Goal: Information Seeking & Learning: Learn about a topic

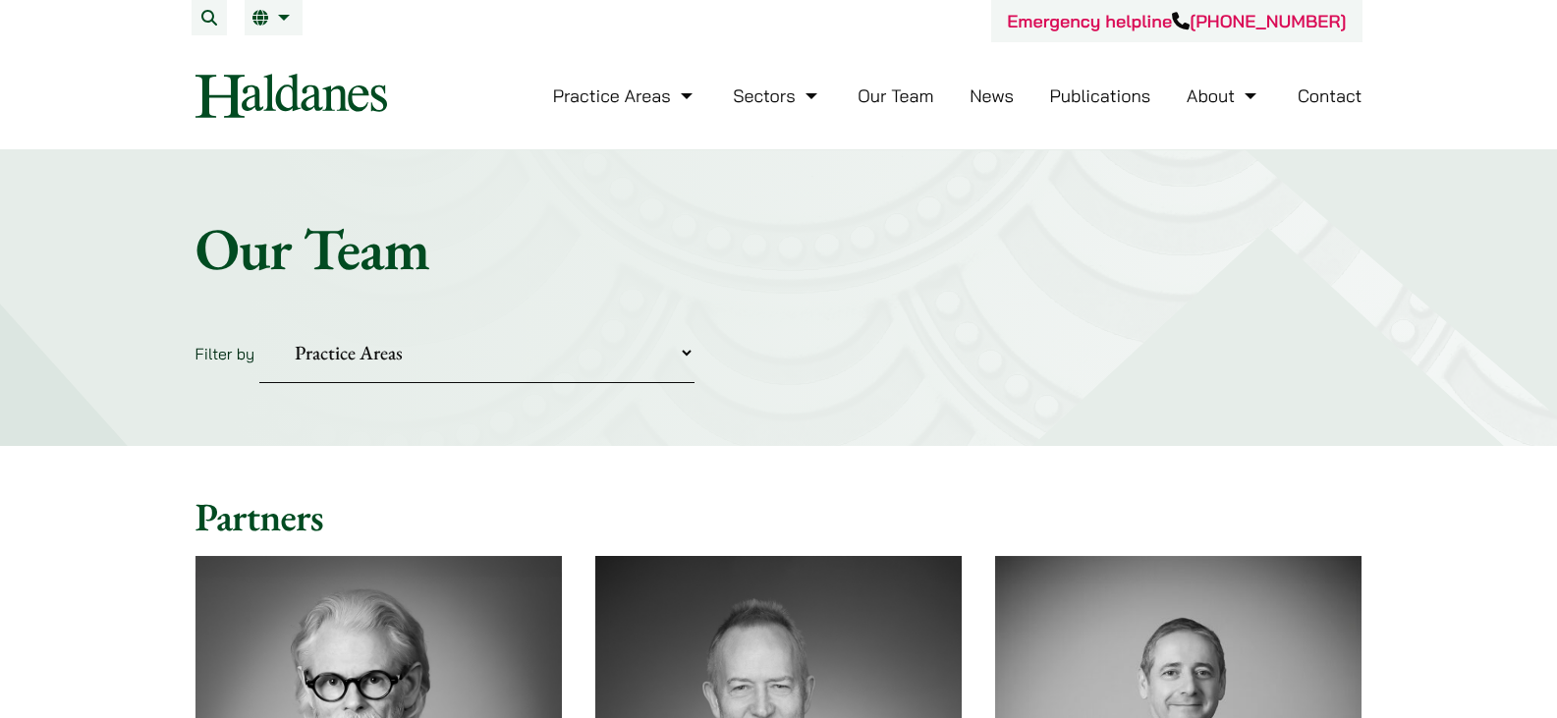
click at [995, 95] on link "News" at bounding box center [992, 96] width 44 height 23
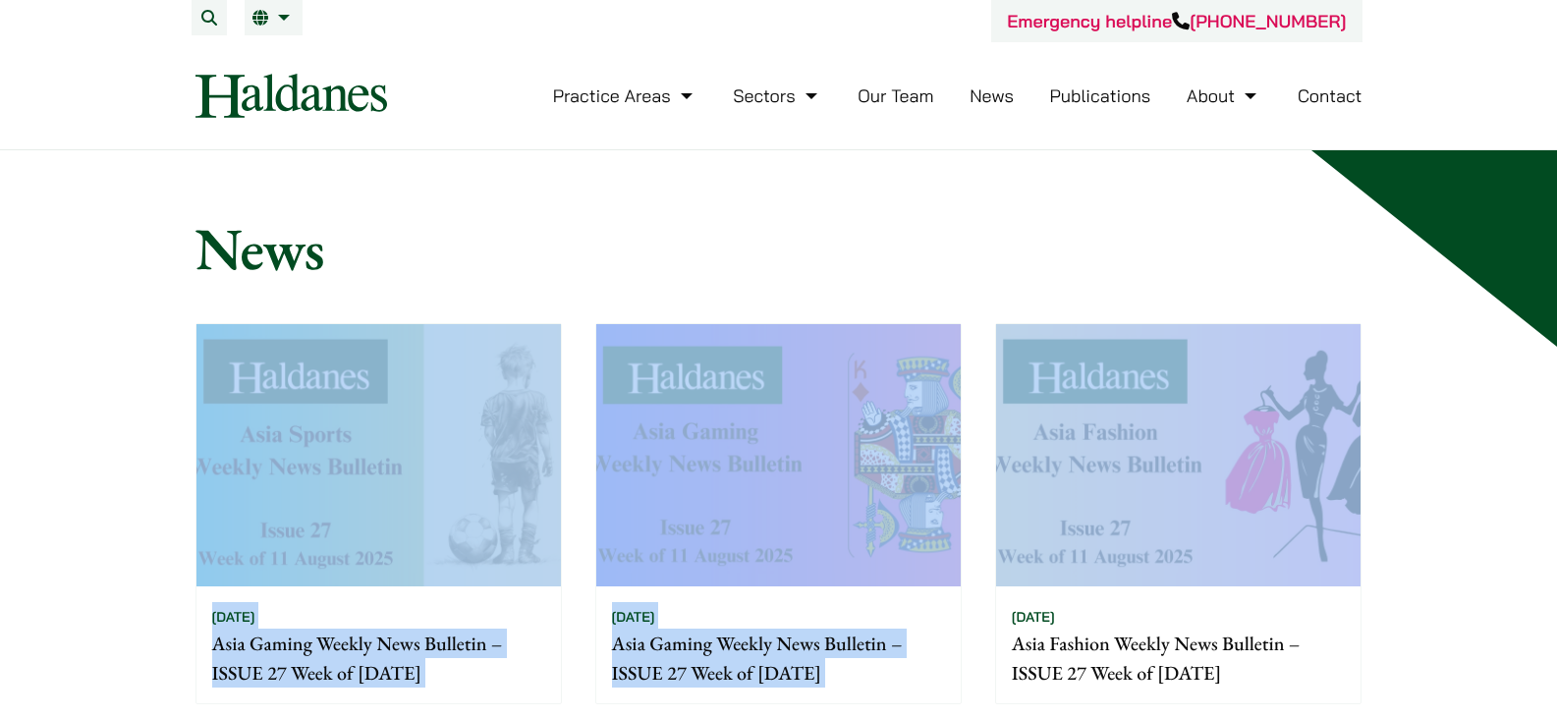
drag, startPoint x: 964, startPoint y: 234, endPoint x: 1387, endPoint y: 557, distance: 532.8
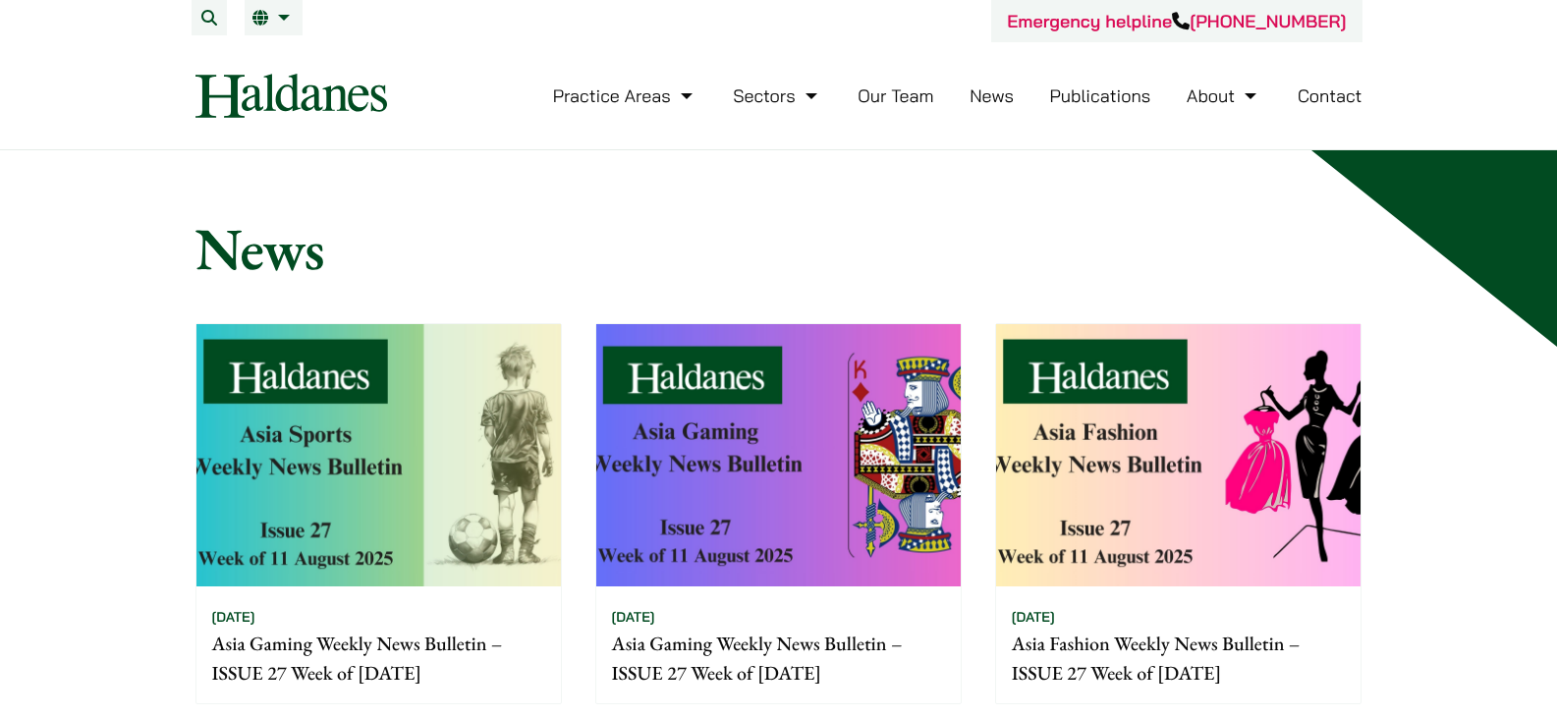
click at [1106, 97] on link "Publications" at bounding box center [1100, 96] width 101 height 23
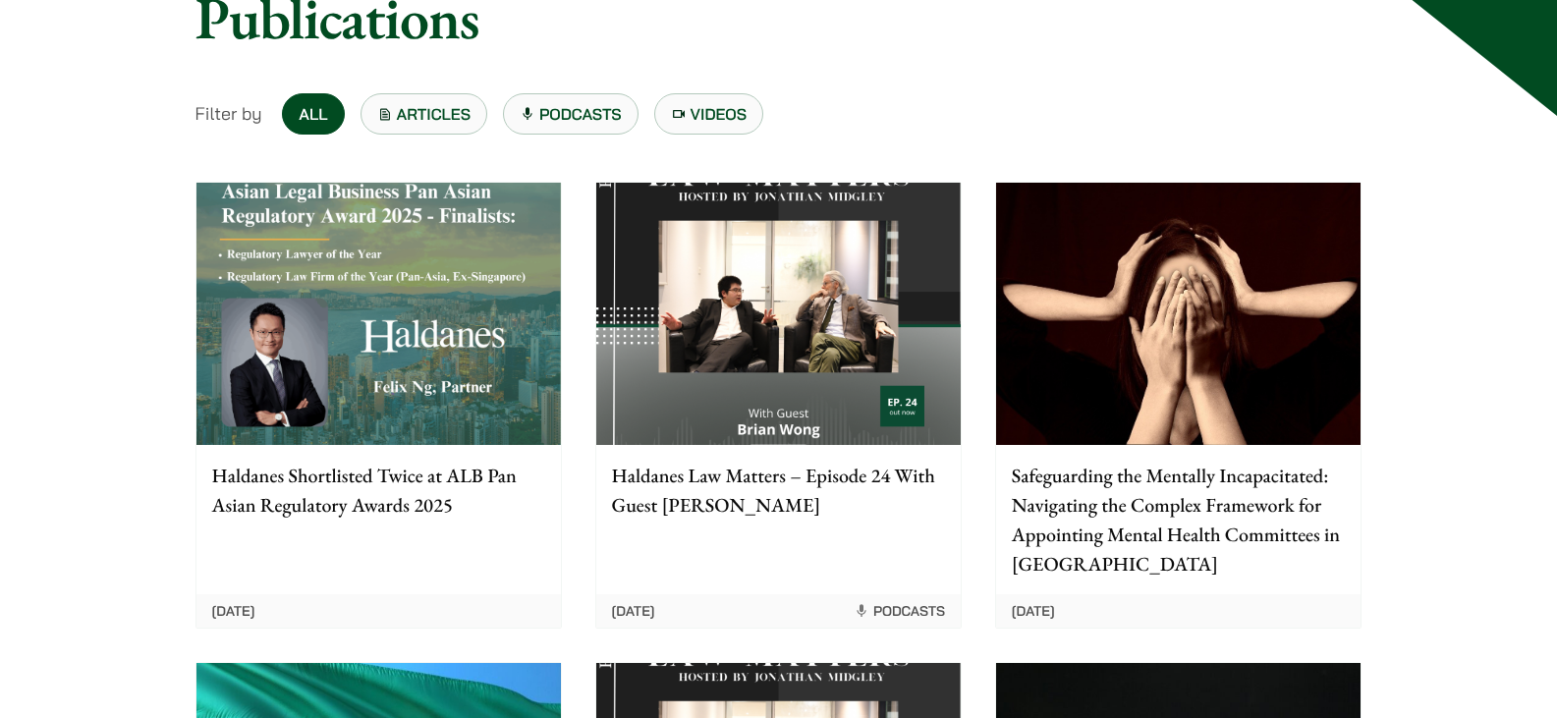
scroll to position [197, 0]
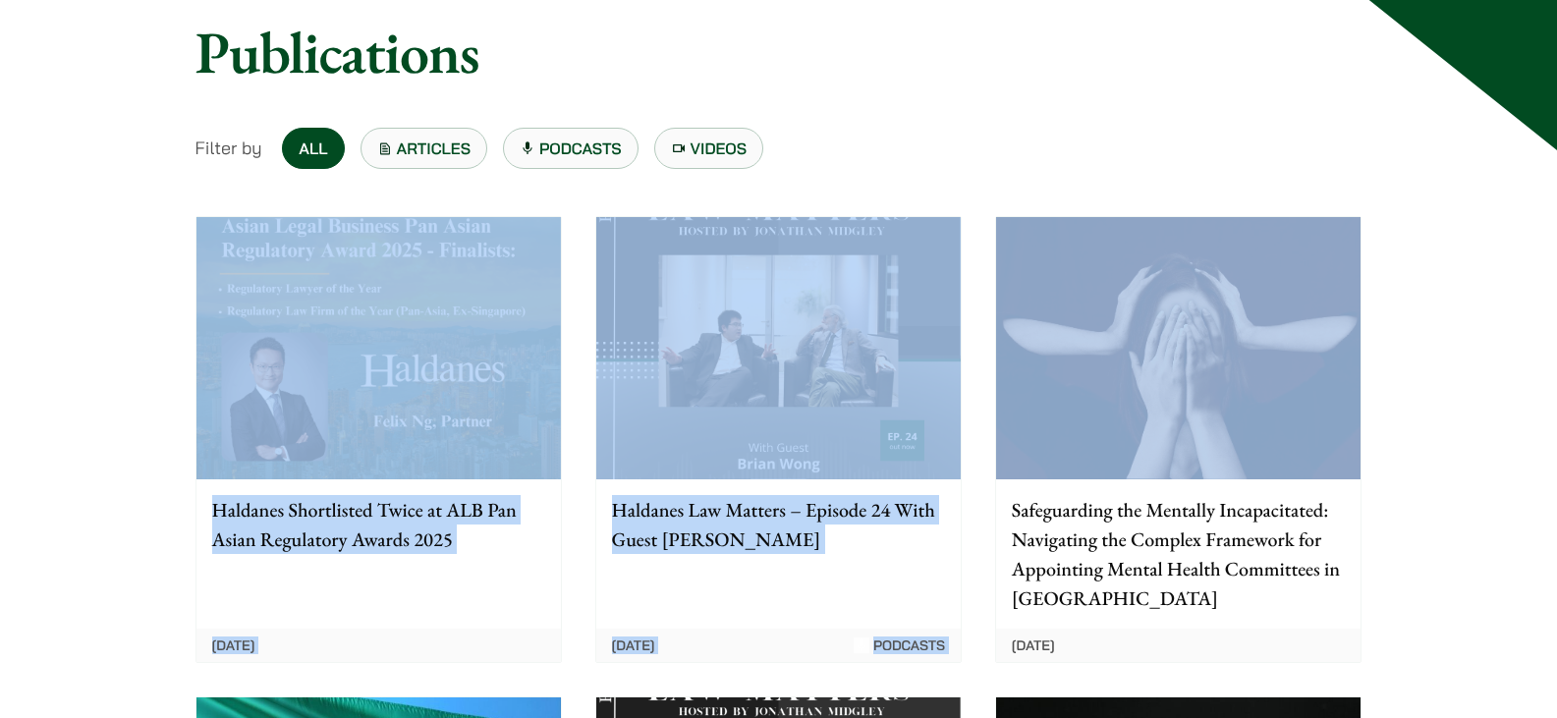
drag, startPoint x: 926, startPoint y: 141, endPoint x: 1377, endPoint y: 422, distance: 531.4
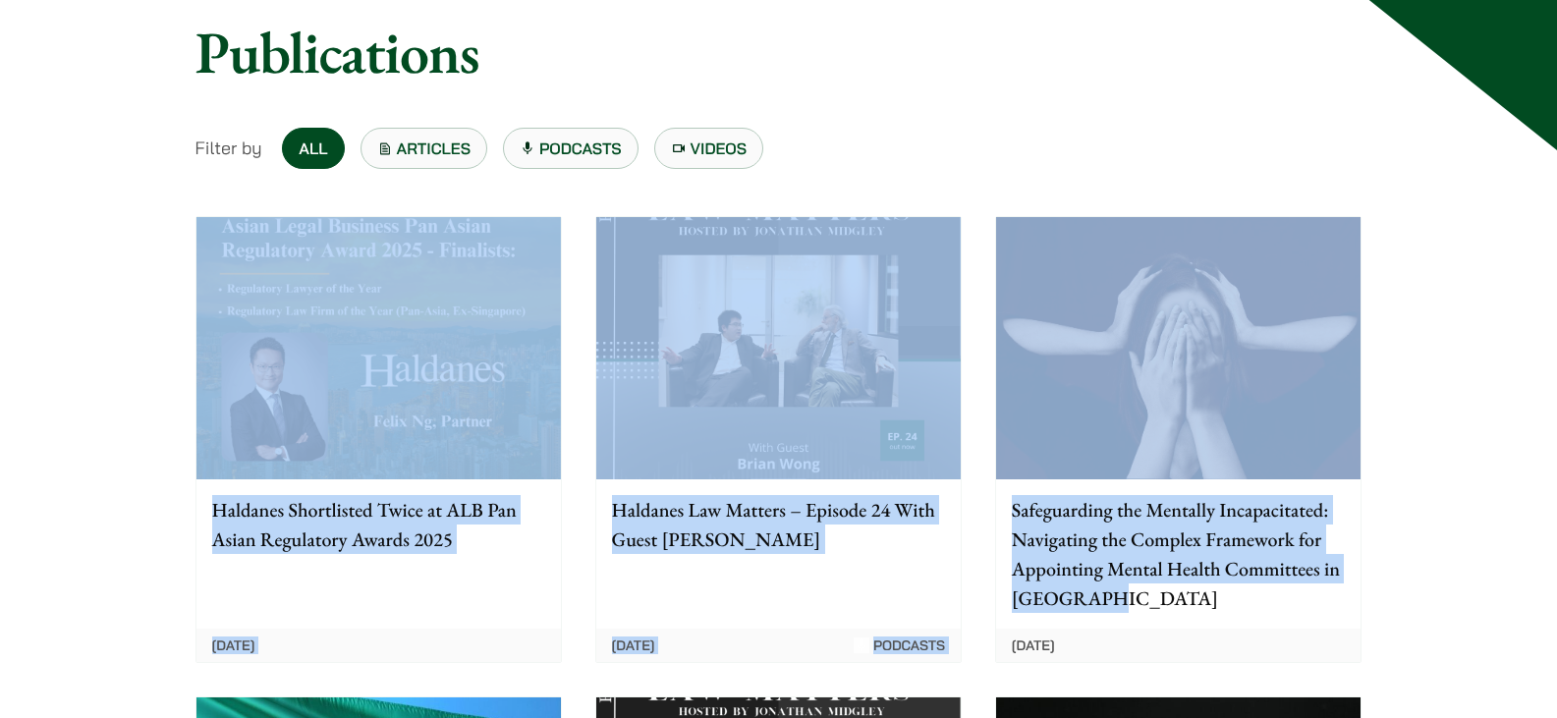
drag, startPoint x: 1131, startPoint y: 155, endPoint x: 1433, endPoint y: 613, distance: 548.3
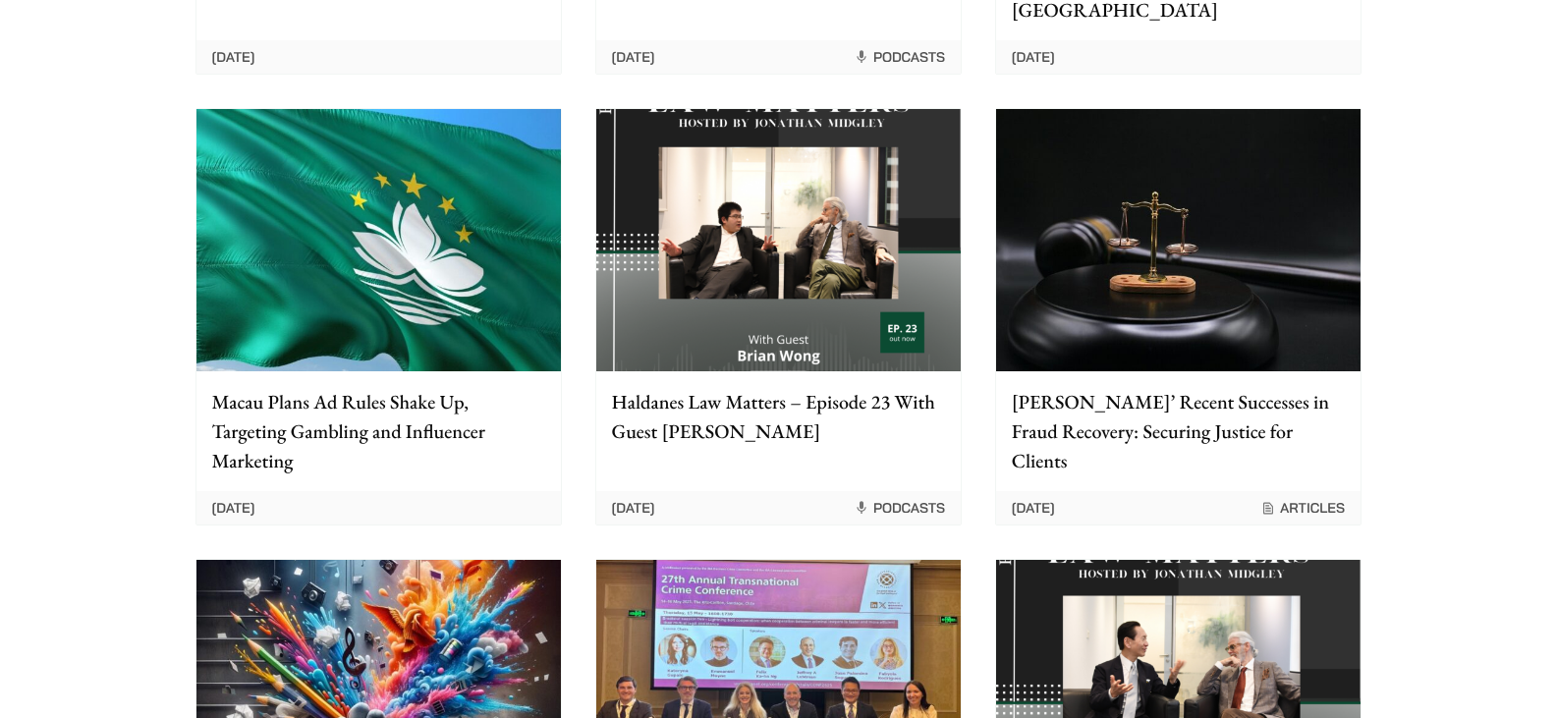
scroll to position [786, 0]
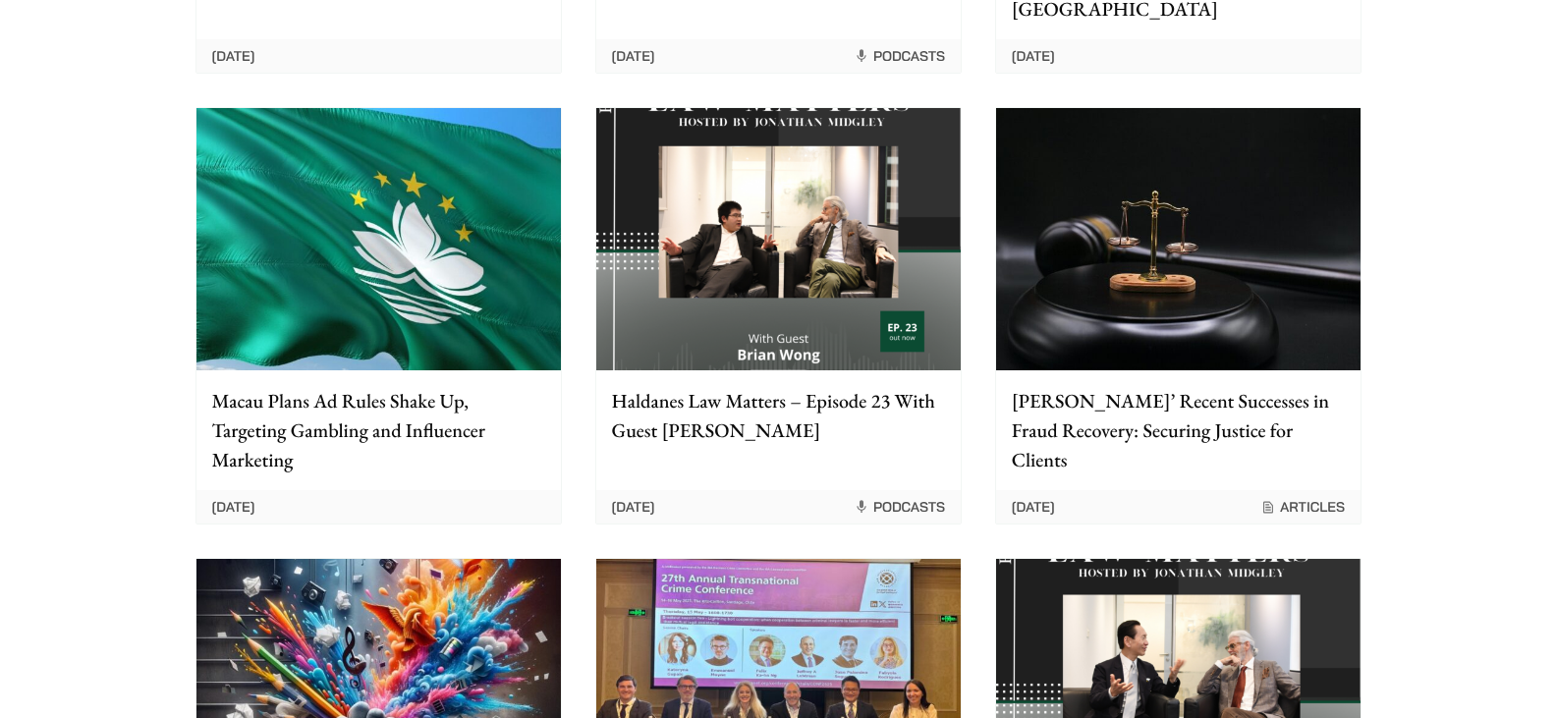
click at [1230, 423] on p "Haldanes’ Recent Successes in Fraud Recovery: Securing Justice for Clients" at bounding box center [1178, 430] width 333 height 88
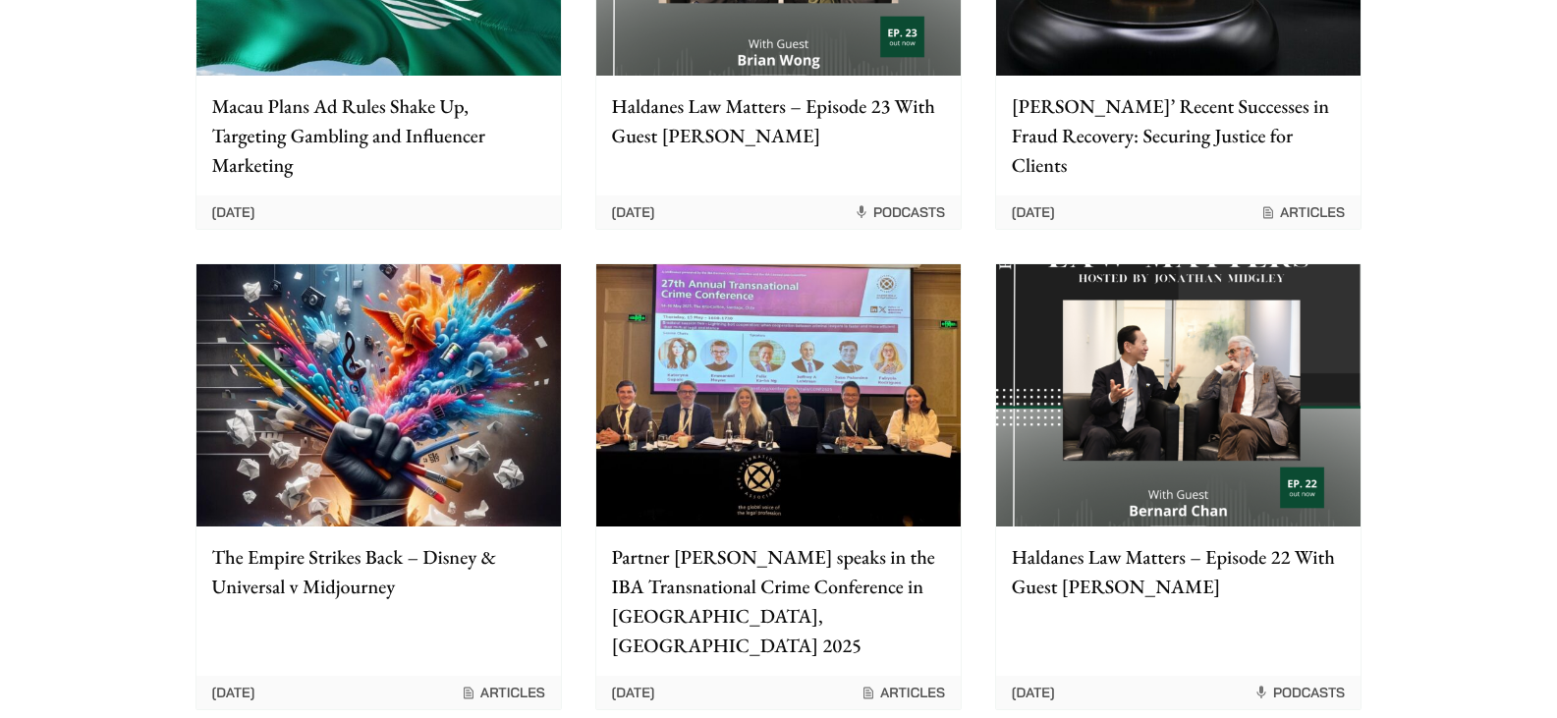
scroll to position [242, 0]
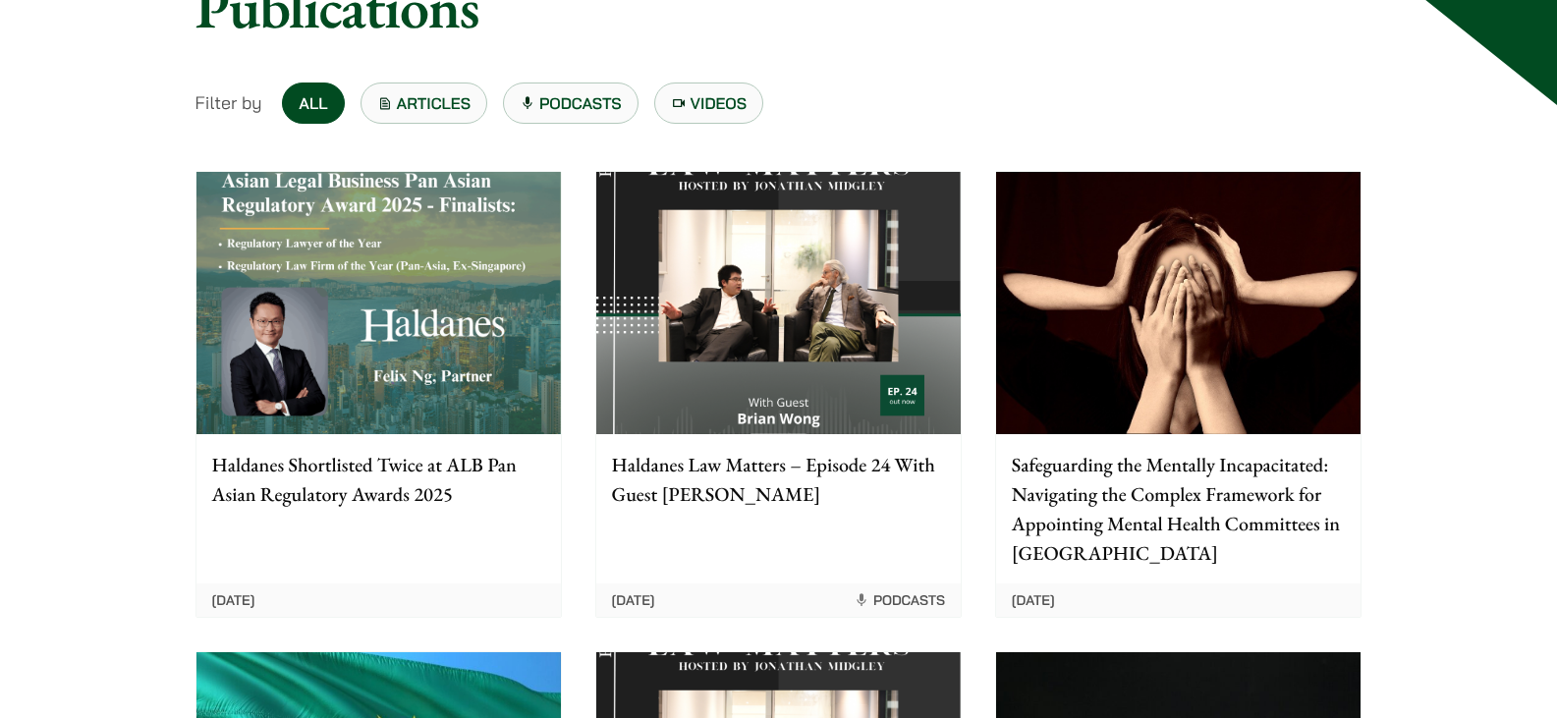
click at [743, 347] on img at bounding box center [778, 303] width 365 height 262
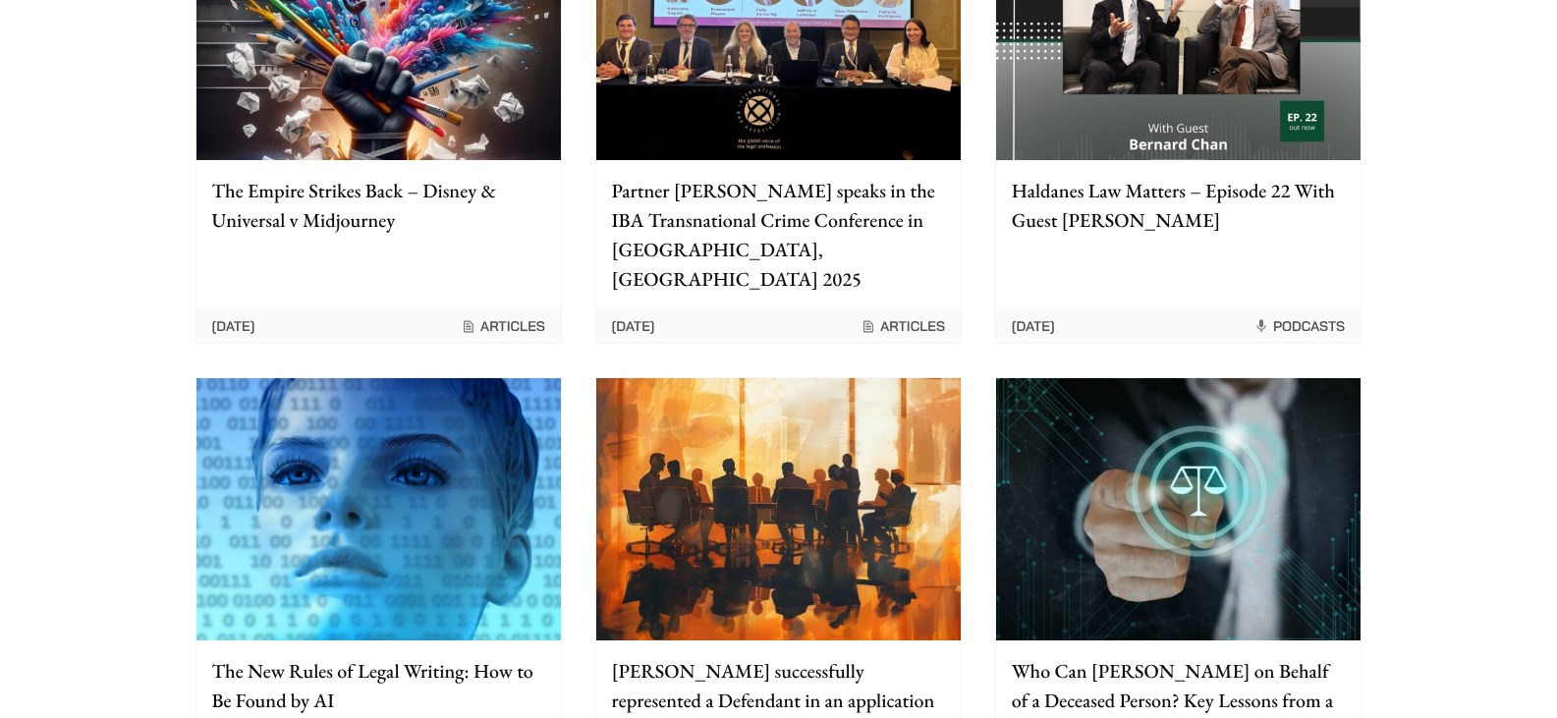
scroll to position [1703, 0]
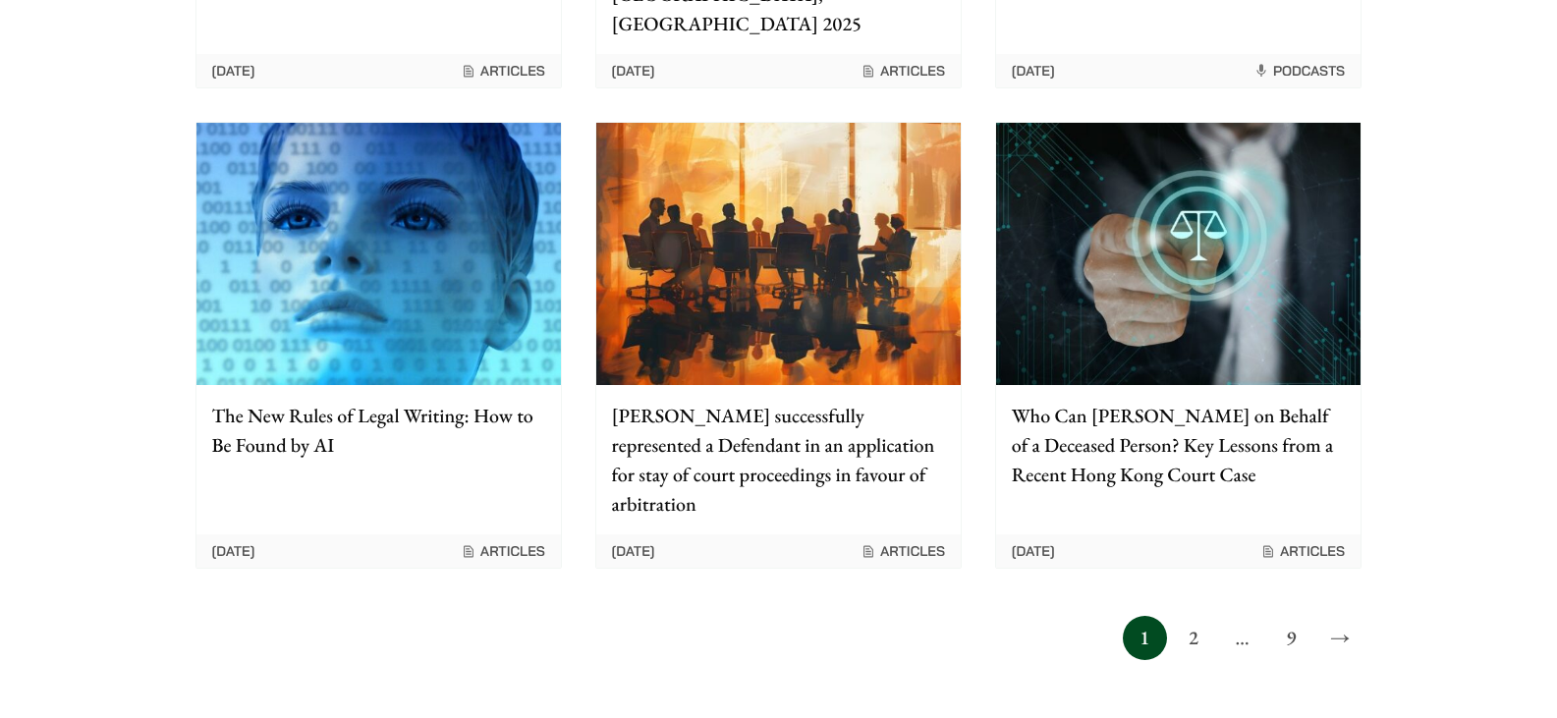
click at [807, 413] on p "[PERSON_NAME] successfully represented a Defendant in an application for stay o…" at bounding box center [778, 460] width 333 height 118
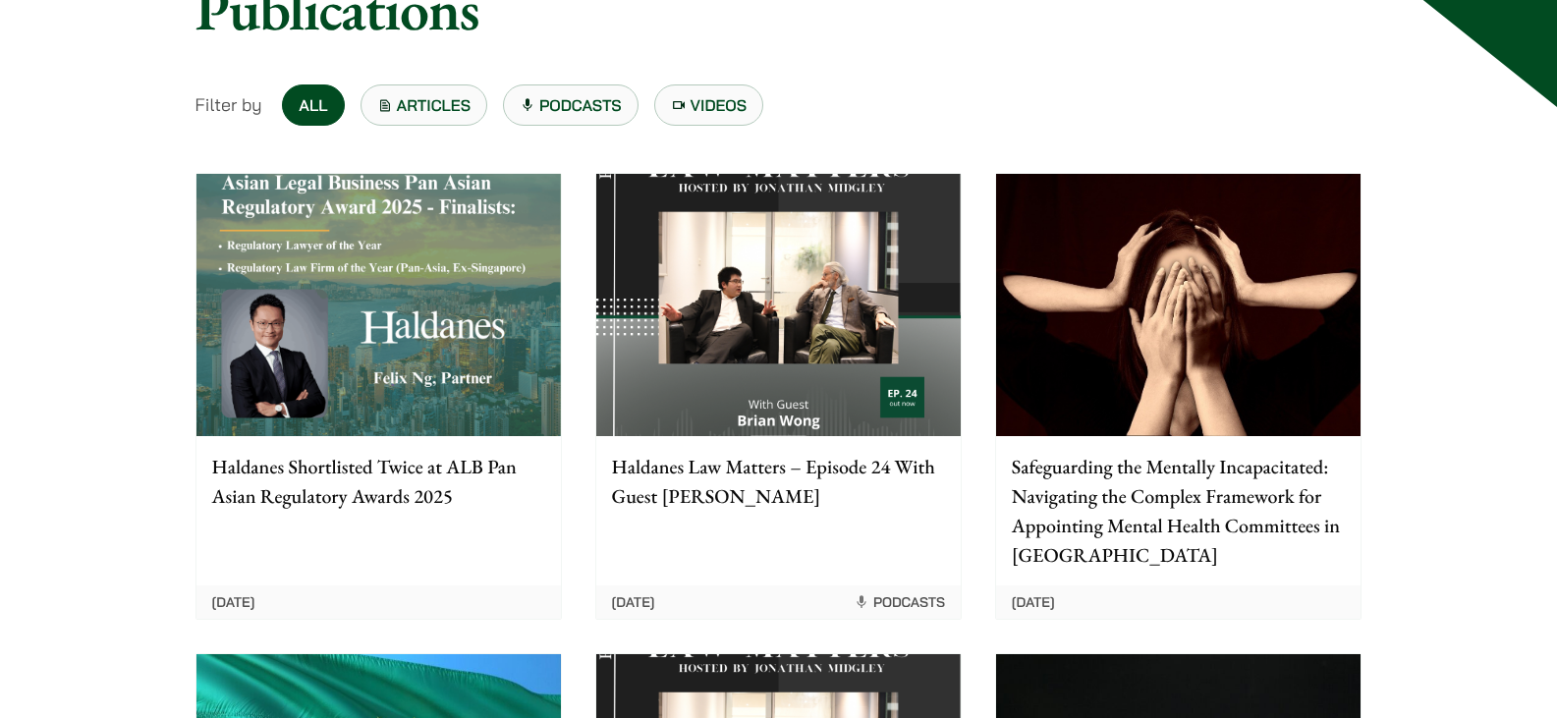
scroll to position [182, 0]
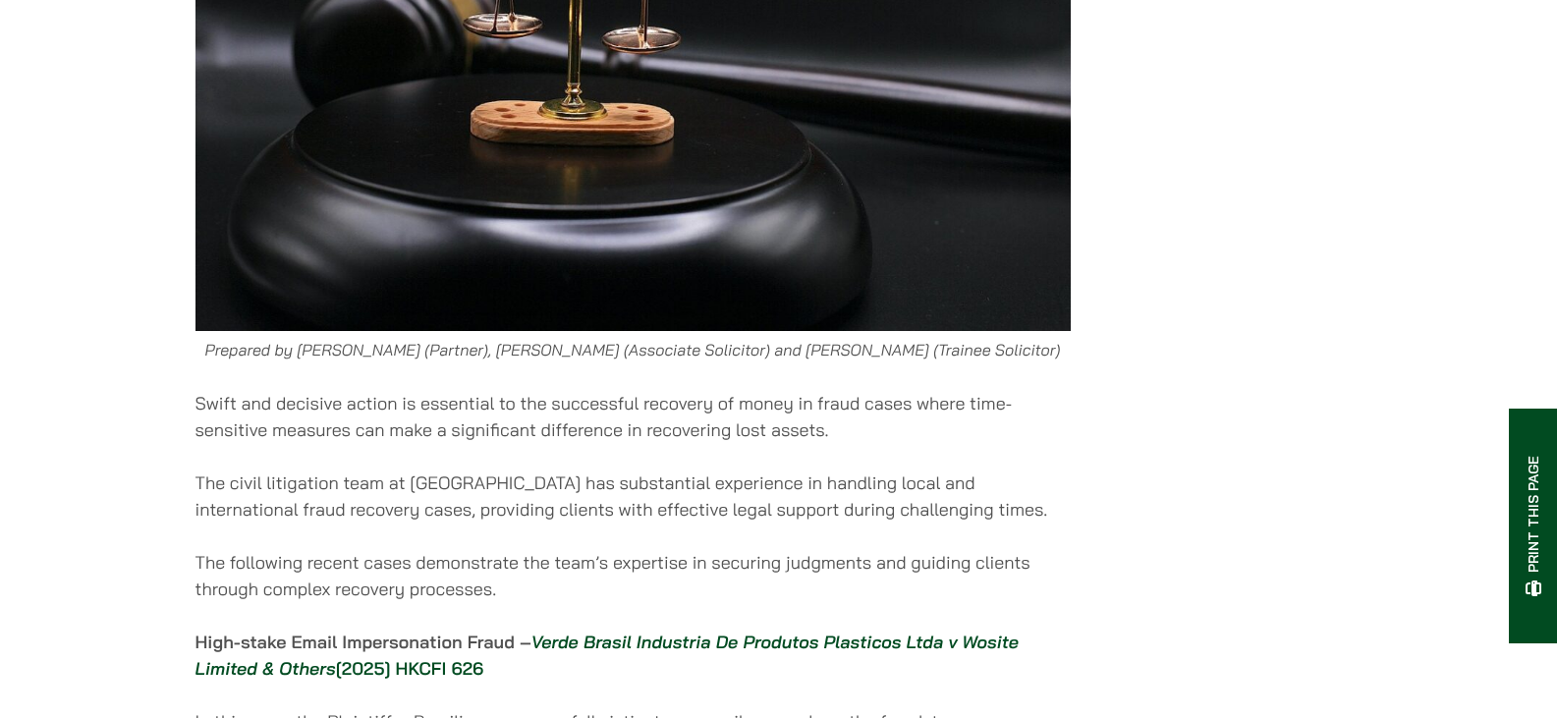
scroll to position [884, 0]
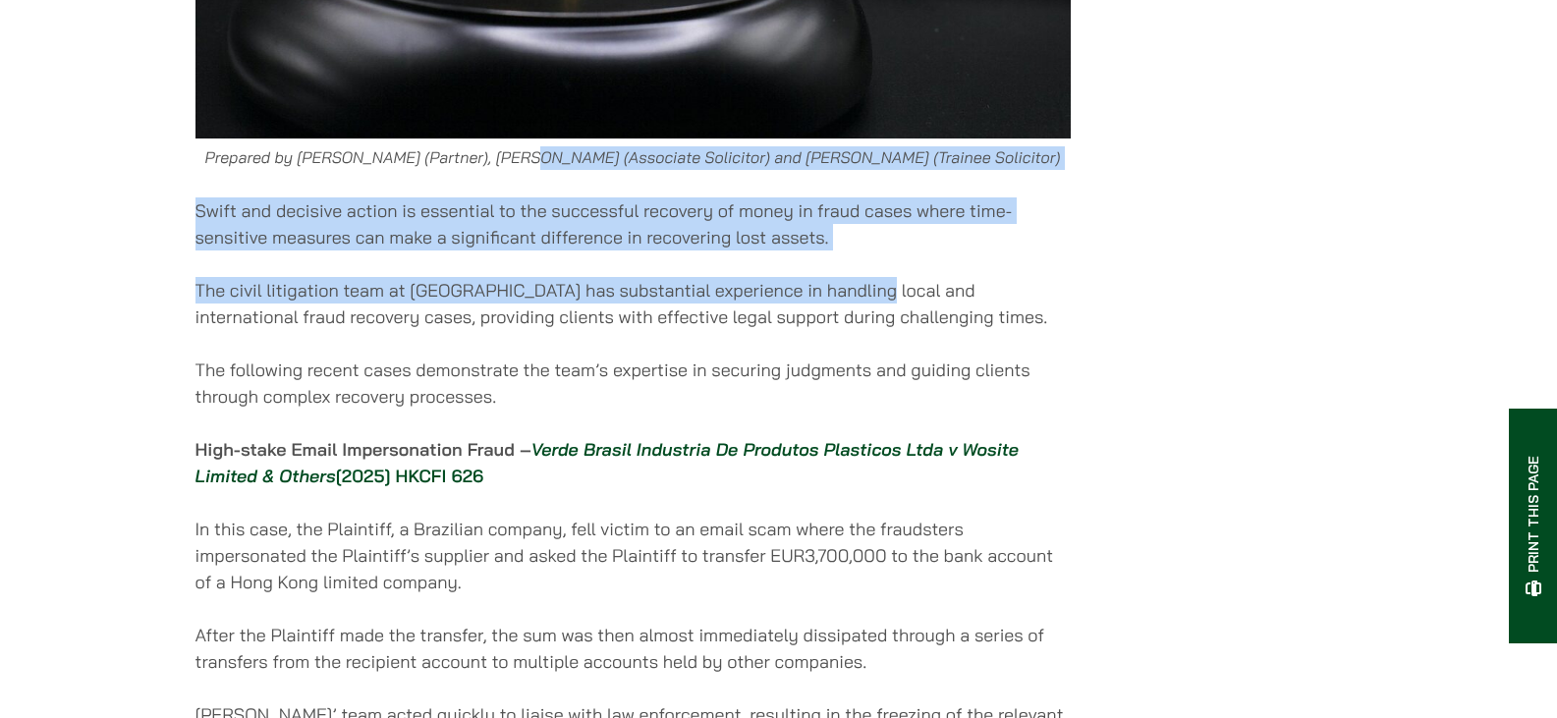
drag, startPoint x: 570, startPoint y: 170, endPoint x: 874, endPoint y: 312, distance: 335.4
click at [874, 312] on div "24/06/2025 Prepared by Paul Lui (Partner), Eugene Huang (Associate Solicitor) a…" at bounding box center [633, 579] width 875 height 2208
click at [874, 312] on p "The civil litigation team at Haldanes has substantial experience in handling lo…" at bounding box center [633, 303] width 875 height 53
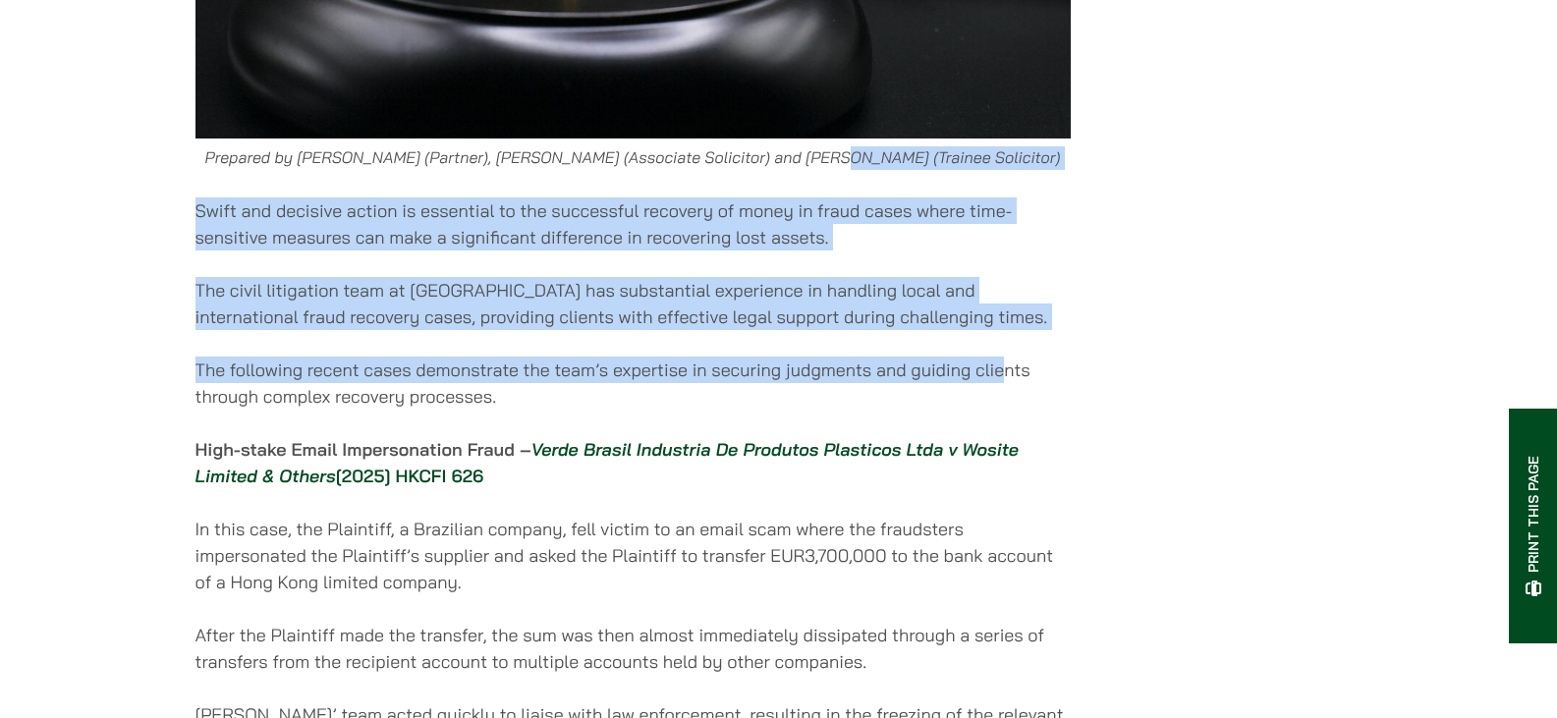
drag, startPoint x: 868, startPoint y: 169, endPoint x: 1008, endPoint y: 352, distance: 230.5
click at [1008, 352] on div "24/06/2025 Prepared by Paul Lui (Partner), Eugene Huang (Associate Solicitor) a…" at bounding box center [633, 579] width 875 height 2208
drag, startPoint x: 908, startPoint y: 313, endPoint x: 989, endPoint y: 386, distance: 109.3
click at [989, 386] on div "24/06/2025 Prepared by Paul Lui (Partner), Eugene Huang (Associate Solicitor) a…" at bounding box center [633, 579] width 875 height 2208
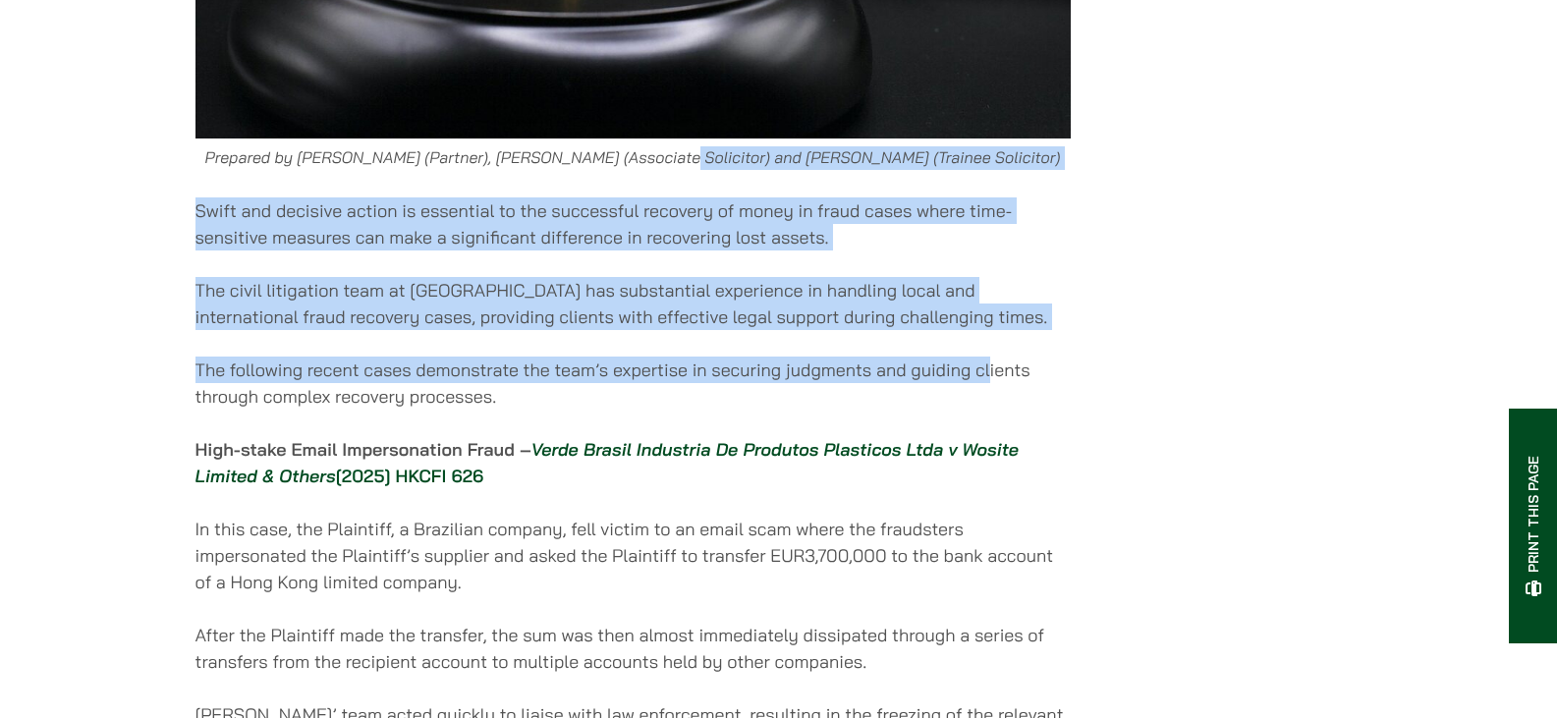
click at [989, 386] on p "The following recent cases demonstrate the team’s expertise in securing judgmen…" at bounding box center [633, 383] width 875 height 53
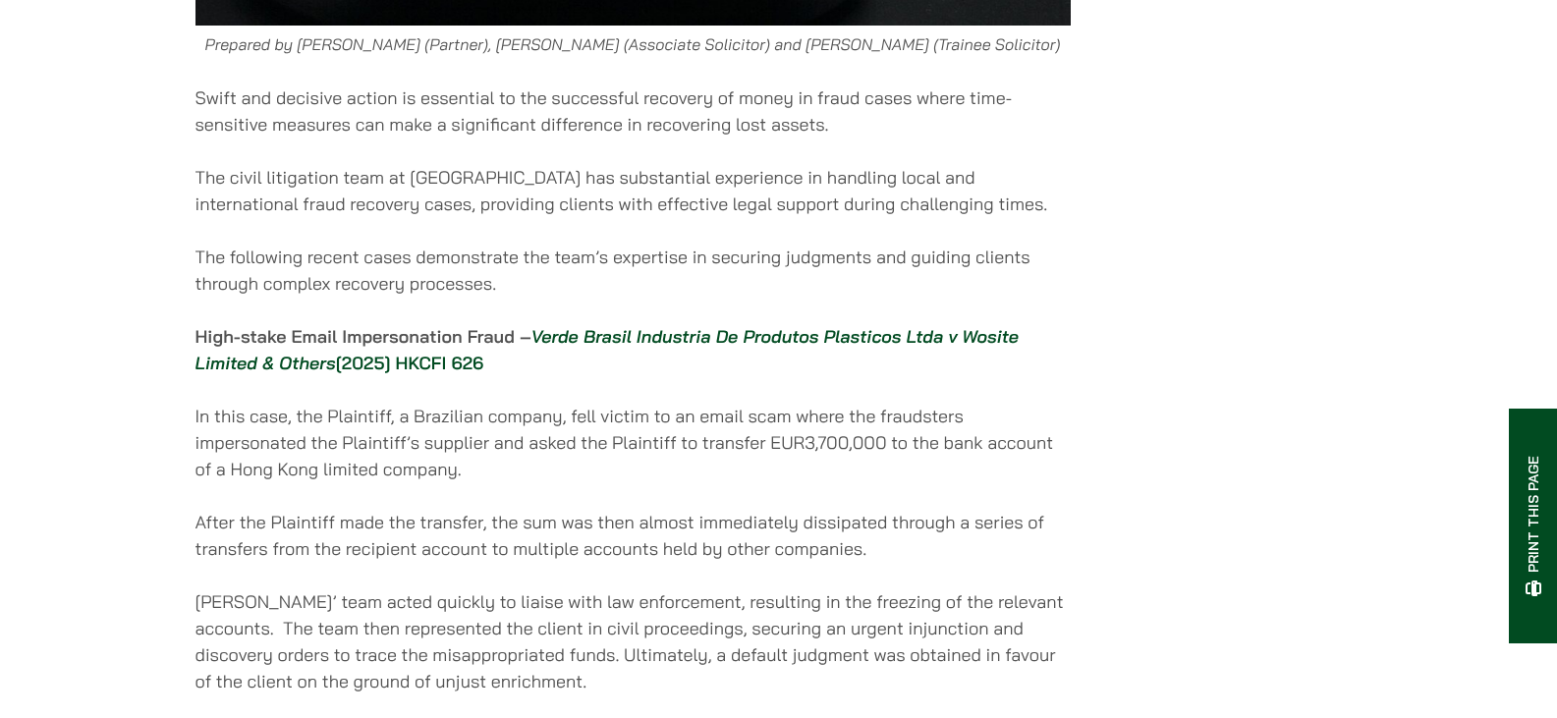
scroll to position [1081, 0]
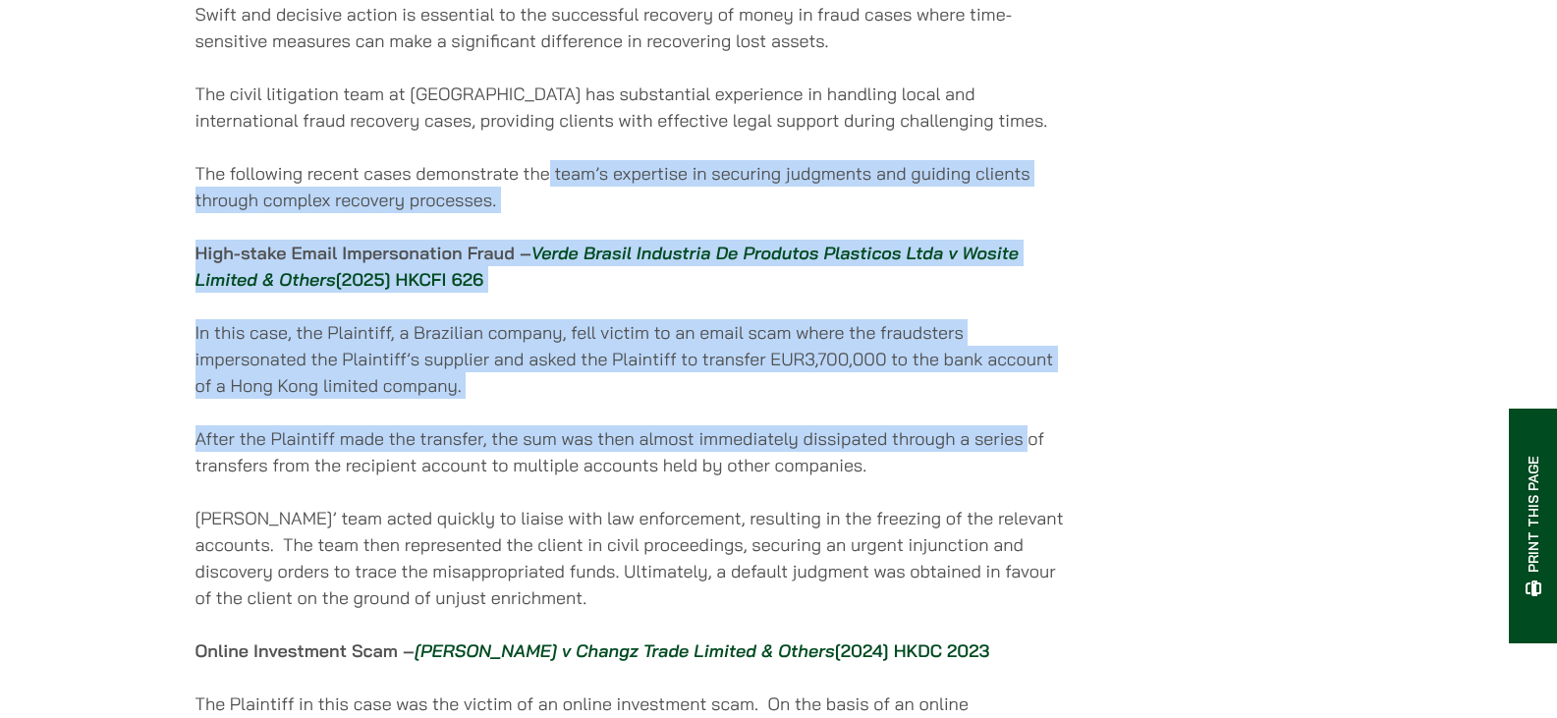
drag, startPoint x: 551, startPoint y: 150, endPoint x: 1032, endPoint y: 459, distance: 571.0
click at [1032, 459] on div "24/06/2025 Prepared by Paul Lui (Partner), Eugene Huang (Associate Solicitor) a…" at bounding box center [633, 383] width 875 height 2208
click at [1032, 459] on p "After the Plaintiff made the transfer, the sum was then almost immediately diss…" at bounding box center [633, 451] width 875 height 53
drag, startPoint x: 937, startPoint y: 311, endPoint x: 1059, endPoint y: 425, distance: 166.8
click at [1059, 424] on div "24/06/2025 Prepared by Paul Lui (Partner), Eugene Huang (Associate Solicitor) a…" at bounding box center [633, 383] width 875 height 2208
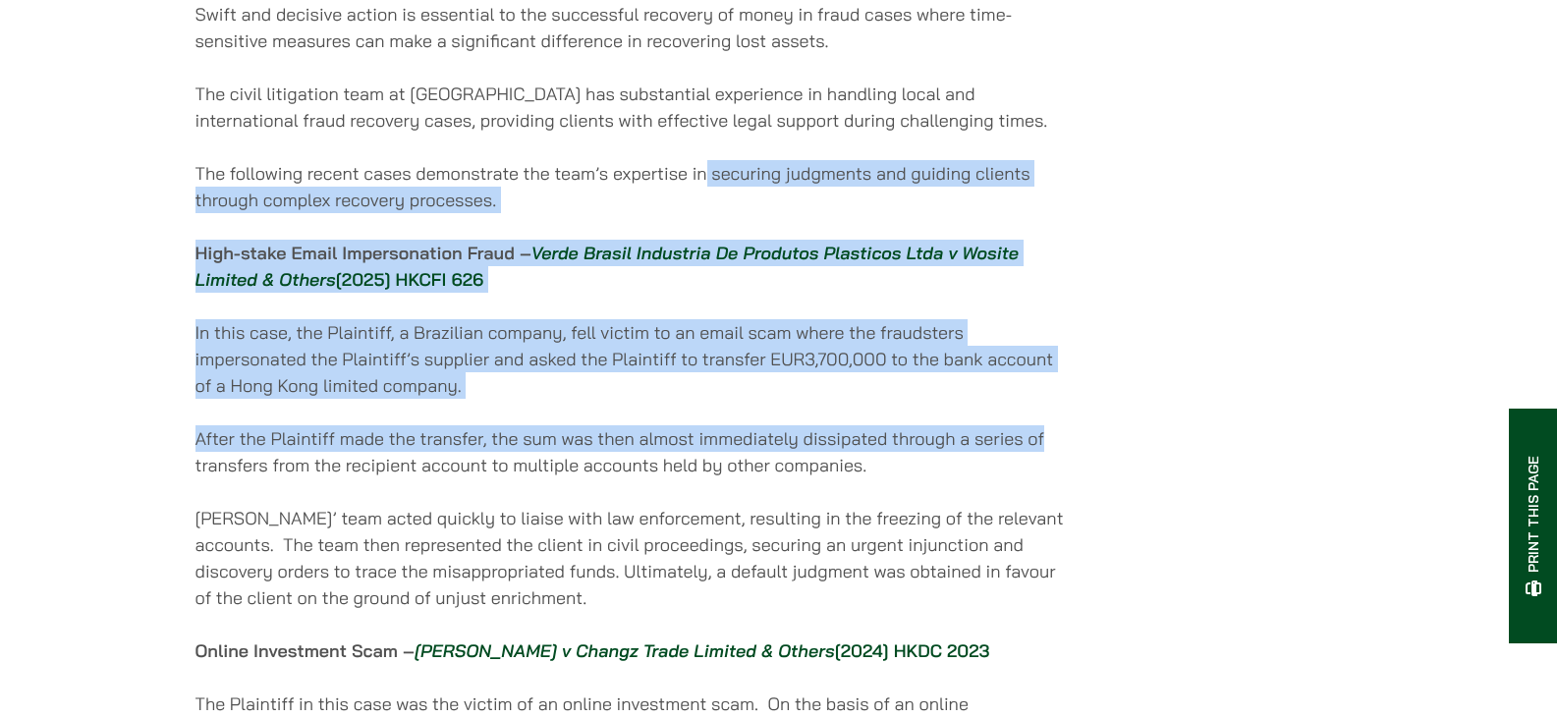
click at [1059, 425] on div "24/06/2025 Prepared by Paul Lui (Partner), Eugene Huang (Associate Solicitor) a…" at bounding box center [633, 383] width 875 height 2208
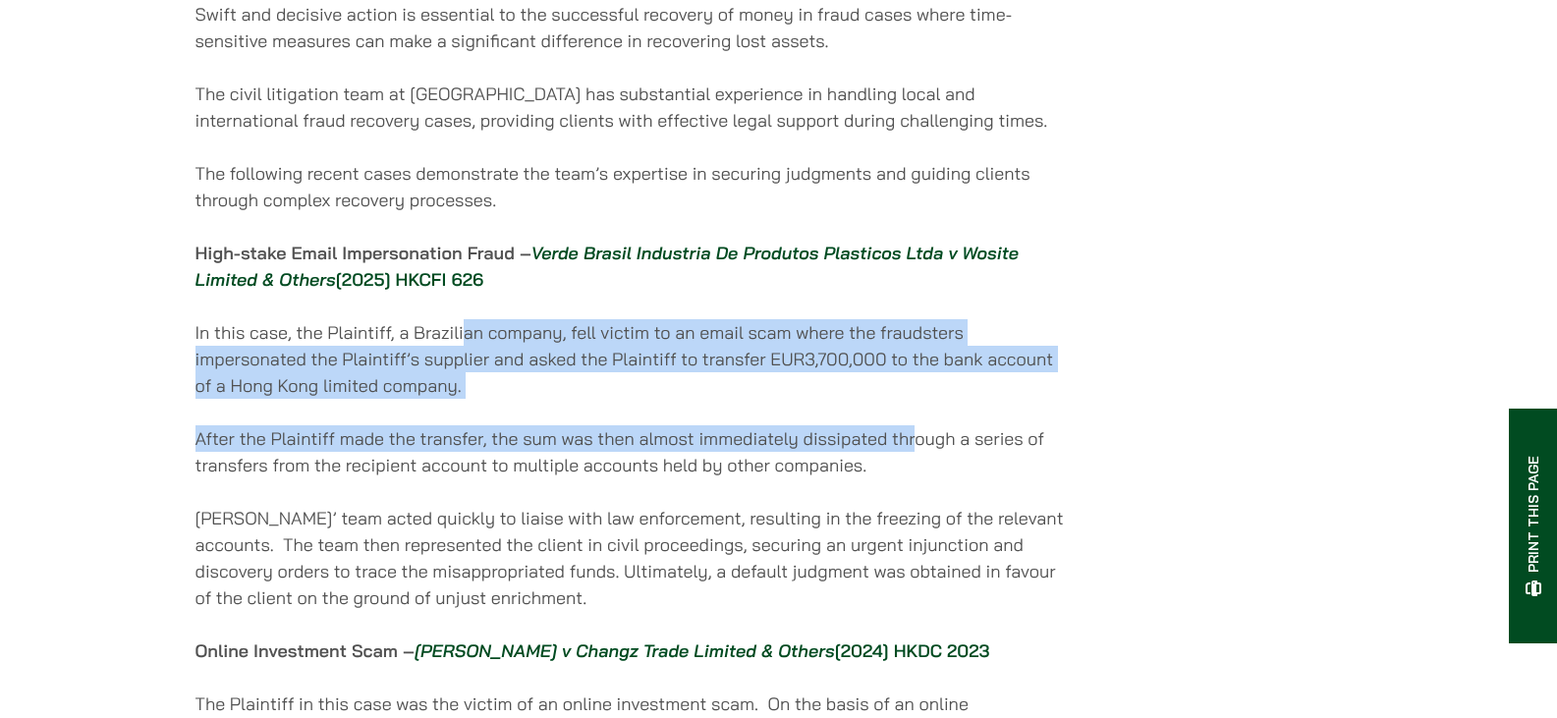
drag, startPoint x: 468, startPoint y: 359, endPoint x: 922, endPoint y: 451, distance: 463.3
click at [922, 451] on div "24/06/2025 Prepared by Paul Lui (Partner), Eugene Huang (Associate Solicitor) a…" at bounding box center [633, 383] width 875 height 2208
click at [922, 451] on p "After the Plaintiff made the transfer, the sum was then almost immediately diss…" at bounding box center [633, 451] width 875 height 53
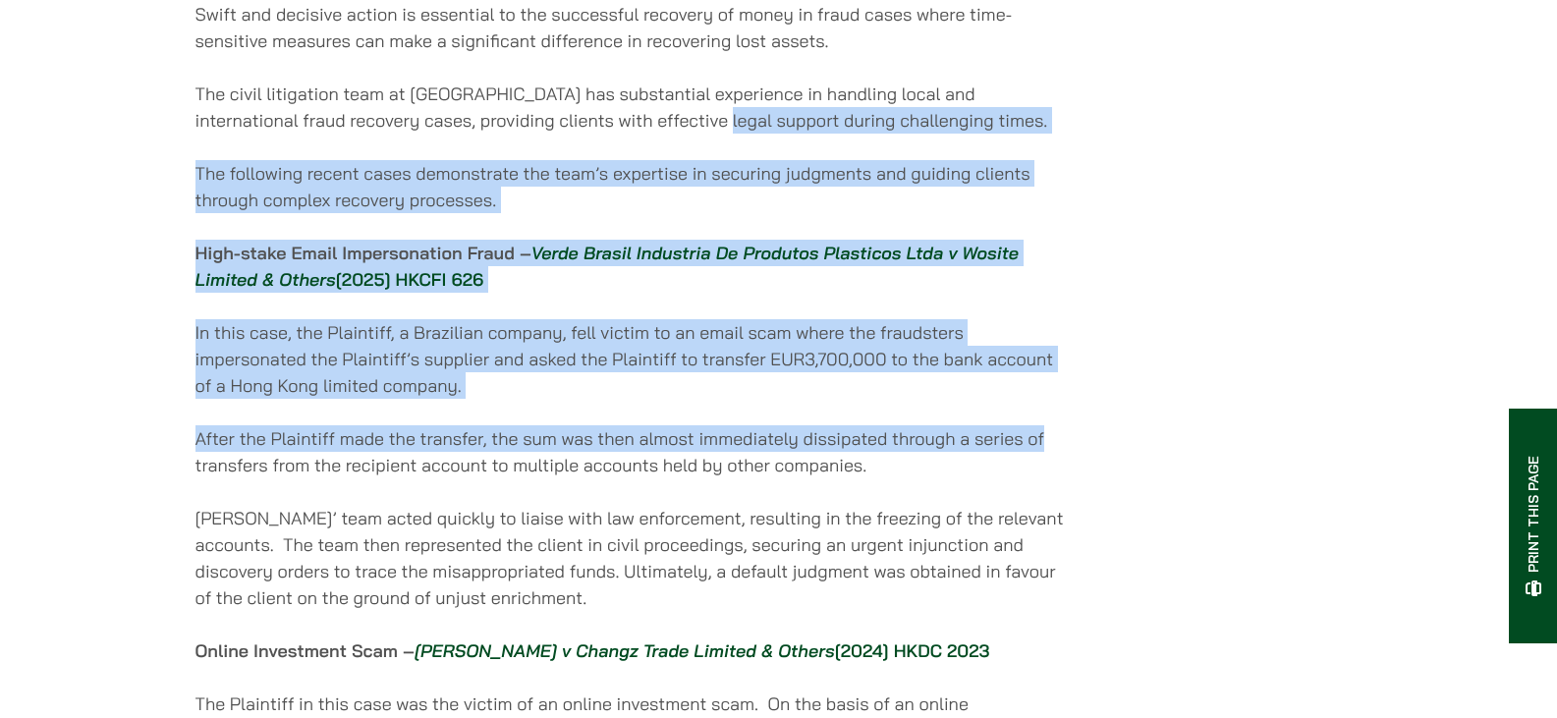
drag, startPoint x: 648, startPoint y: 138, endPoint x: 1054, endPoint y: 437, distance: 505.3
click at [1054, 437] on div "24/06/2025 Prepared by Paul Lui (Partner), Eugene Huang (Associate Solicitor) a…" at bounding box center [633, 383] width 875 height 2208
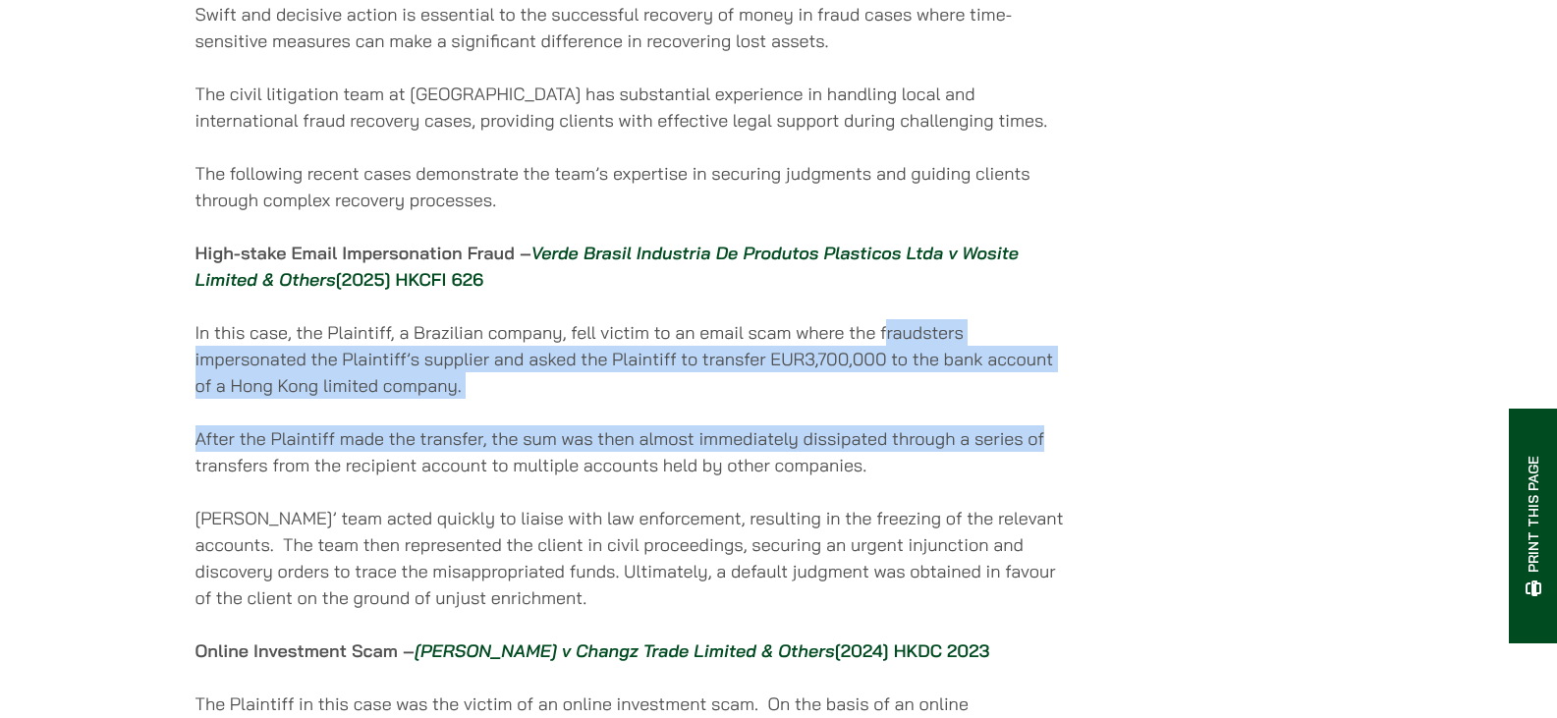
click at [1045, 423] on div "24/06/2025 Prepared by Paul Lui (Partner), Eugene Huang (Associate Solicitor) a…" at bounding box center [633, 383] width 875 height 2208
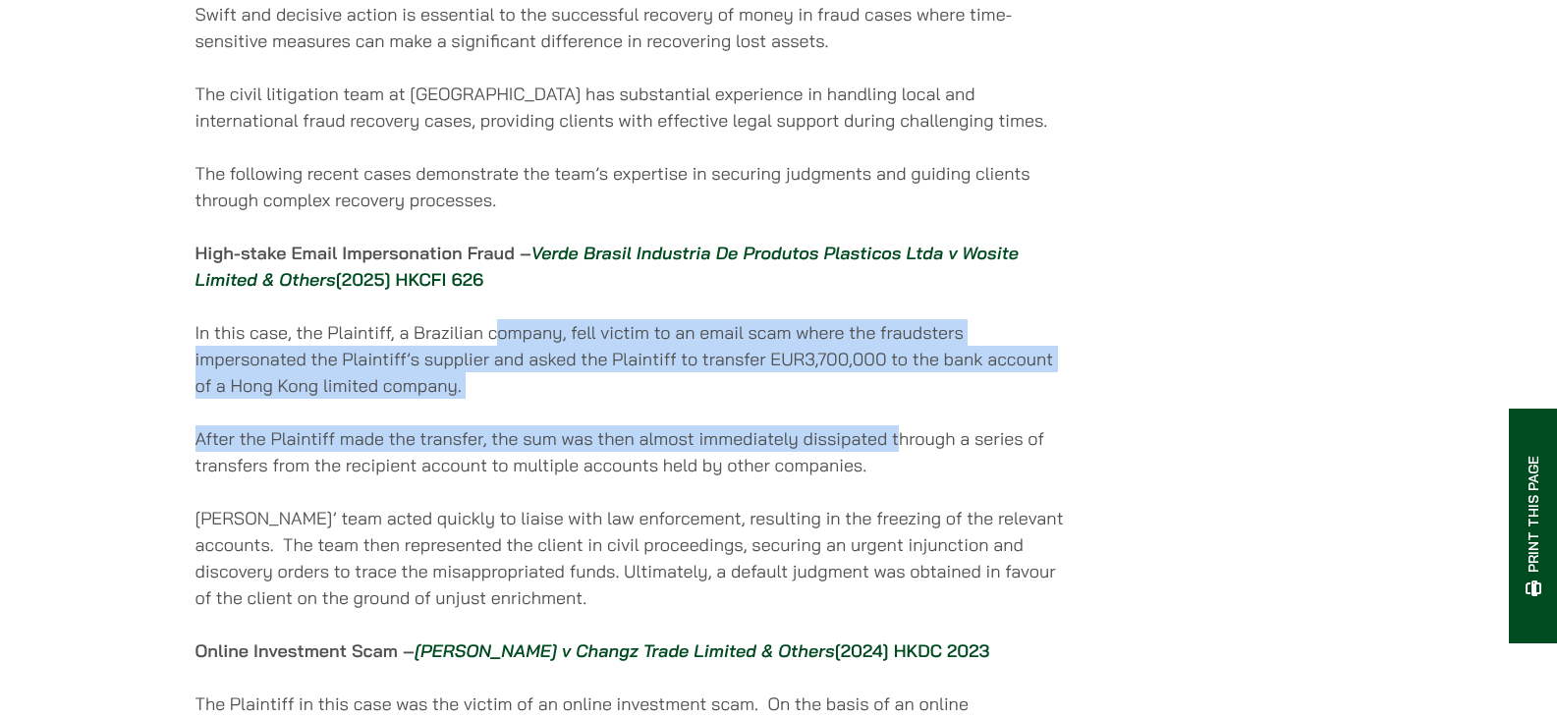
drag, startPoint x: 499, startPoint y: 346, endPoint x: 899, endPoint y: 462, distance: 416.4
click at [899, 462] on div "24/06/2025 Prepared by Paul Lui (Partner), Eugene Huang (Associate Solicitor) a…" at bounding box center [633, 383] width 875 height 2208
click at [899, 462] on p "After the Plaintiff made the transfer, the sum was then almost immediately diss…" at bounding box center [633, 451] width 875 height 53
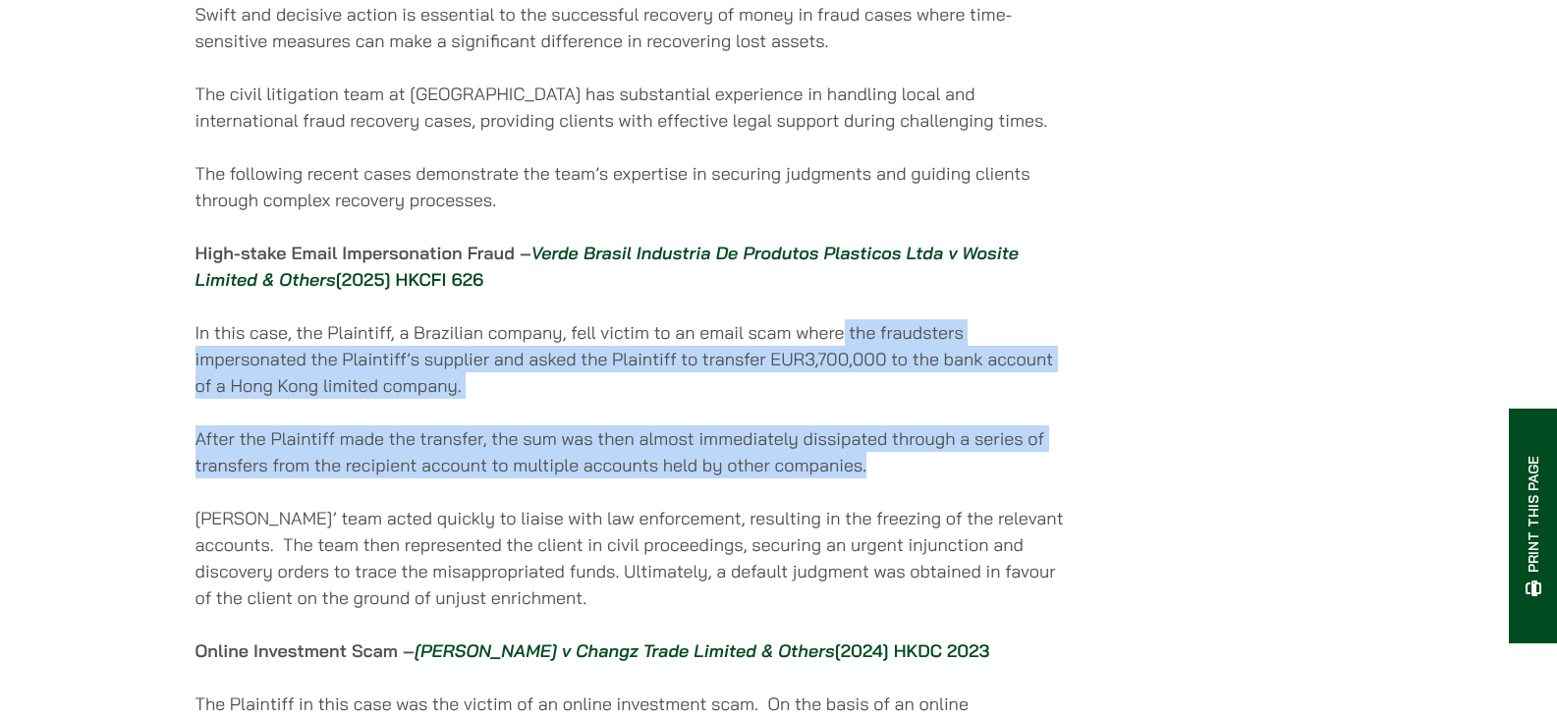
drag, startPoint x: 846, startPoint y: 329, endPoint x: 999, endPoint y: 486, distance: 219.6
click at [999, 486] on div "24/06/2025 Prepared by Paul Lui (Partner), Eugene Huang (Associate Solicitor) a…" at bounding box center [633, 383] width 875 height 2208
click at [999, 479] on p "After the Plaintiff made the transfer, the sum was then almost immediately diss…" at bounding box center [633, 451] width 875 height 53
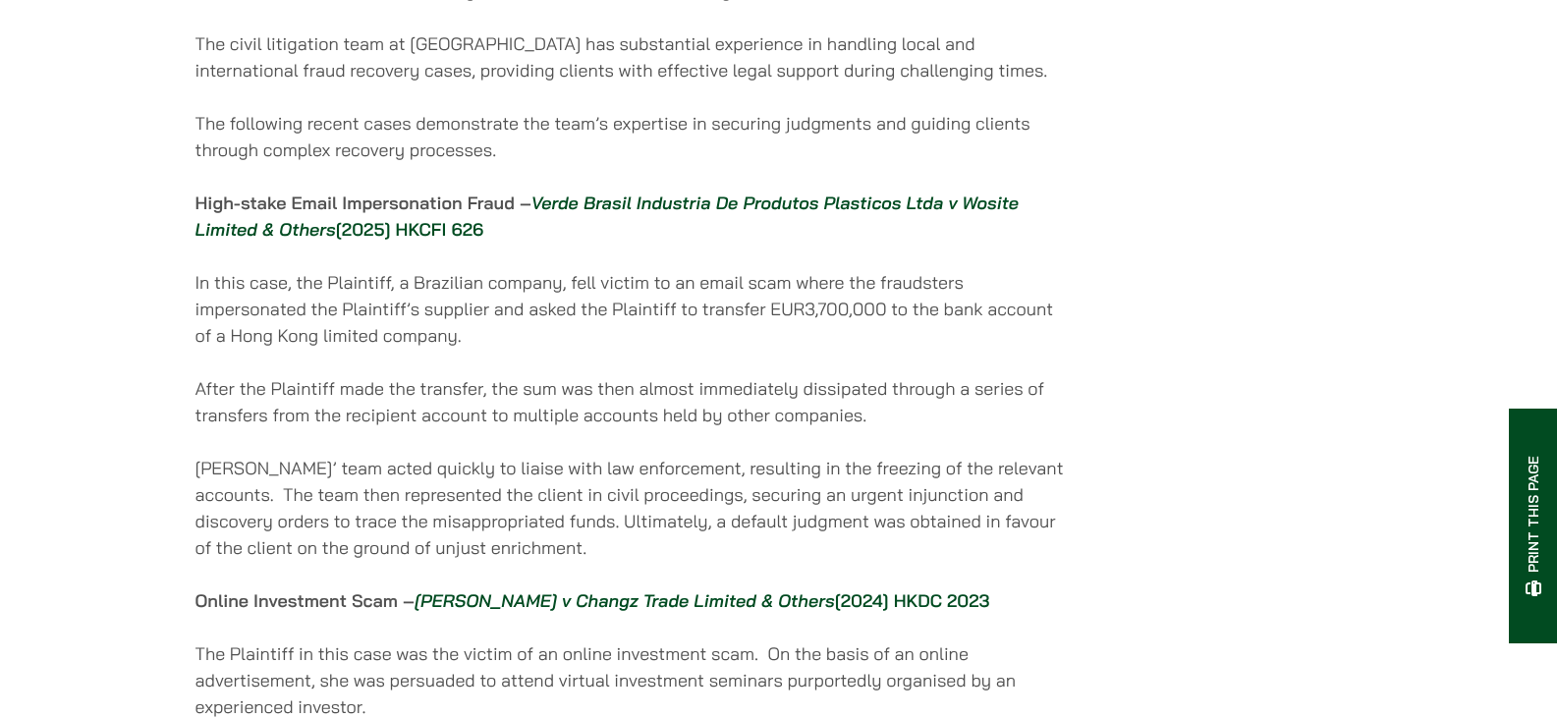
scroll to position [1179, 0]
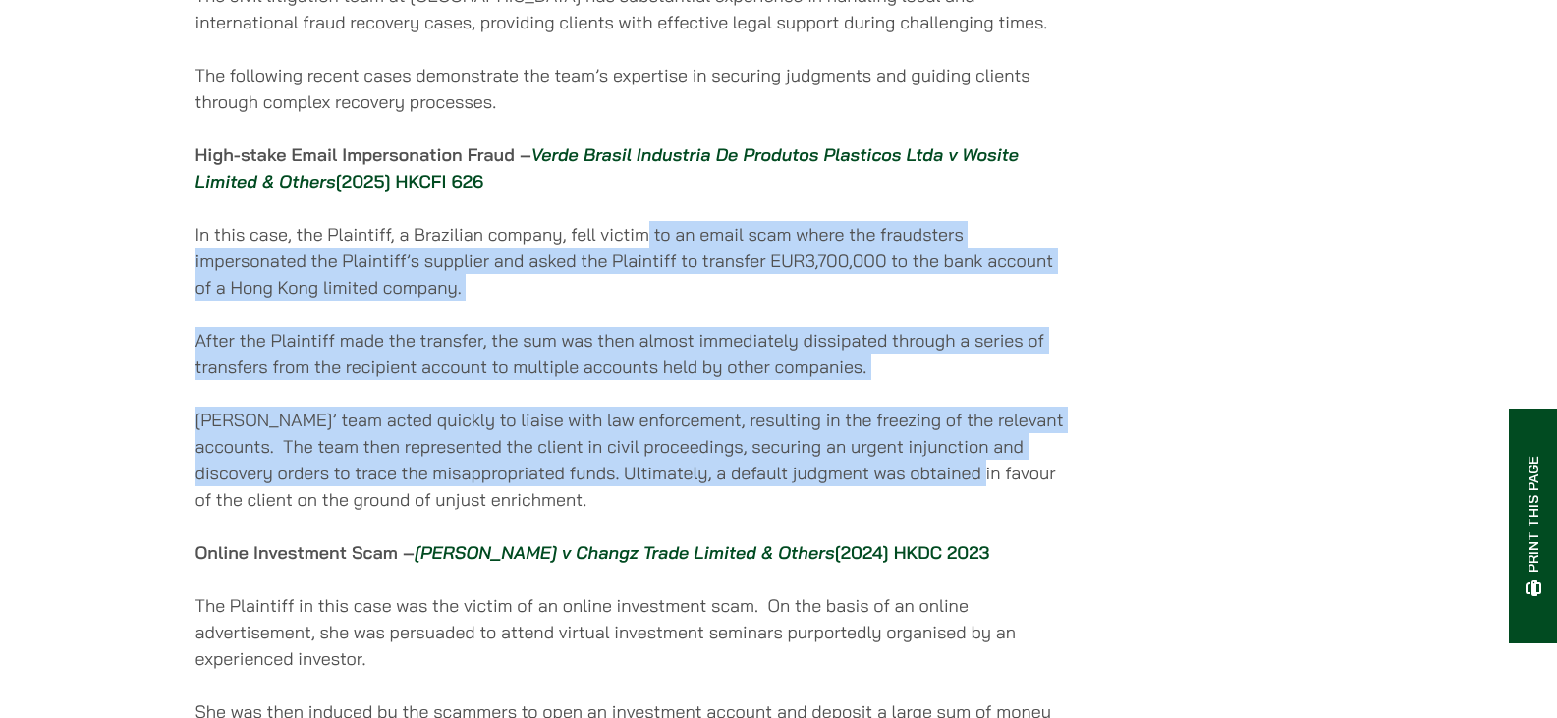
drag, startPoint x: 646, startPoint y: 252, endPoint x: 1019, endPoint y: 478, distance: 436.4
click at [1019, 478] on div "24/06/2025 Prepared by Paul Lui (Partner), Eugene Huang (Associate Solicitor) a…" at bounding box center [633, 285] width 875 height 2208
click at [1019, 478] on p "Haldanes’ team acted quickly to liaise with law enforcement, resulting in the f…" at bounding box center [633, 460] width 875 height 106
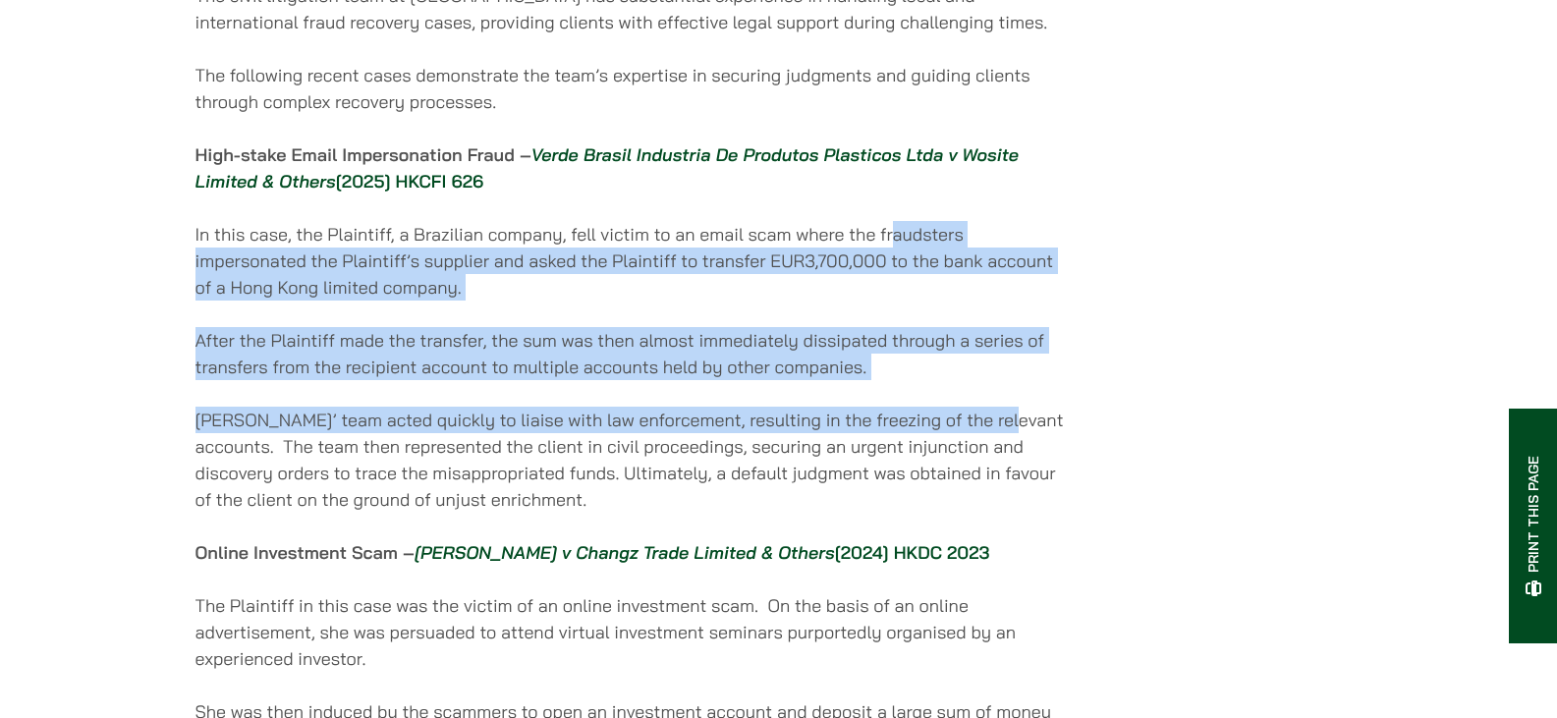
drag, startPoint x: 896, startPoint y: 248, endPoint x: 1027, endPoint y: 456, distance: 245.9
click at [1027, 456] on div "24/06/2025 Prepared by Paul Lui (Partner), Eugene Huang (Associate Solicitor) a…" at bounding box center [633, 285] width 875 height 2208
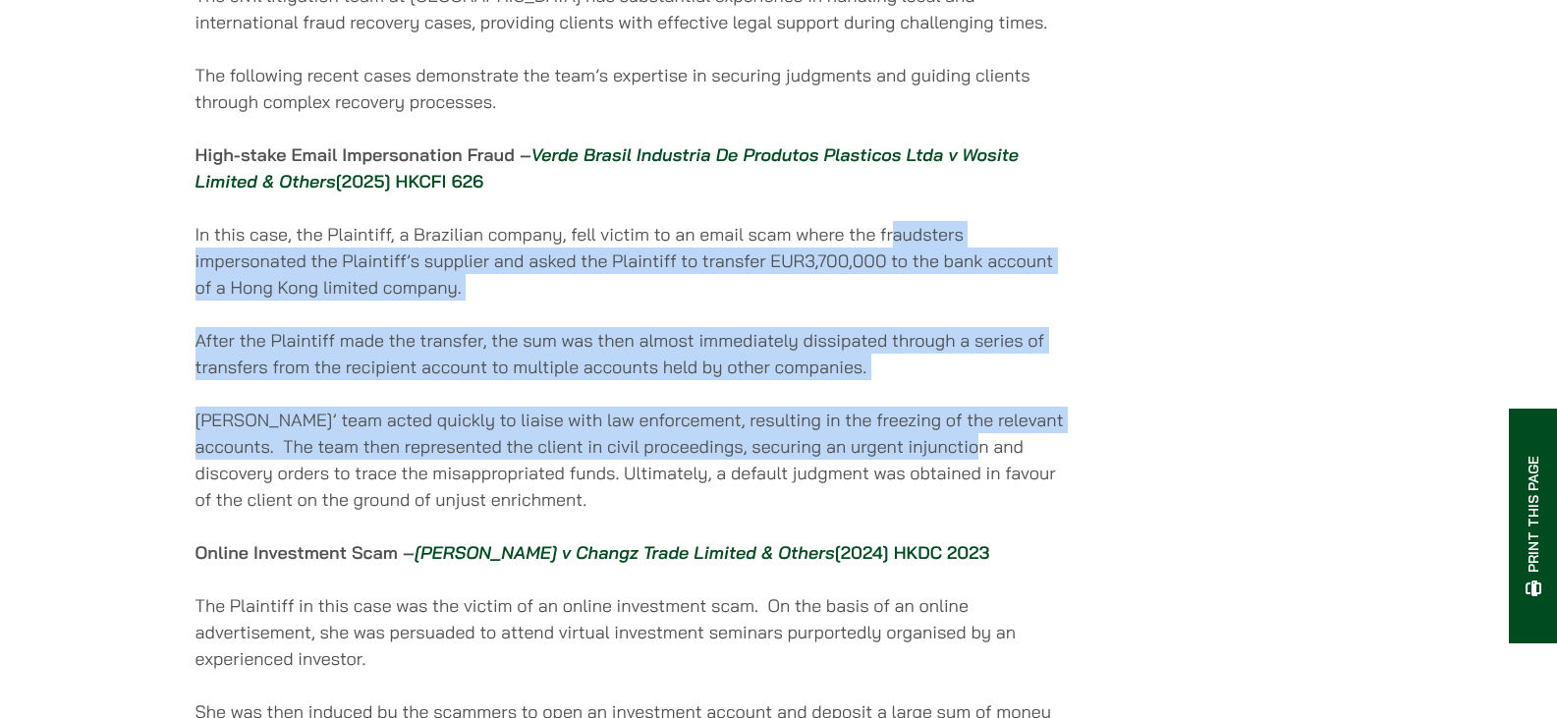
click at [1027, 456] on p "Haldanes’ team acted quickly to liaise with law enforcement, resulting in the f…" at bounding box center [633, 460] width 875 height 106
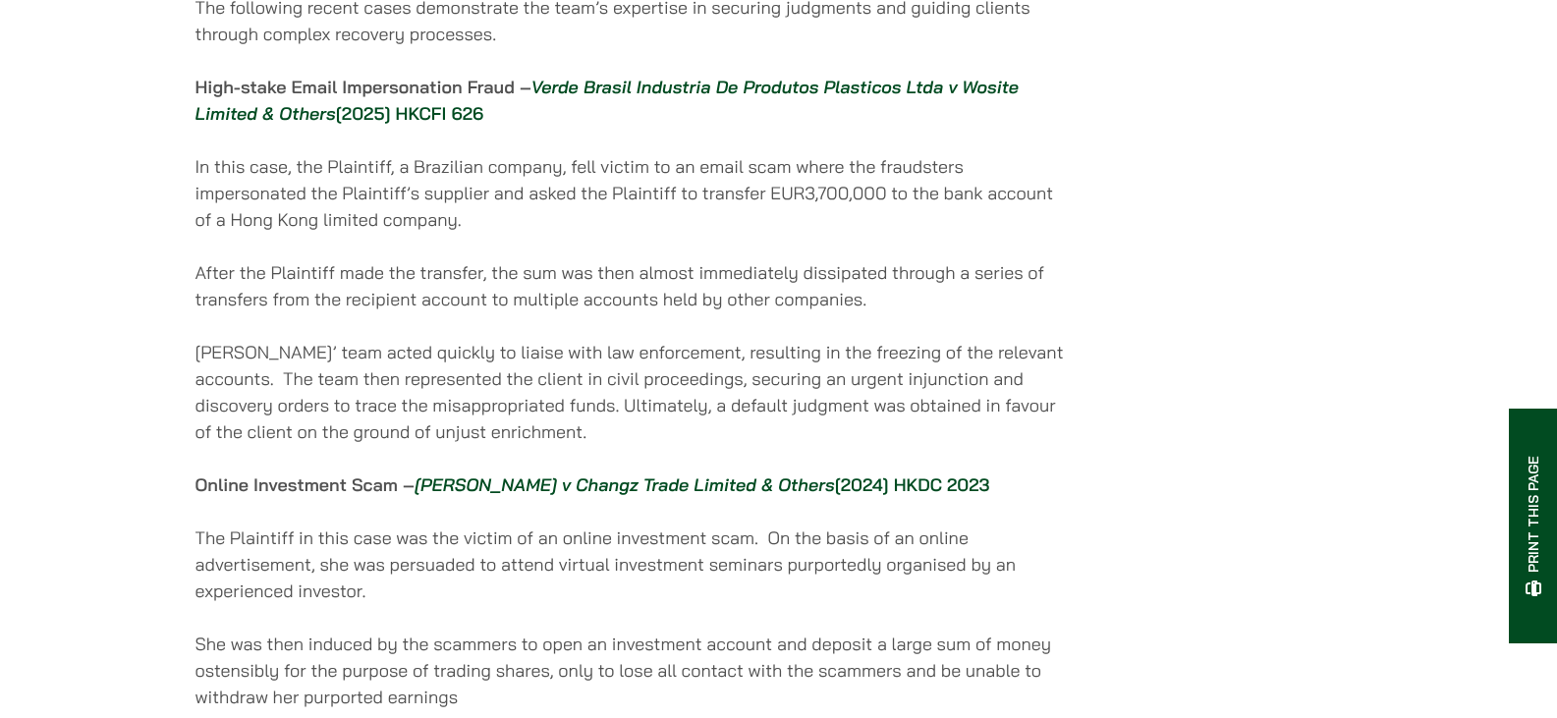
scroll to position [1277, 0]
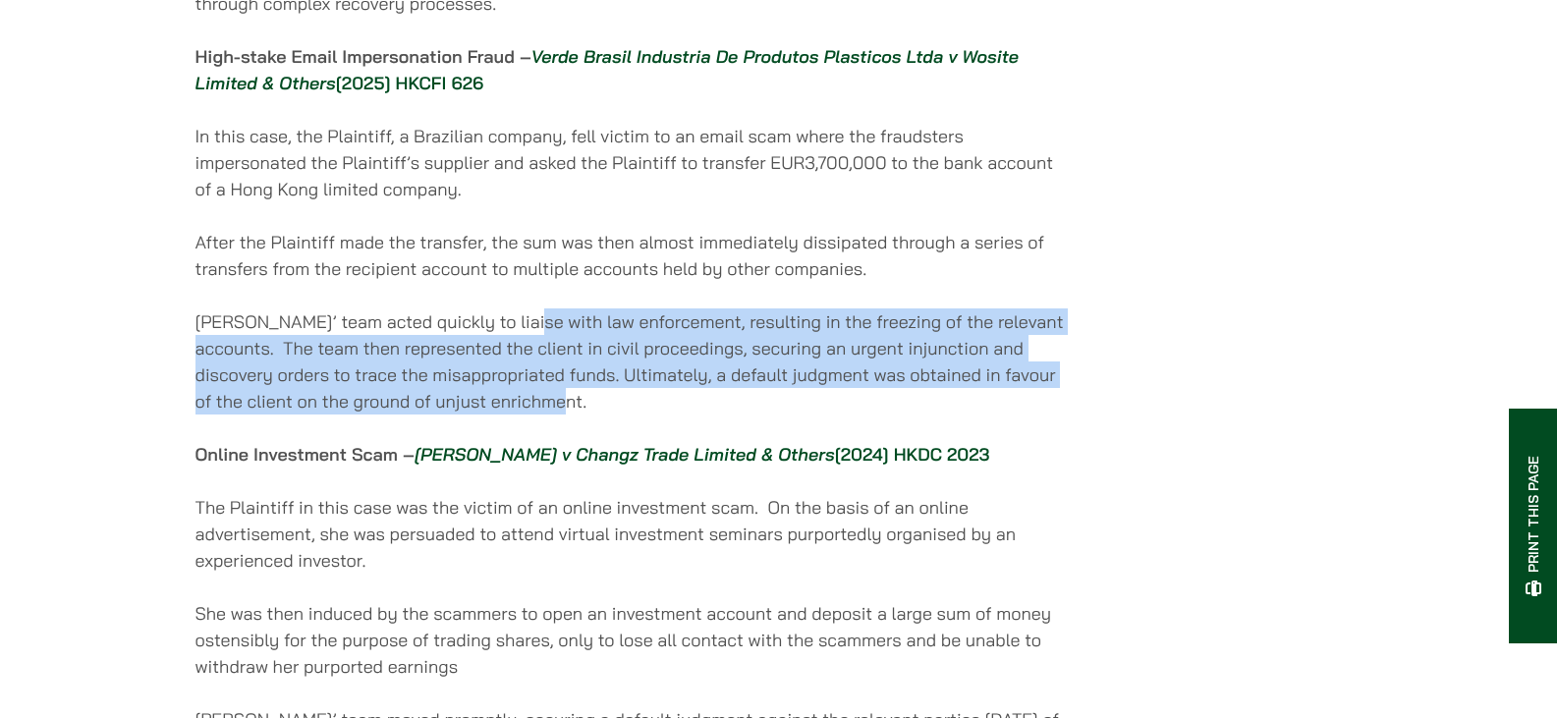
drag, startPoint x: 523, startPoint y: 348, endPoint x: 907, endPoint y: 406, distance: 388.5
click at [907, 406] on p "Haldanes’ team acted quickly to liaise with law enforcement, resulting in the f…" at bounding box center [633, 362] width 875 height 106
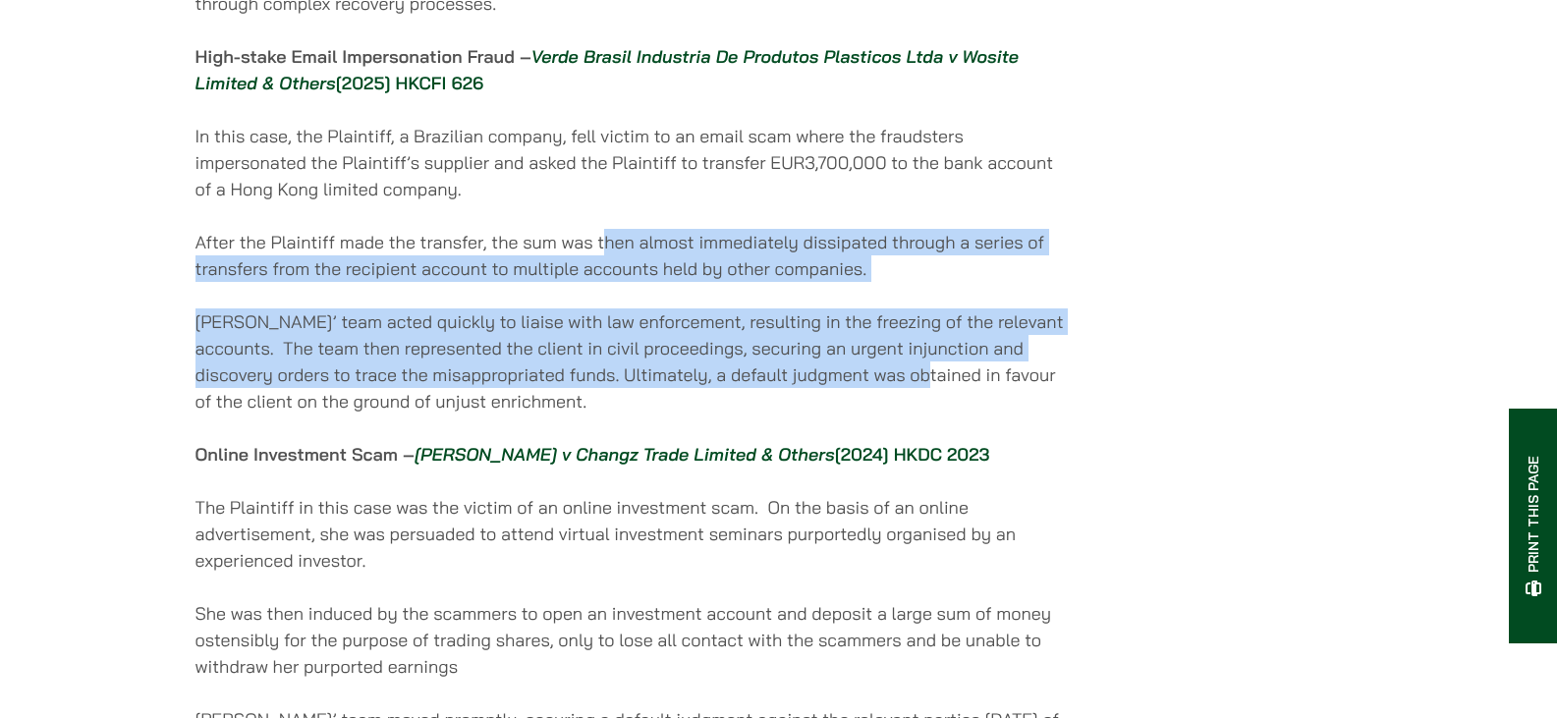
drag, startPoint x: 603, startPoint y: 259, endPoint x: 978, endPoint y: 398, distance: 399.2
click at [978, 398] on div "24/06/2025 Prepared by Paul Lui (Partner), Eugene Huang (Associate Solicitor) a…" at bounding box center [633, 186] width 875 height 2208
click at [978, 398] on p "Haldanes’ team acted quickly to liaise with law enforcement, resulting in the f…" at bounding box center [633, 362] width 875 height 106
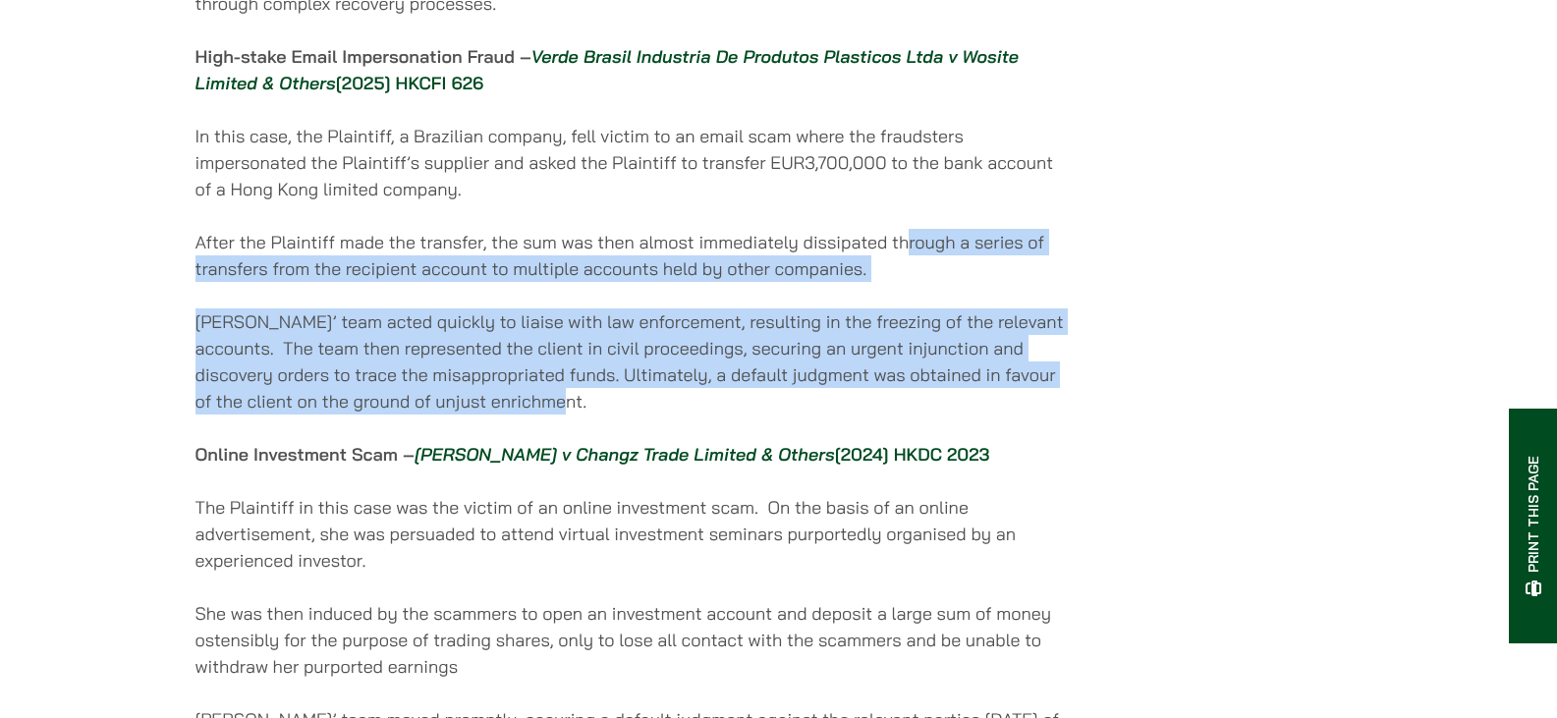
drag, startPoint x: 913, startPoint y: 254, endPoint x: 1056, endPoint y: 413, distance: 214.3
click at [1056, 413] on div "24/06/2025 Prepared by Paul Lui (Partner), Eugene Huang (Associate Solicitor) a…" at bounding box center [633, 186] width 875 height 2208
click at [1056, 413] on p "Haldanes’ team acted quickly to liaise with law enforcement, resulting in the f…" at bounding box center [633, 362] width 875 height 106
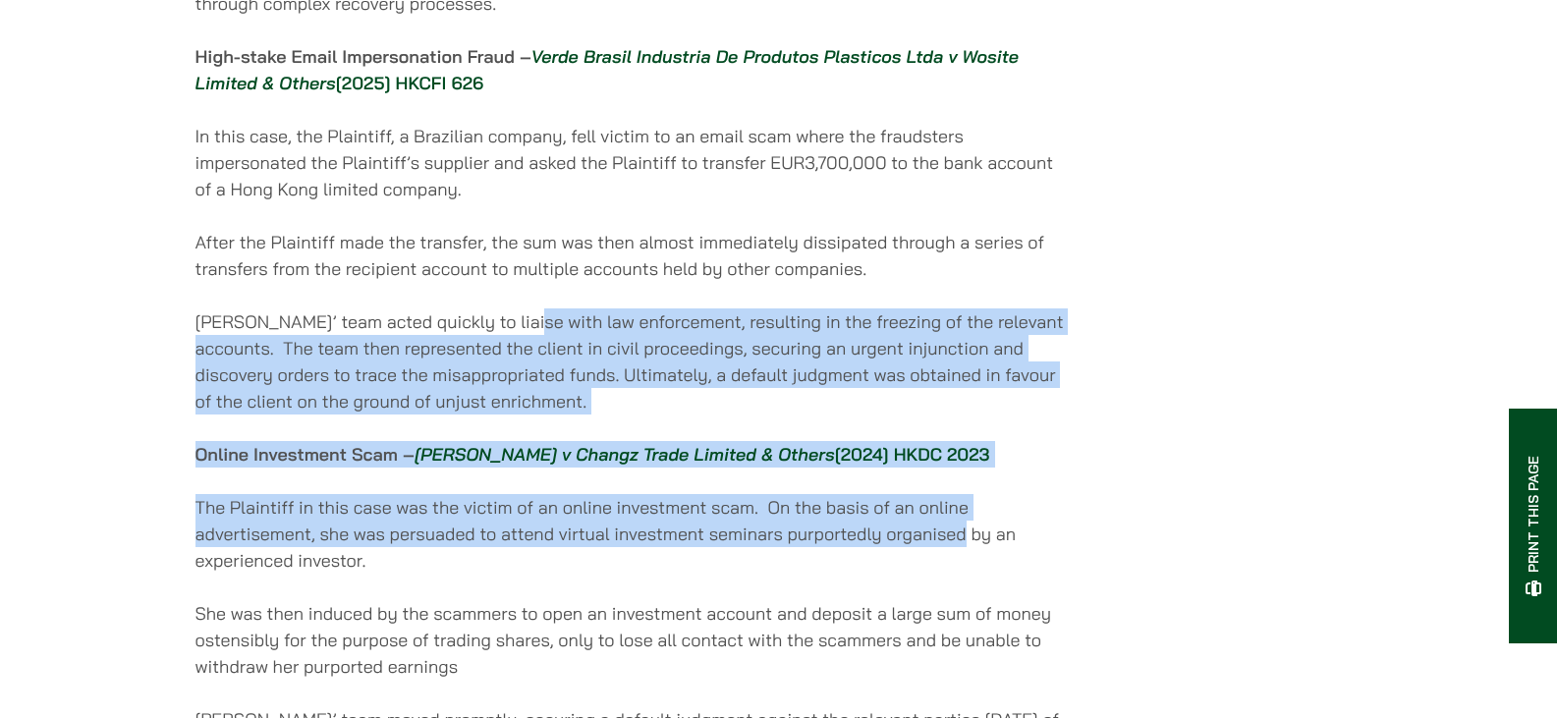
drag, startPoint x: 524, startPoint y: 313, endPoint x: 967, endPoint y: 558, distance: 506.2
click at [967, 558] on div "24/06/2025 Prepared by Paul Lui (Partner), Eugene Huang (Associate Solicitor) a…" at bounding box center [633, 186] width 875 height 2208
click at [967, 558] on p "The Plaintiff in this case was the victim of an online investment scam. On the …" at bounding box center [633, 534] width 875 height 80
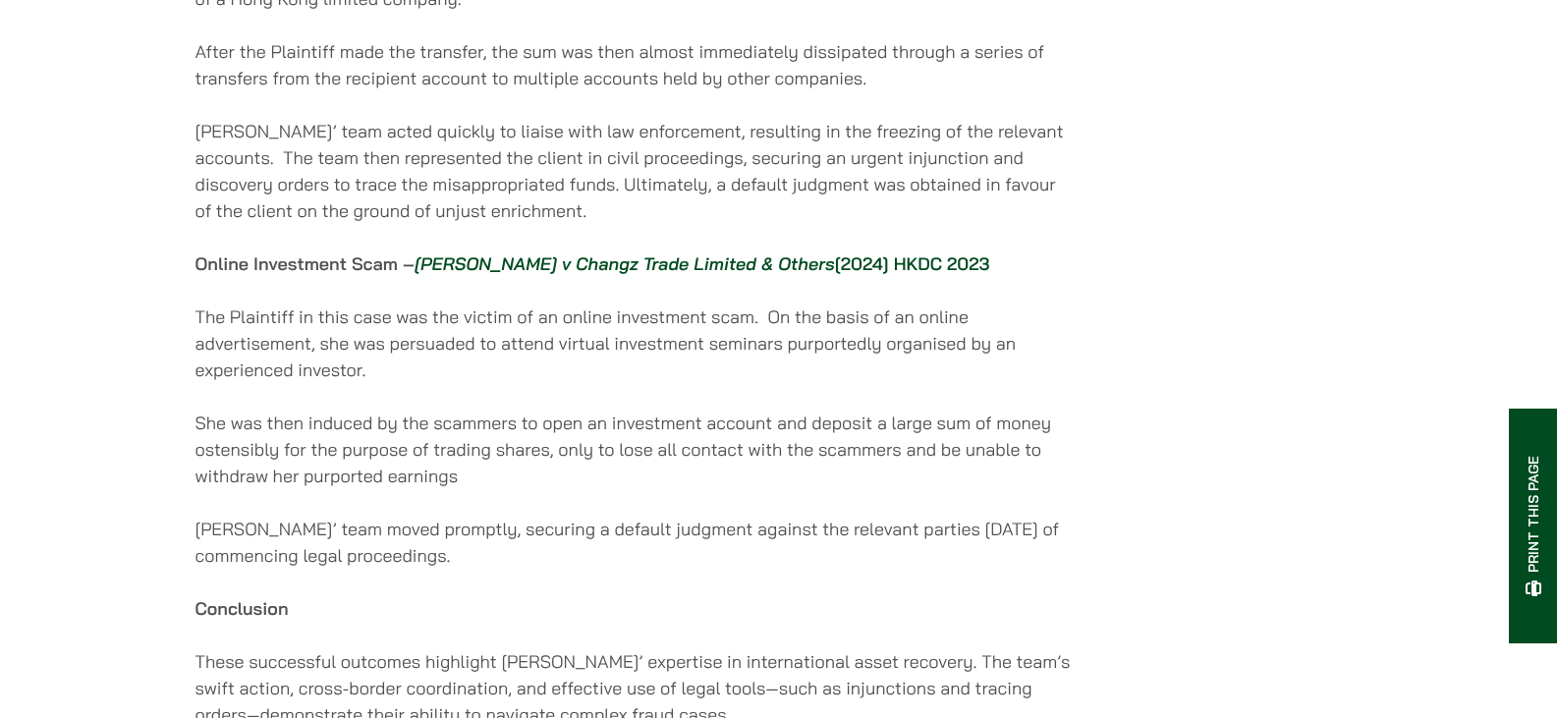
scroll to position [1474, 0]
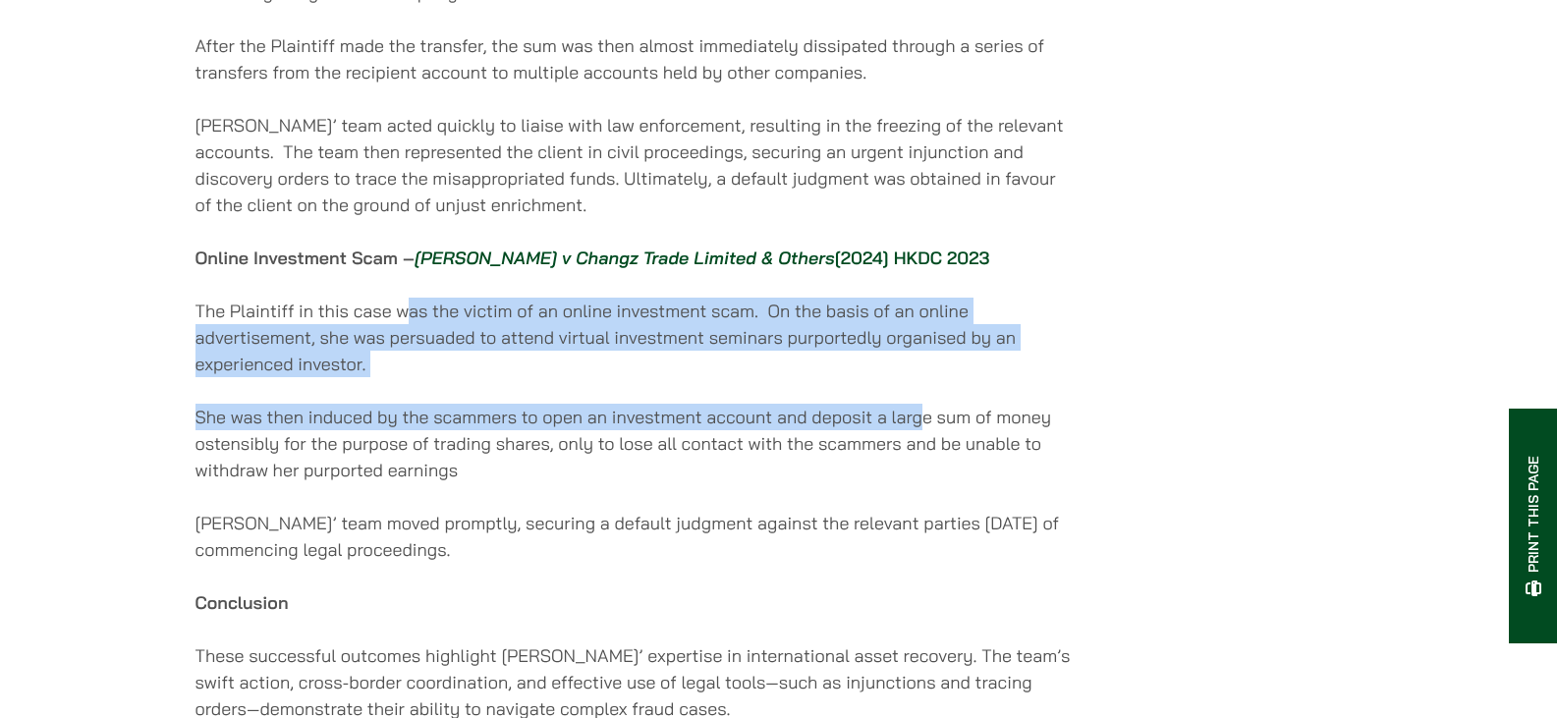
drag, startPoint x: 404, startPoint y: 332, endPoint x: 925, endPoint y: 444, distance: 532.7
click at [925, 444] on p "She was then induced by the scammers to open an investment account and deposit …" at bounding box center [633, 444] width 875 height 80
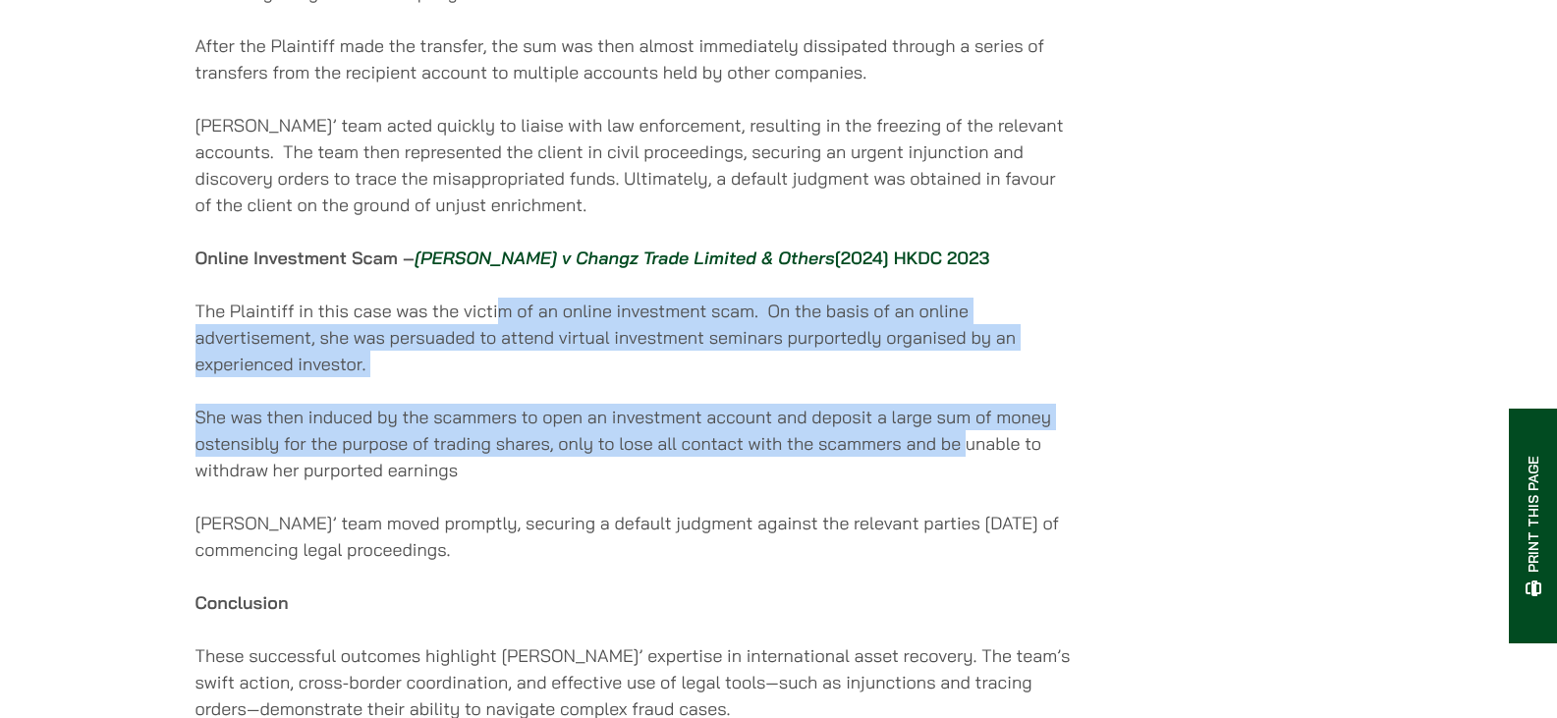
drag, startPoint x: 505, startPoint y: 326, endPoint x: 966, endPoint y: 458, distance: 479.3
click at [966, 458] on p "She was then induced by the scammers to open an investment account and deposit …" at bounding box center [633, 444] width 875 height 80
drag, startPoint x: 629, startPoint y: 331, endPoint x: 992, endPoint y: 469, distance: 388.7
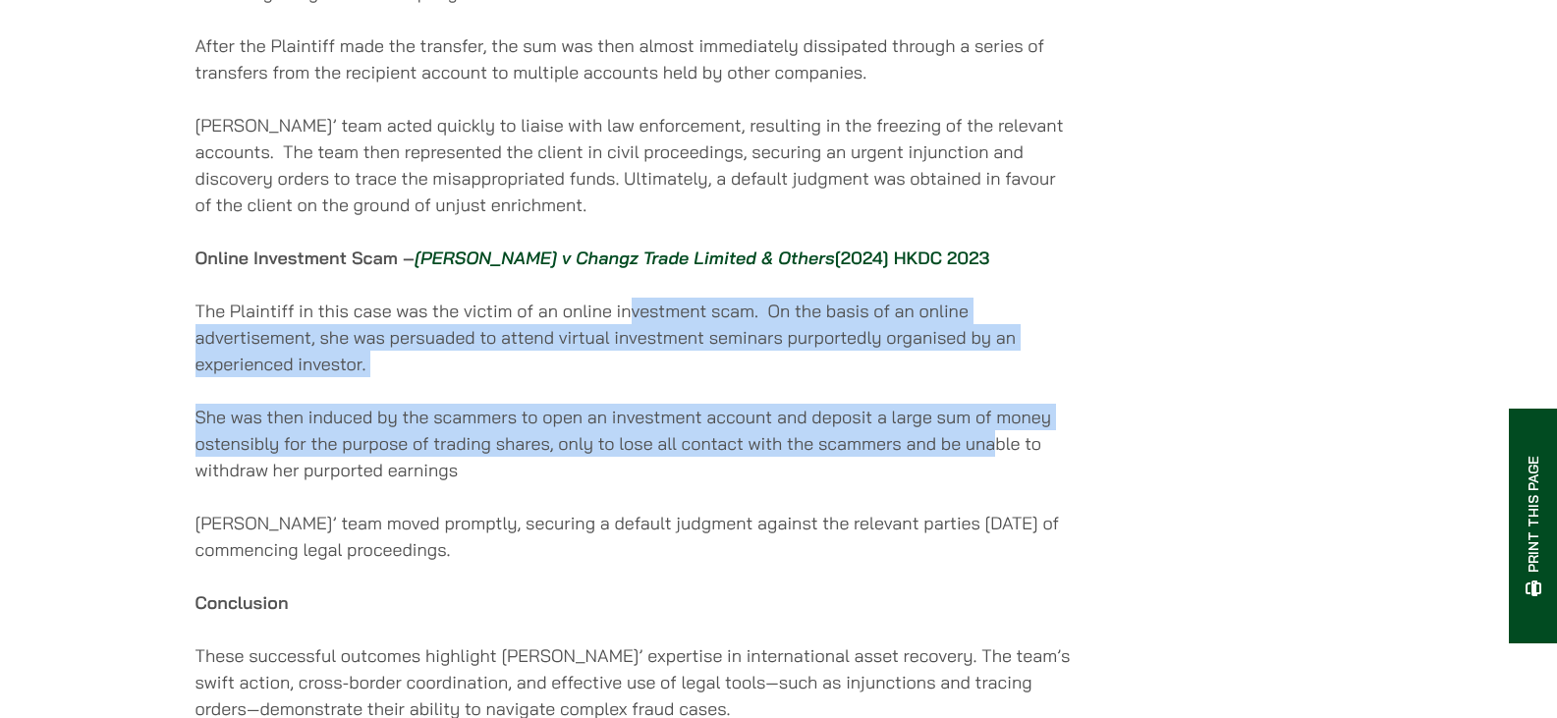
click at [992, 469] on p "She was then induced by the scammers to open an investment account and deposit …" at bounding box center [633, 444] width 875 height 80
drag, startPoint x: 549, startPoint y: 171, endPoint x: 912, endPoint y: 484, distance: 479.3
click at [912, 483] on p "She was then induced by the scammers to open an investment account and deposit …" at bounding box center [633, 444] width 875 height 80
drag, startPoint x: 414, startPoint y: 316, endPoint x: 851, endPoint y: 464, distance: 461.4
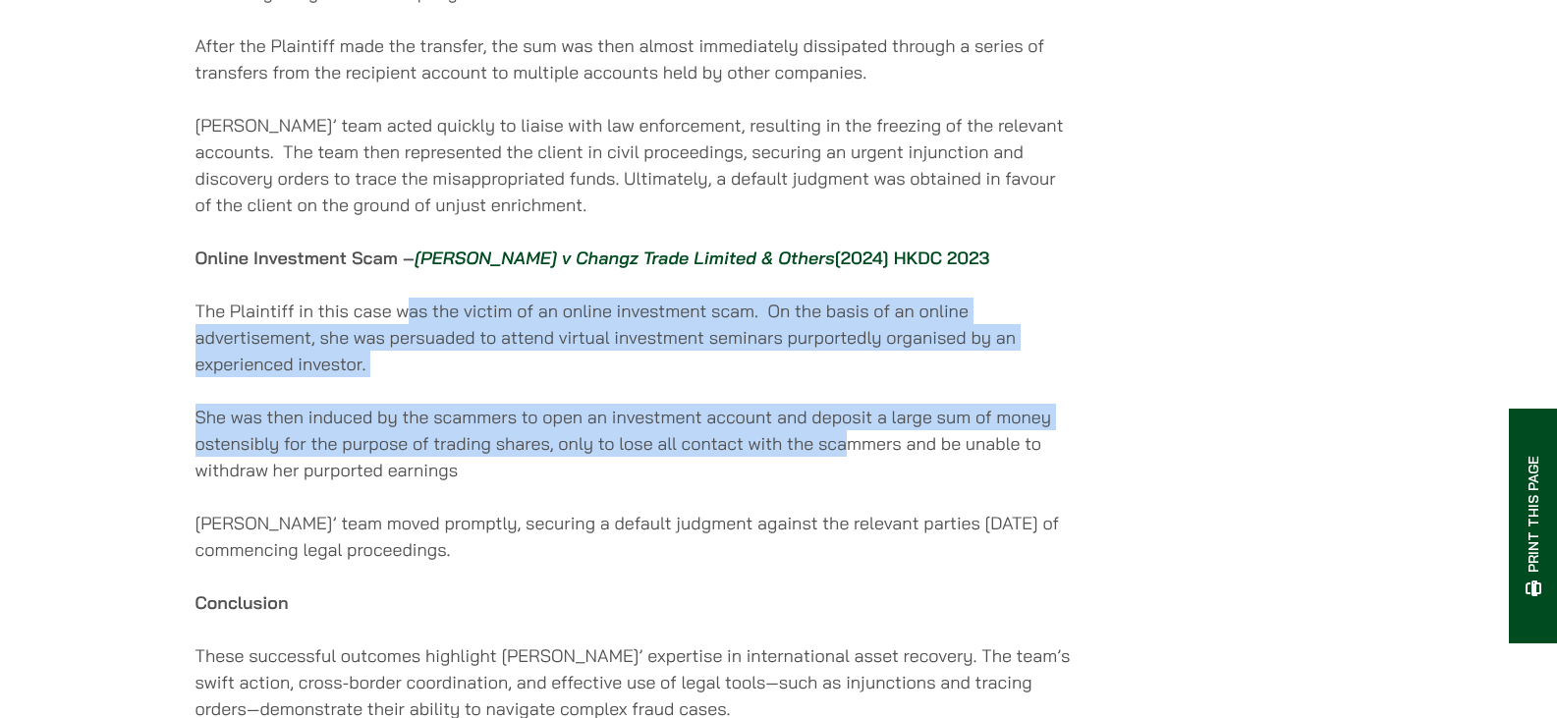
click at [851, 465] on p "She was then induced by the scammers to open an investment account and deposit …" at bounding box center [633, 444] width 875 height 80
click at [790, 360] on p "The Plaintiff in this case was the victim of an online investment scam. On the …" at bounding box center [633, 338] width 875 height 80
drag, startPoint x: 820, startPoint y: 315, endPoint x: 990, endPoint y: 477, distance: 234.2
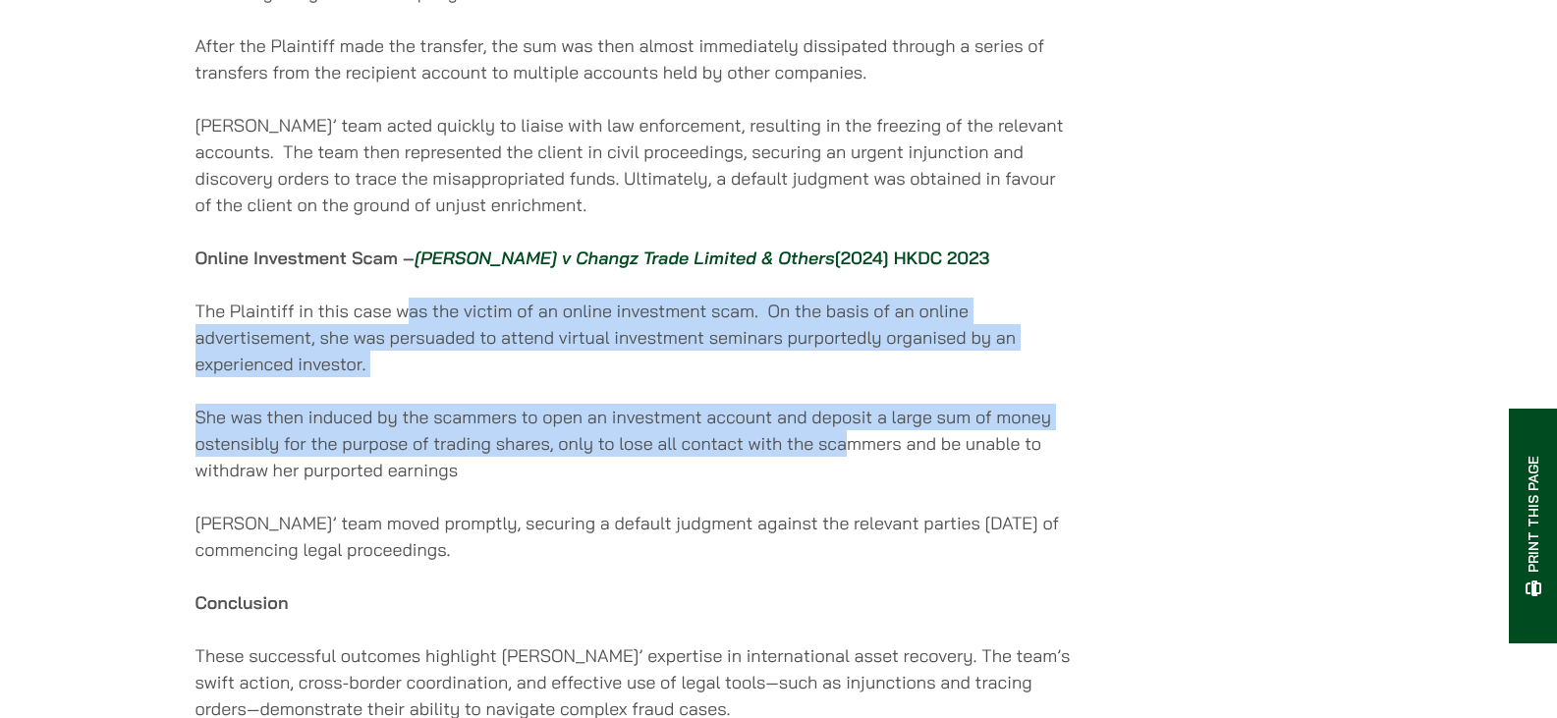
click at [990, 477] on p "She was then induced by the scammers to open an investment account and deposit …" at bounding box center [633, 444] width 875 height 80
drag, startPoint x: 452, startPoint y: 316, endPoint x: 936, endPoint y: 480, distance: 511.5
click at [936, 480] on p "She was then induced by the scammers to open an investment account and deposit …" at bounding box center [633, 444] width 875 height 80
drag, startPoint x: 835, startPoint y: 319, endPoint x: 1039, endPoint y: 480, distance: 259.5
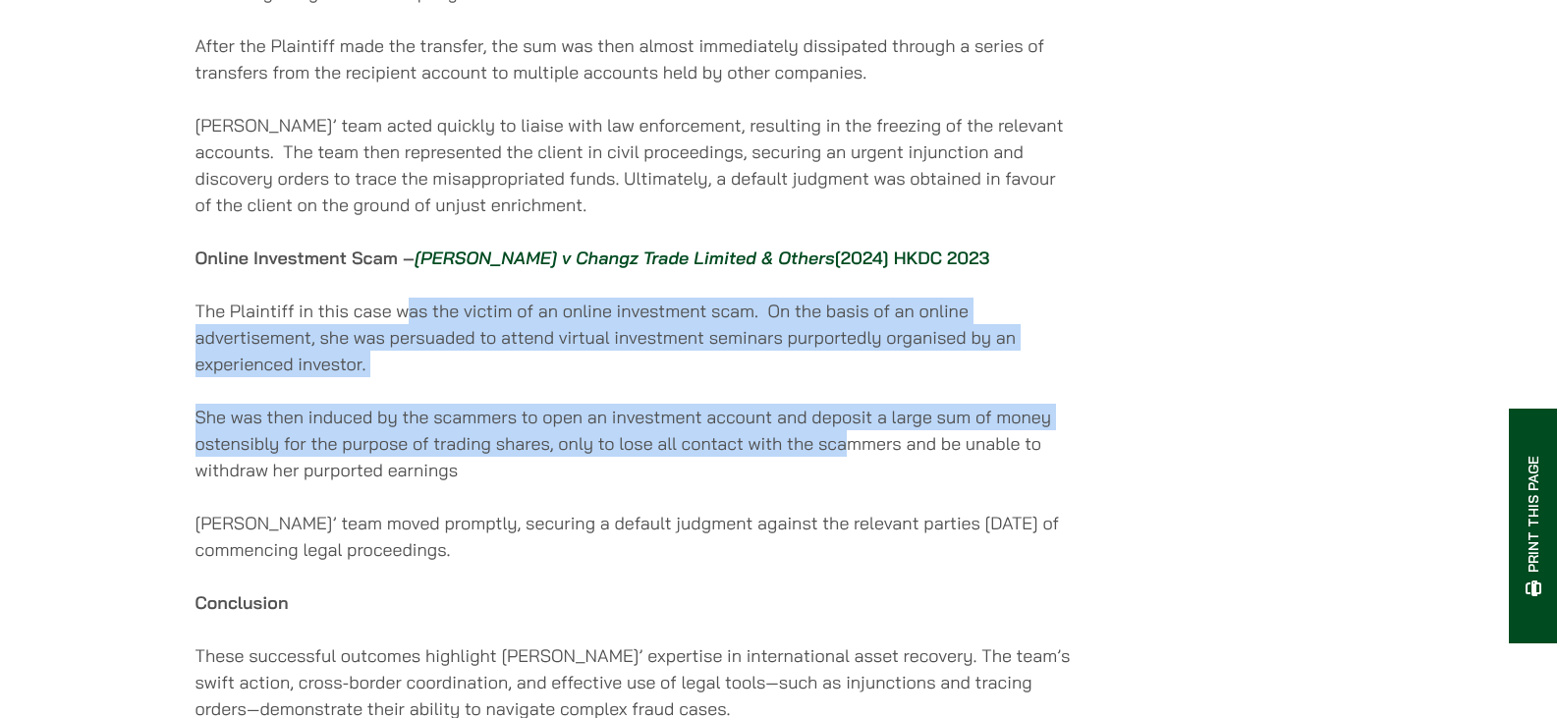
click at [1039, 480] on p "She was then induced by the scammers to open an investment account and deposit …" at bounding box center [633, 444] width 875 height 80
drag, startPoint x: 519, startPoint y: 166, endPoint x: 905, endPoint y: 489, distance: 503.6
click at [905, 483] on p "She was then induced by the scammers to open an investment account and deposit …" at bounding box center [633, 444] width 875 height 80
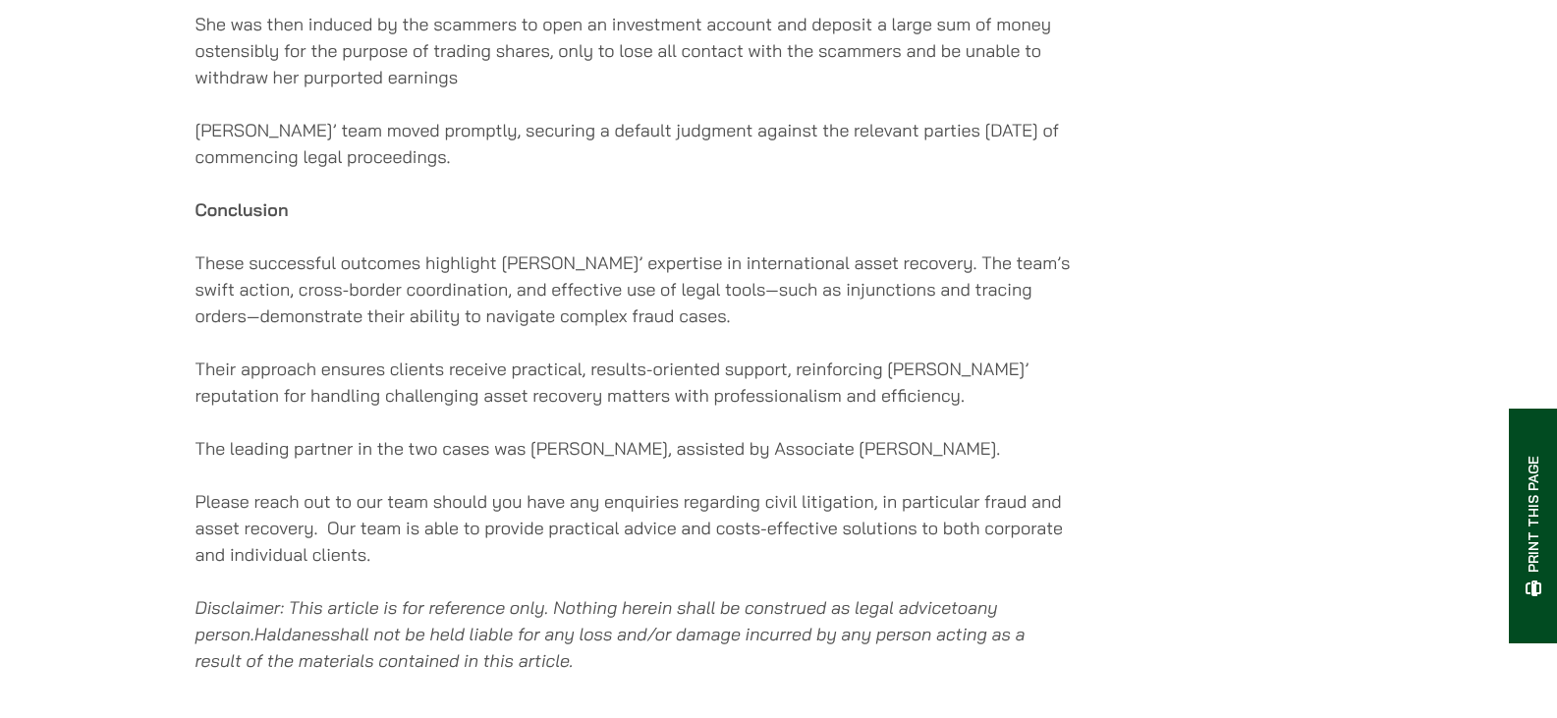
scroll to position [1965, 0]
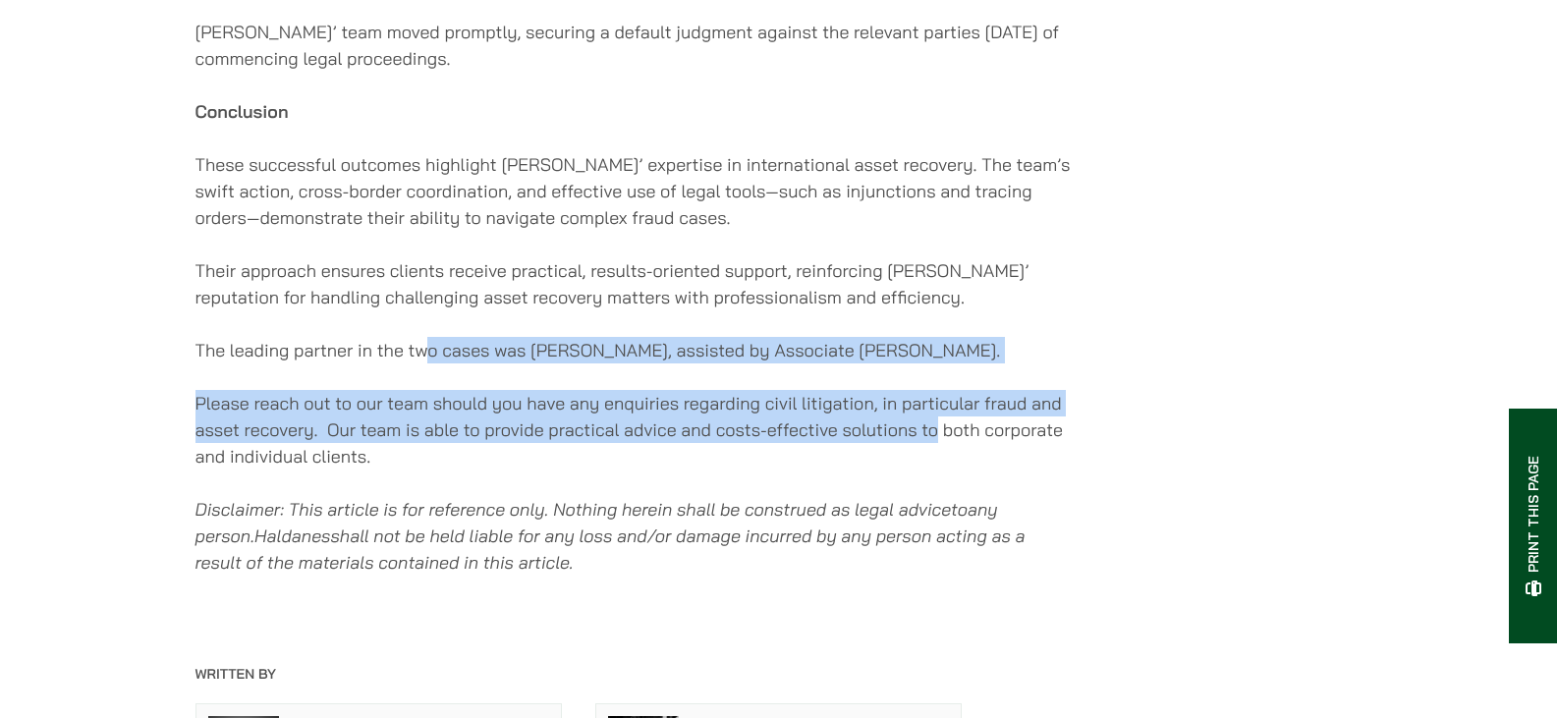
drag, startPoint x: 427, startPoint y: 366, endPoint x: 937, endPoint y: 433, distance: 514.4
click at [937, 433] on p "Please reach out to our team should you have any enquiries regarding civil liti…" at bounding box center [633, 430] width 875 height 80
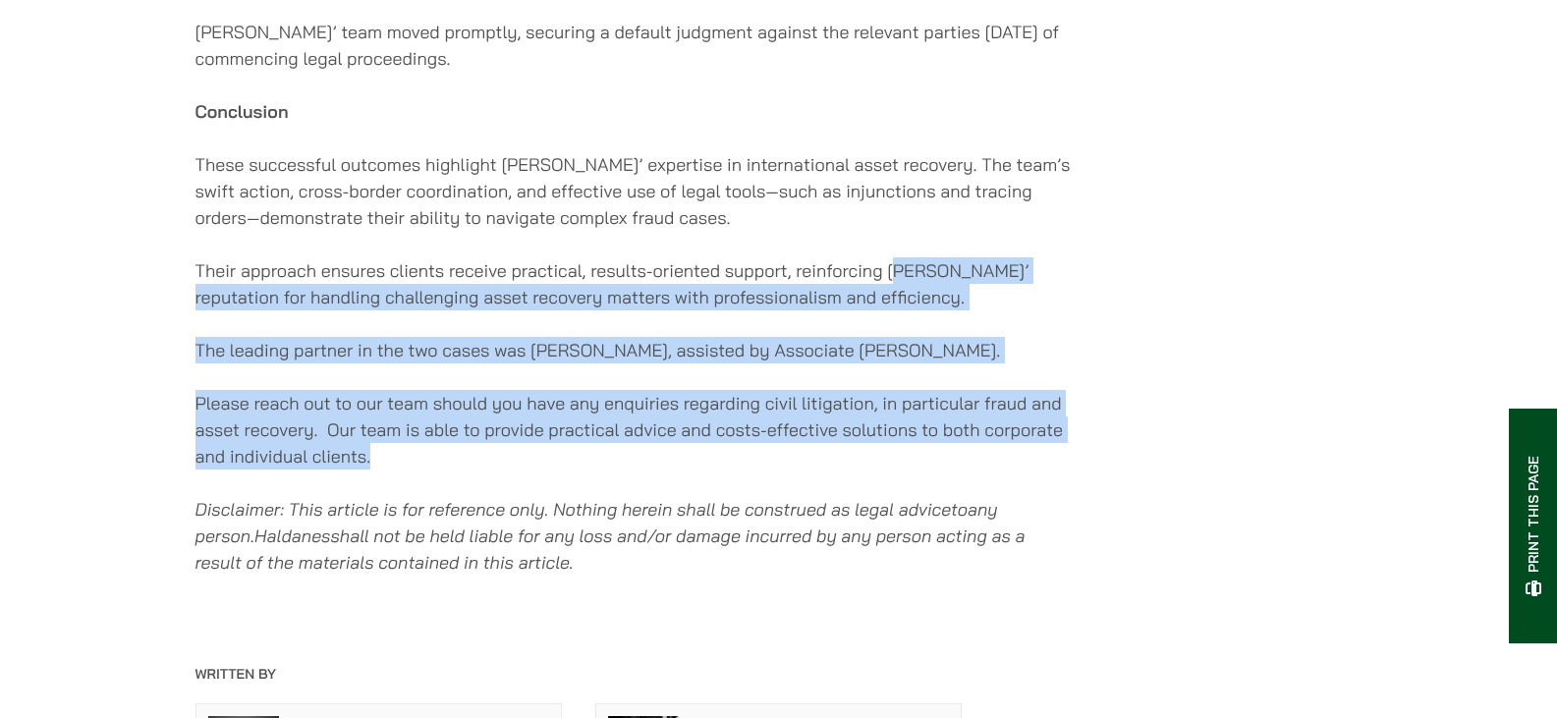
drag, startPoint x: 903, startPoint y: 271, endPoint x: 1056, endPoint y: 480, distance: 259.4
click at [1056, 470] on p "Please reach out to our team should you have any enquiries regarding civil liti…" at bounding box center [633, 430] width 875 height 80
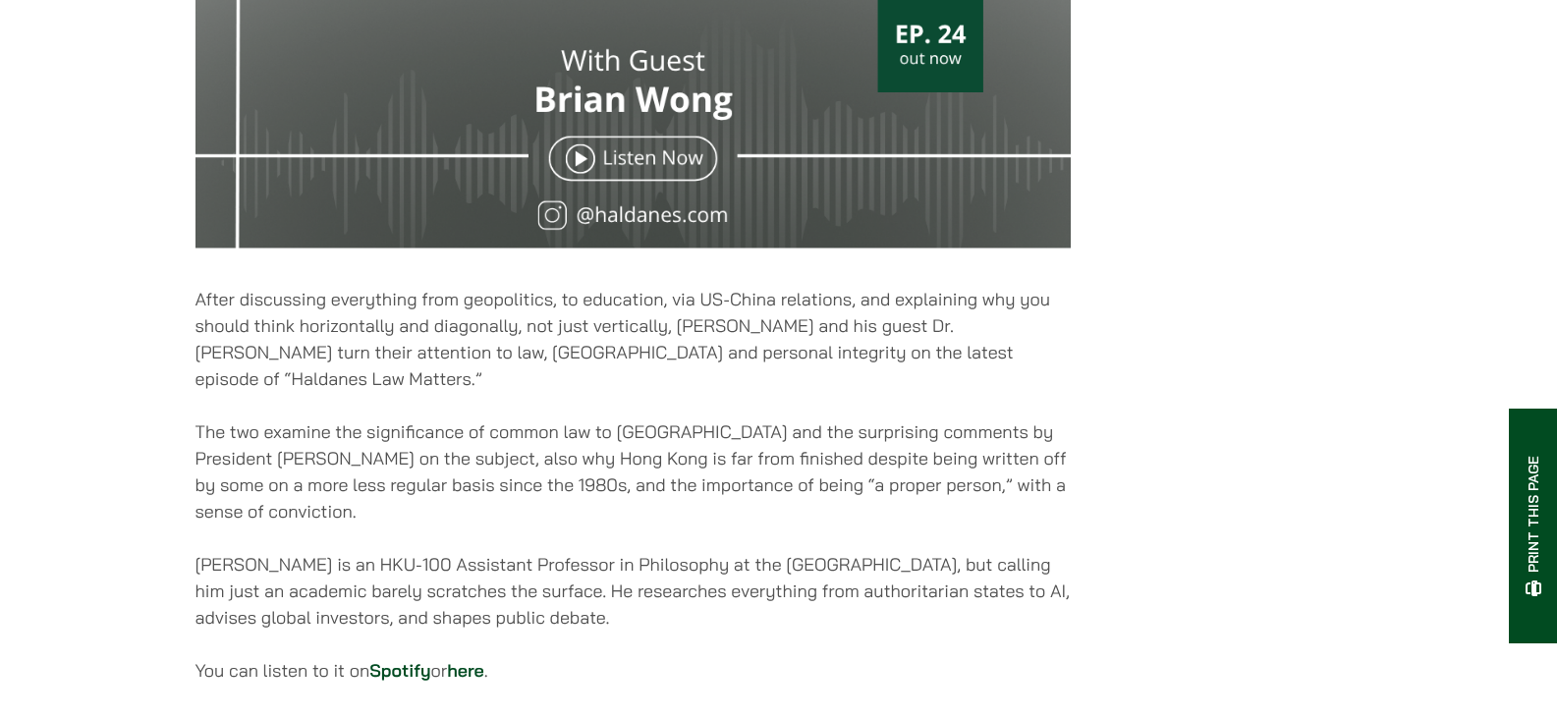
scroll to position [1081, 0]
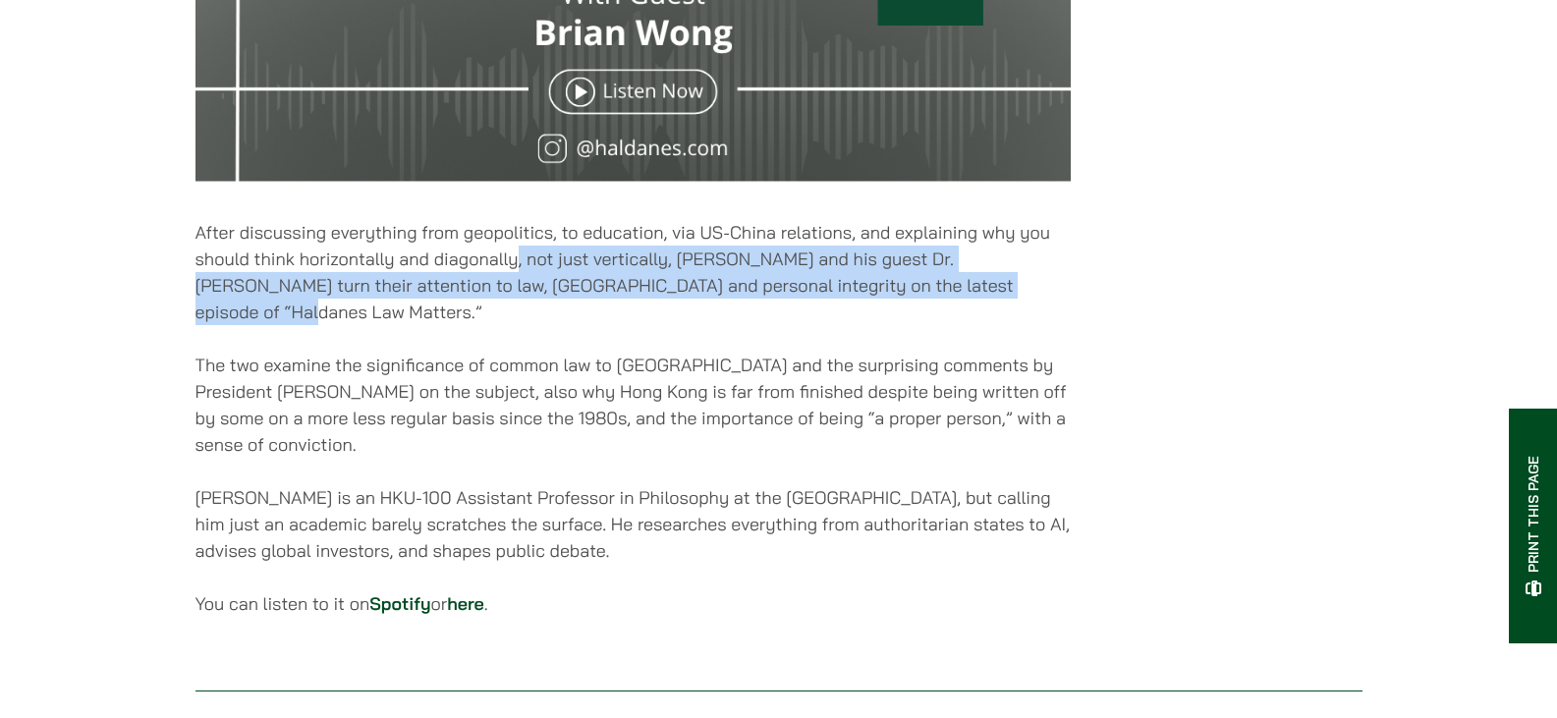
drag, startPoint x: 514, startPoint y: 262, endPoint x: 987, endPoint y: 294, distance: 473.7
click at [987, 294] on p "After discussing everything from geopolitics, to education, via US-China relati…" at bounding box center [633, 272] width 875 height 106
drag, startPoint x: 374, startPoint y: 272, endPoint x: 928, endPoint y: 304, distance: 554.1
click at [928, 304] on p "After discussing everything from geopolitics, to education, via US-China relati…" at bounding box center [633, 272] width 875 height 106
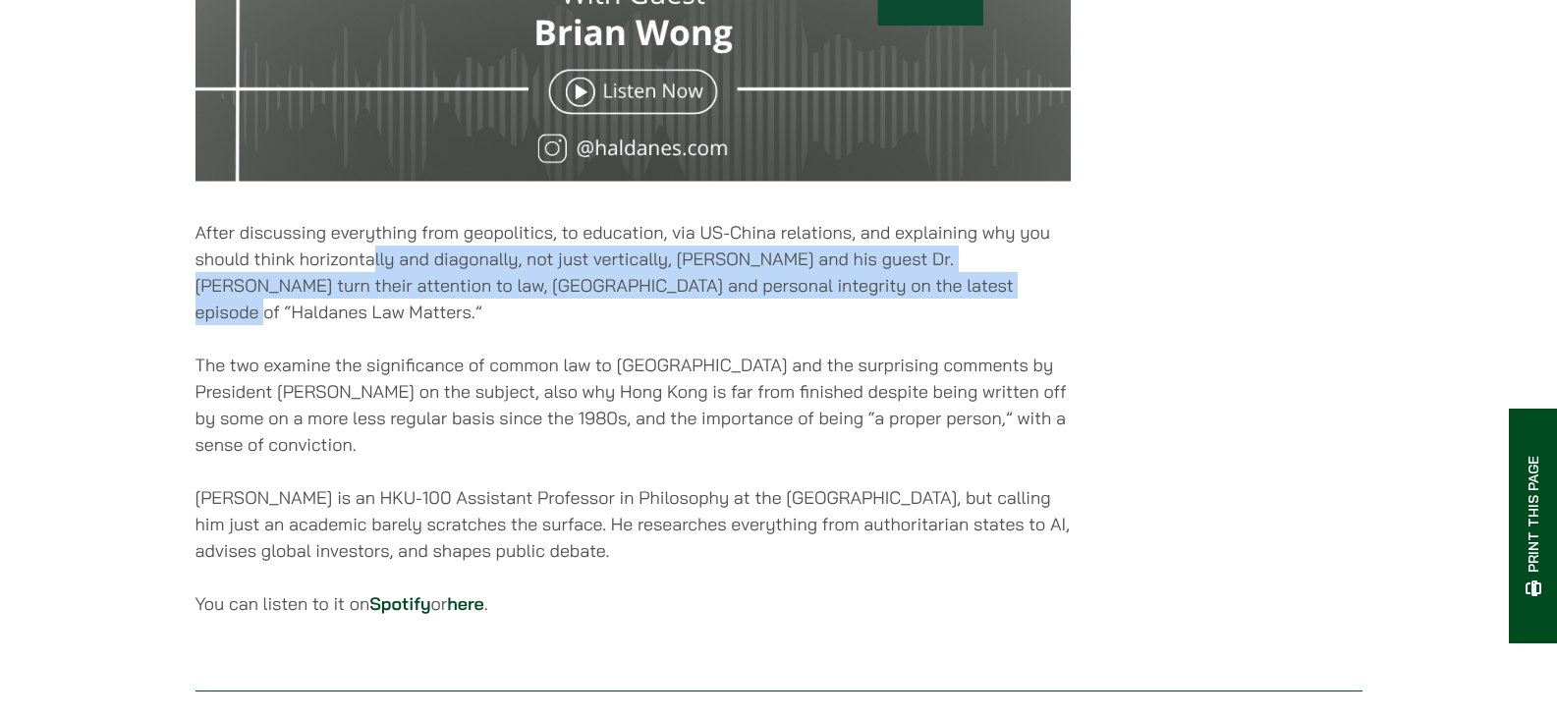
click at [928, 304] on p "After discussing everything from geopolitics, to education, via US-China relati…" at bounding box center [633, 272] width 875 height 106
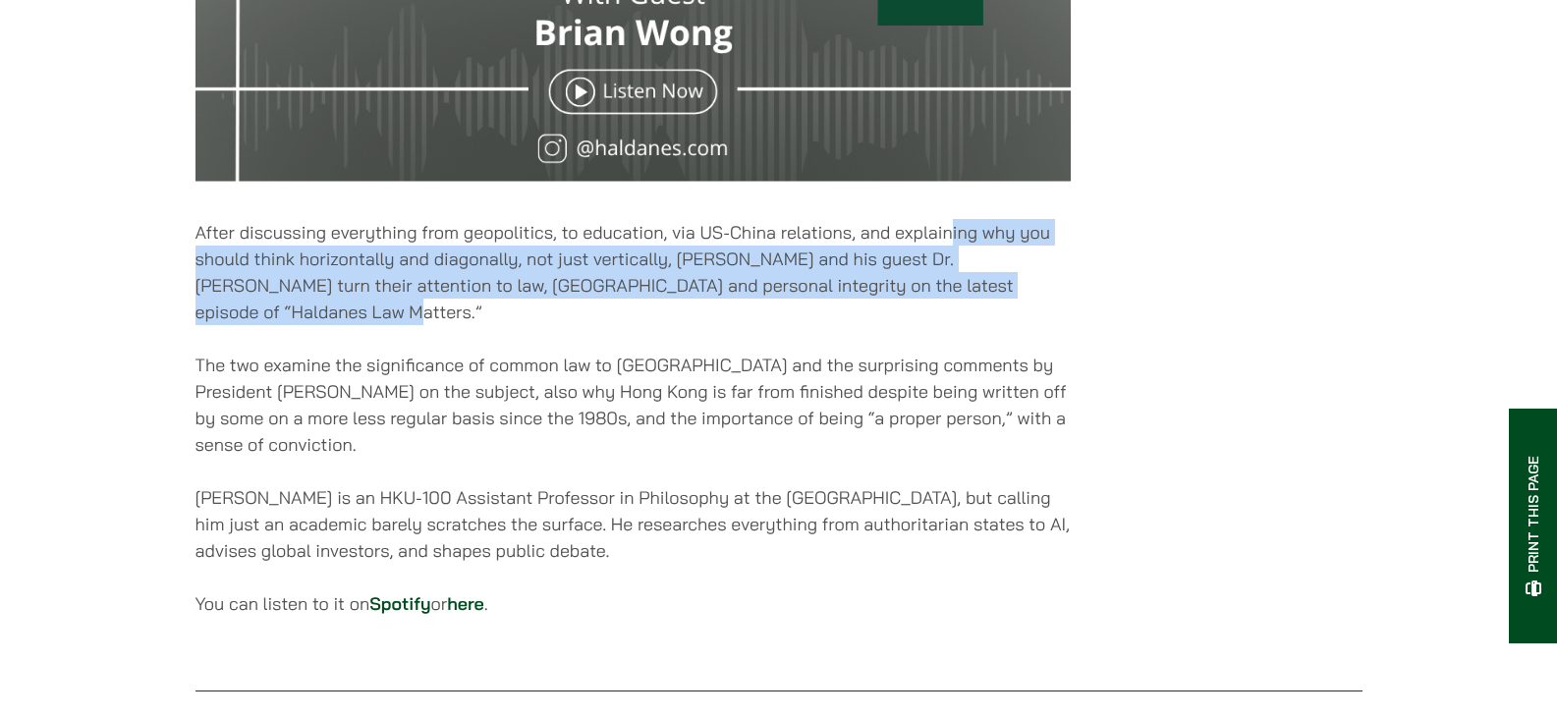
drag, startPoint x: 952, startPoint y: 250, endPoint x: 1033, endPoint y: 322, distance: 108.5
click at [1033, 322] on p "After discussing everything from geopolitics, to education, via US-China relati…" at bounding box center [633, 272] width 875 height 106
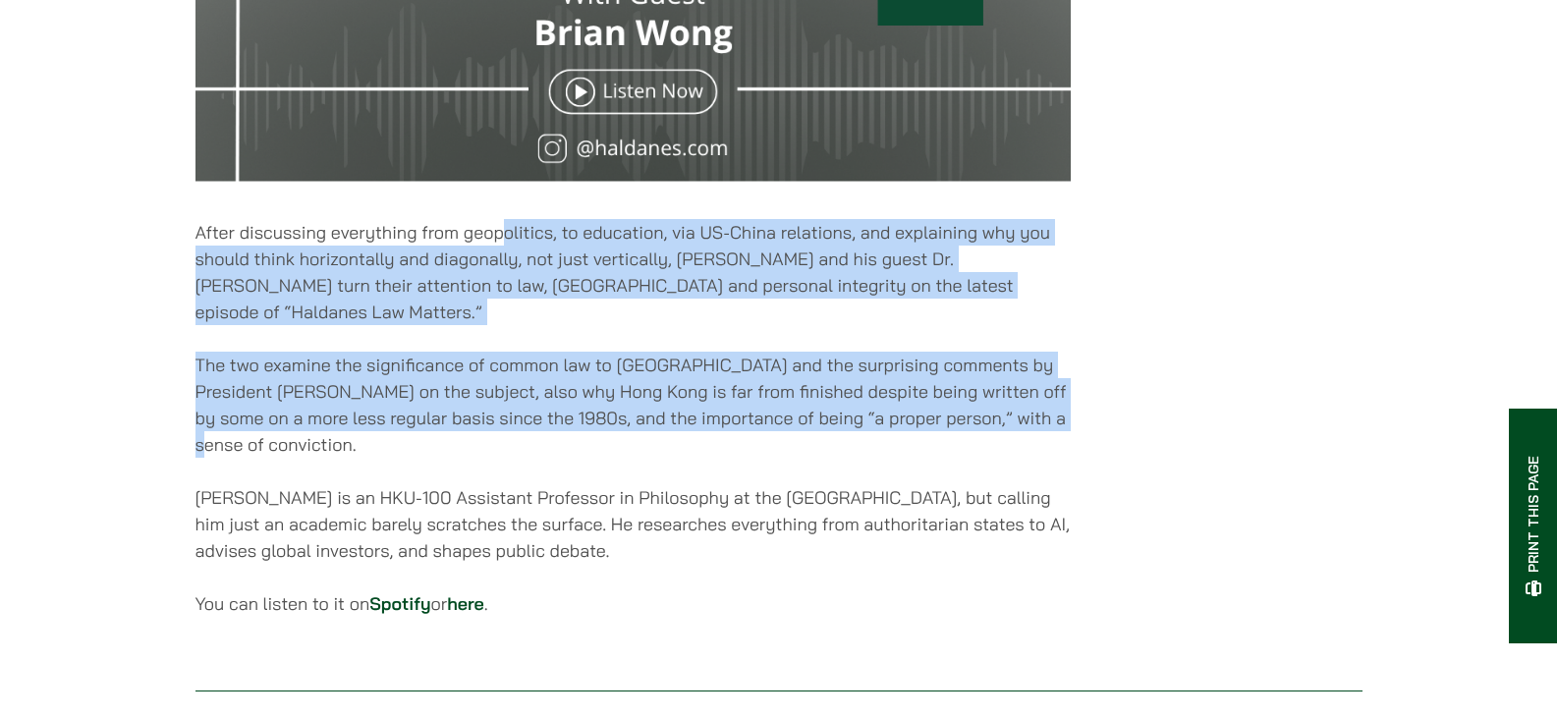
drag, startPoint x: 499, startPoint y: 249, endPoint x: 1065, endPoint y: 439, distance: 597.2
click at [1065, 439] on p "The two examine the significance of common law to Hong Kong and the surprising …" at bounding box center [633, 405] width 875 height 106
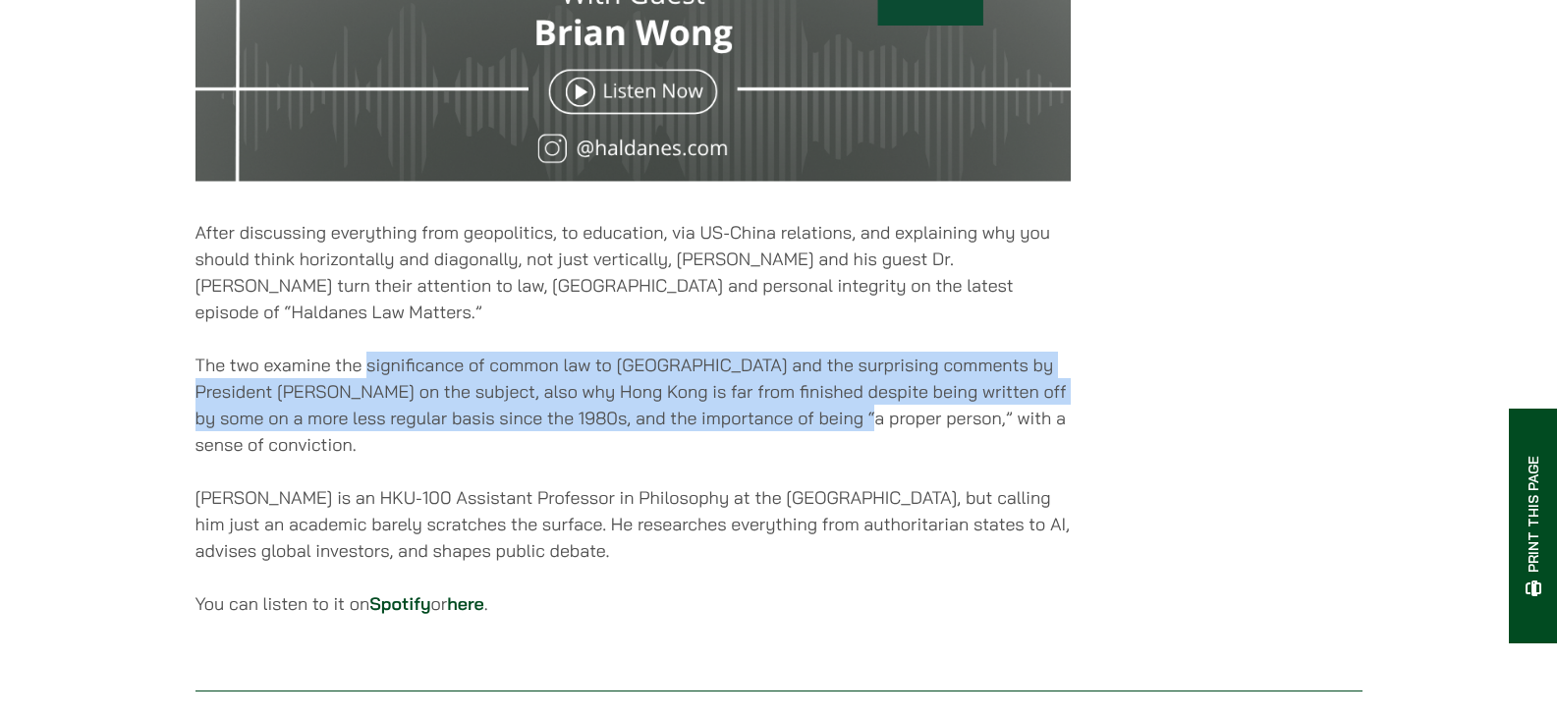
drag, startPoint x: 365, startPoint y: 384, endPoint x: 832, endPoint y: 432, distance: 470.2
click at [832, 432] on p "The two examine the significance of common law to Hong Kong and the surprising …" at bounding box center [633, 405] width 875 height 106
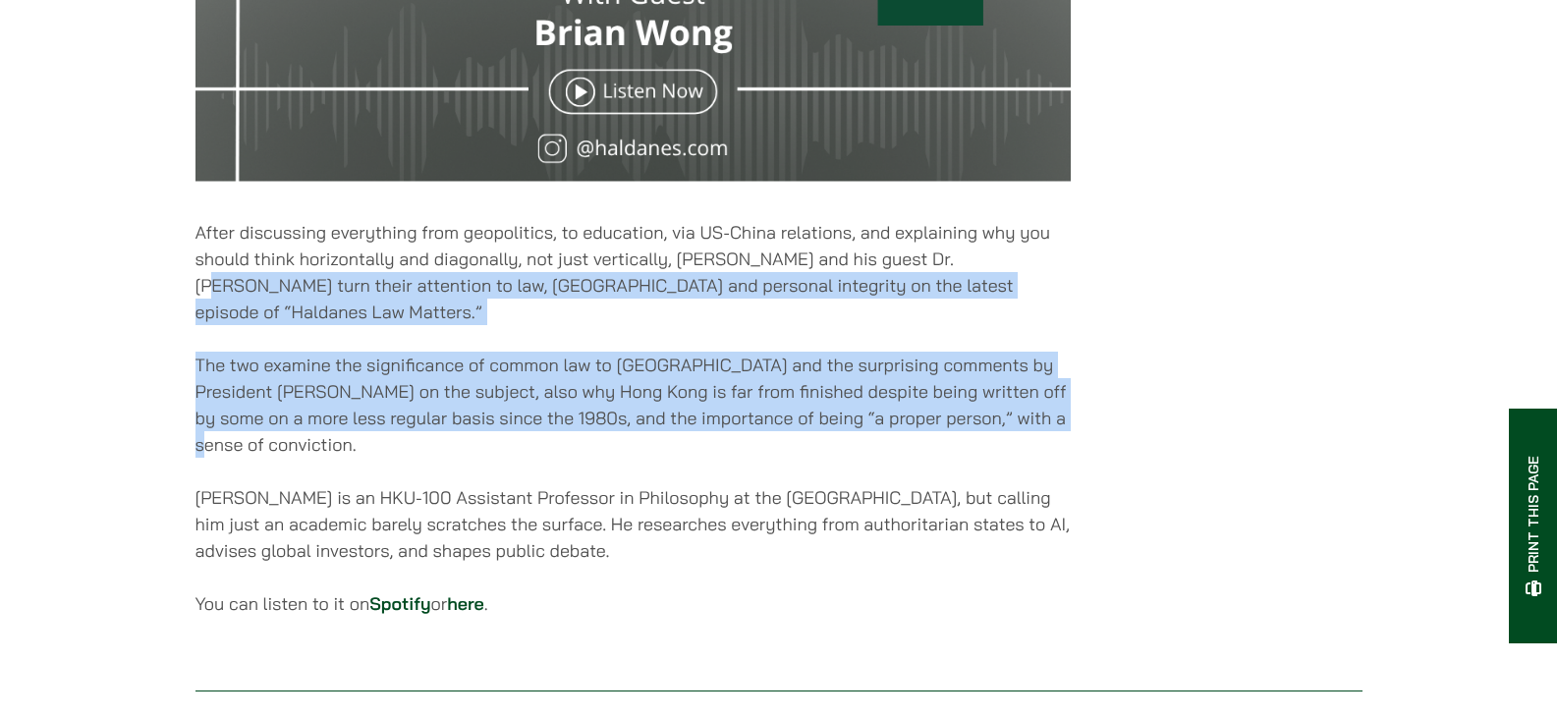
drag, startPoint x: 962, startPoint y: 261, endPoint x: 1068, endPoint y: 427, distance: 197.1
click at [1068, 427] on p "The two examine the significance of common law to Hong Kong and the surprising …" at bounding box center [633, 405] width 875 height 106
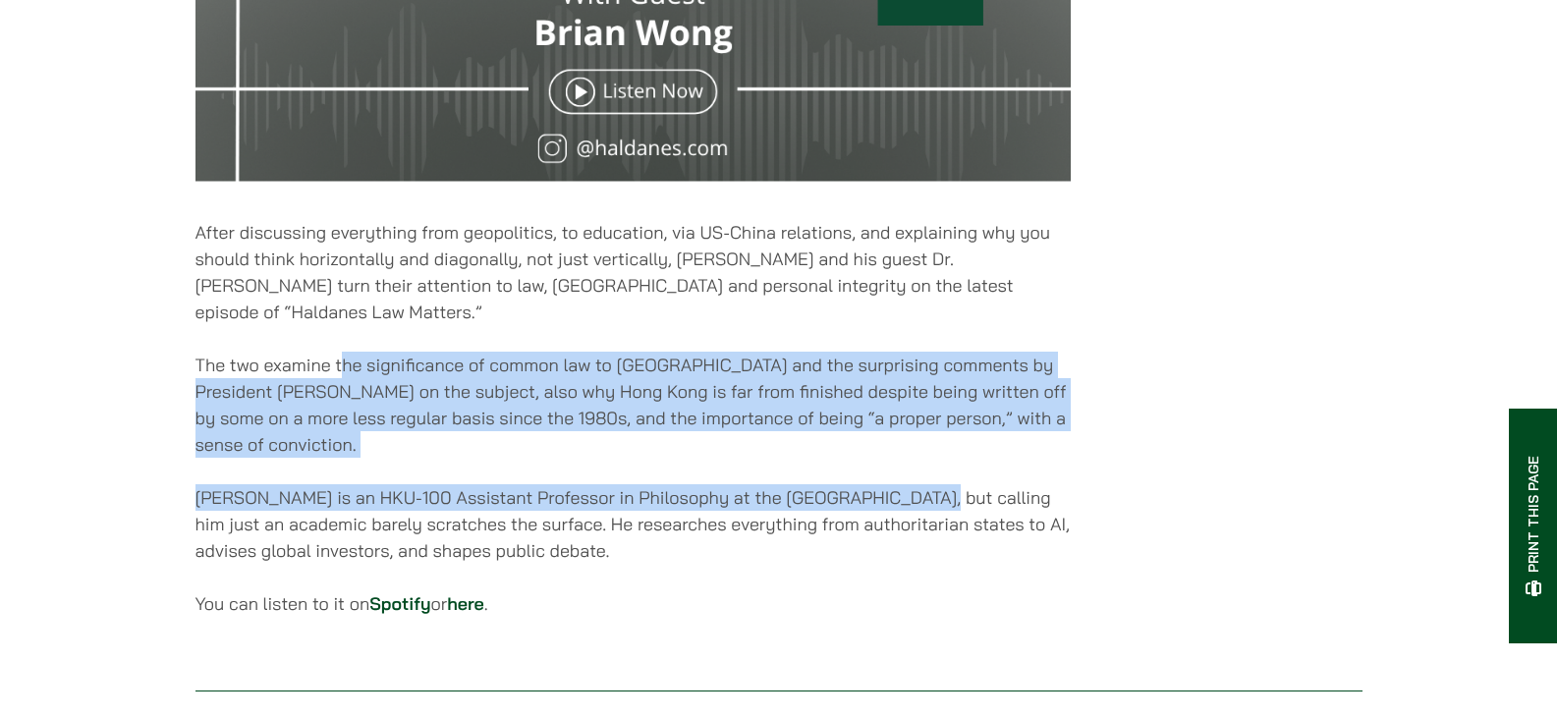
drag, startPoint x: 341, startPoint y: 382, endPoint x: 903, endPoint y: 488, distance: 572.0
click at [903, 488] on p "Brian is an HKU-100 Assistant Professor in Philosophy at the University of Hong…" at bounding box center [633, 524] width 875 height 80
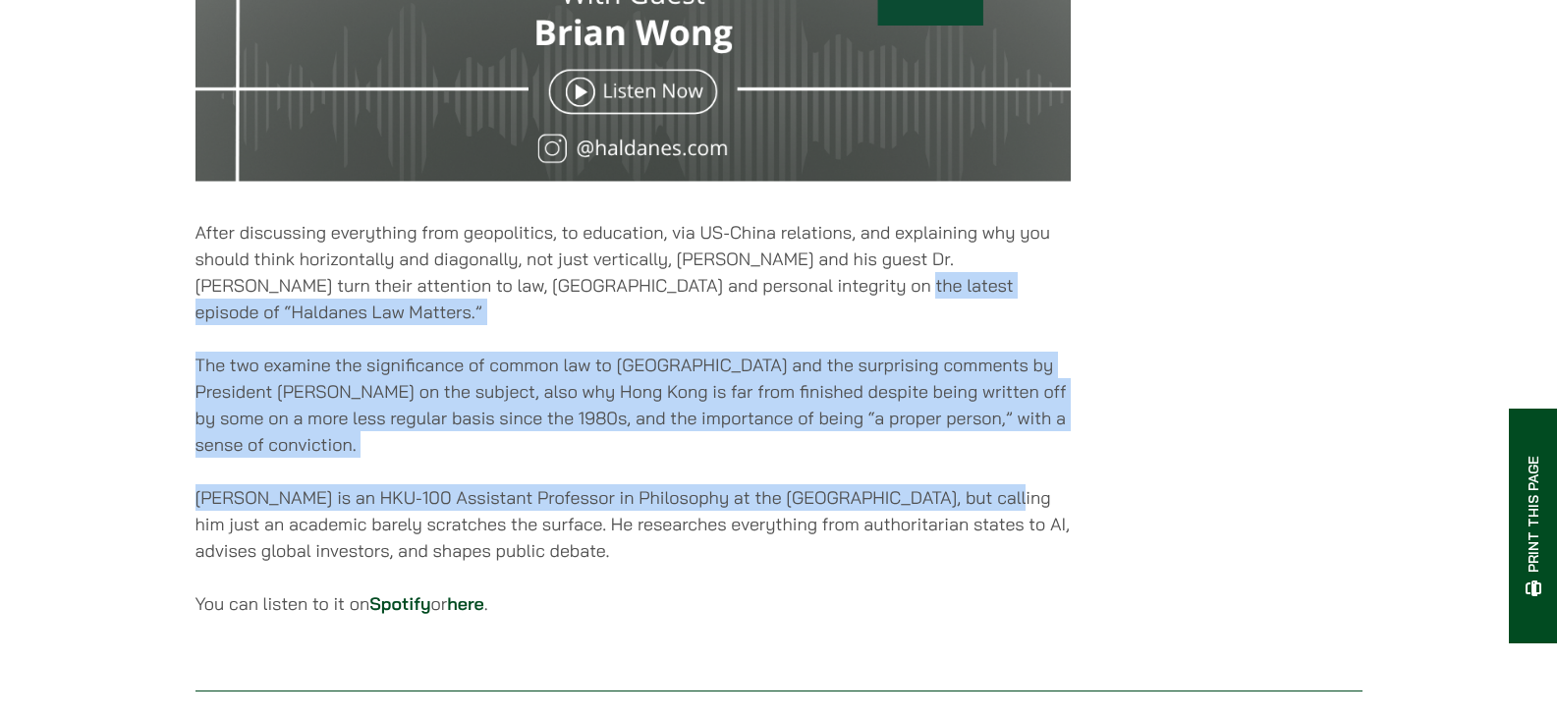
drag, startPoint x: 770, startPoint y: 296, endPoint x: 973, endPoint y: 499, distance: 287.0
click at [973, 499] on p "Brian is an HKU-100 Assistant Professor in Philosophy at the University of Hong…" at bounding box center [633, 524] width 875 height 80
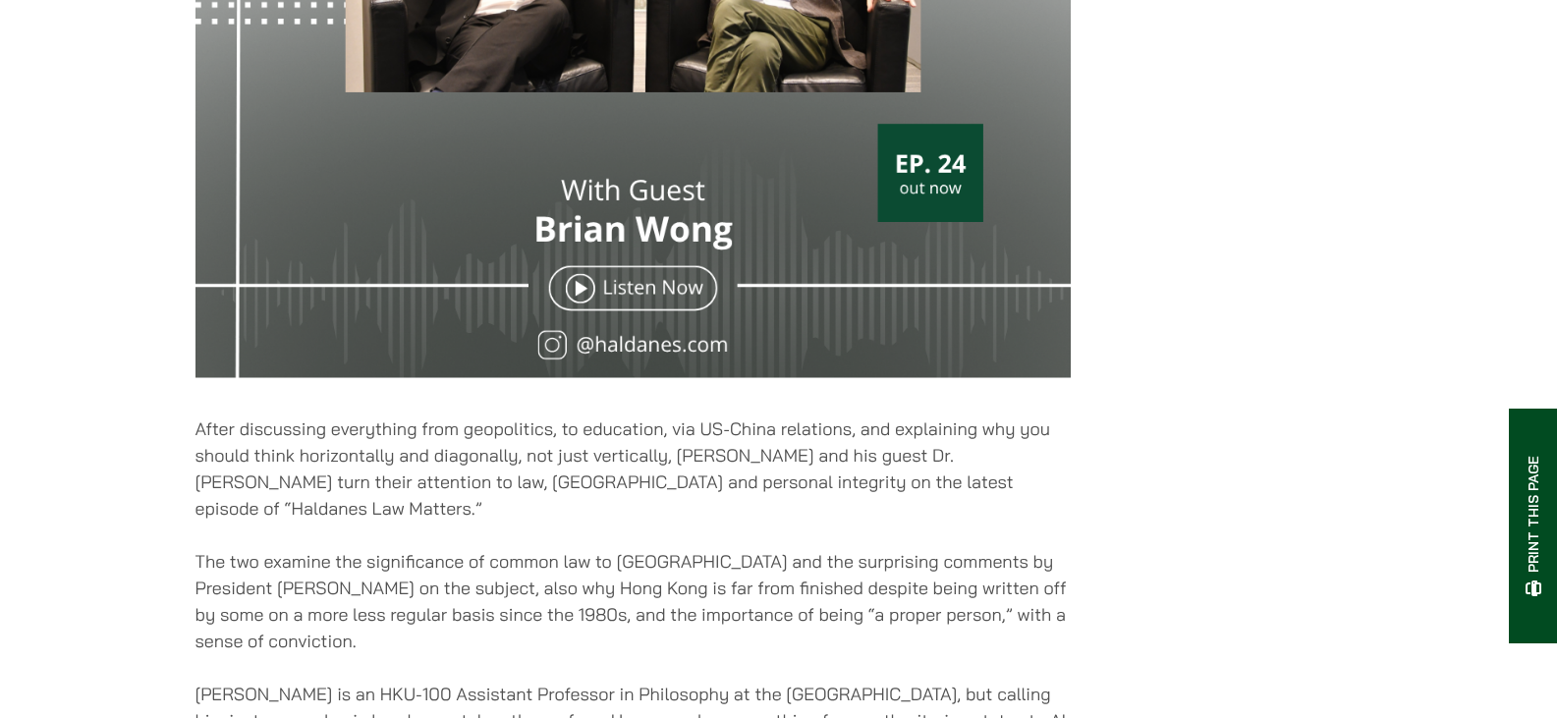
scroll to position [491, 0]
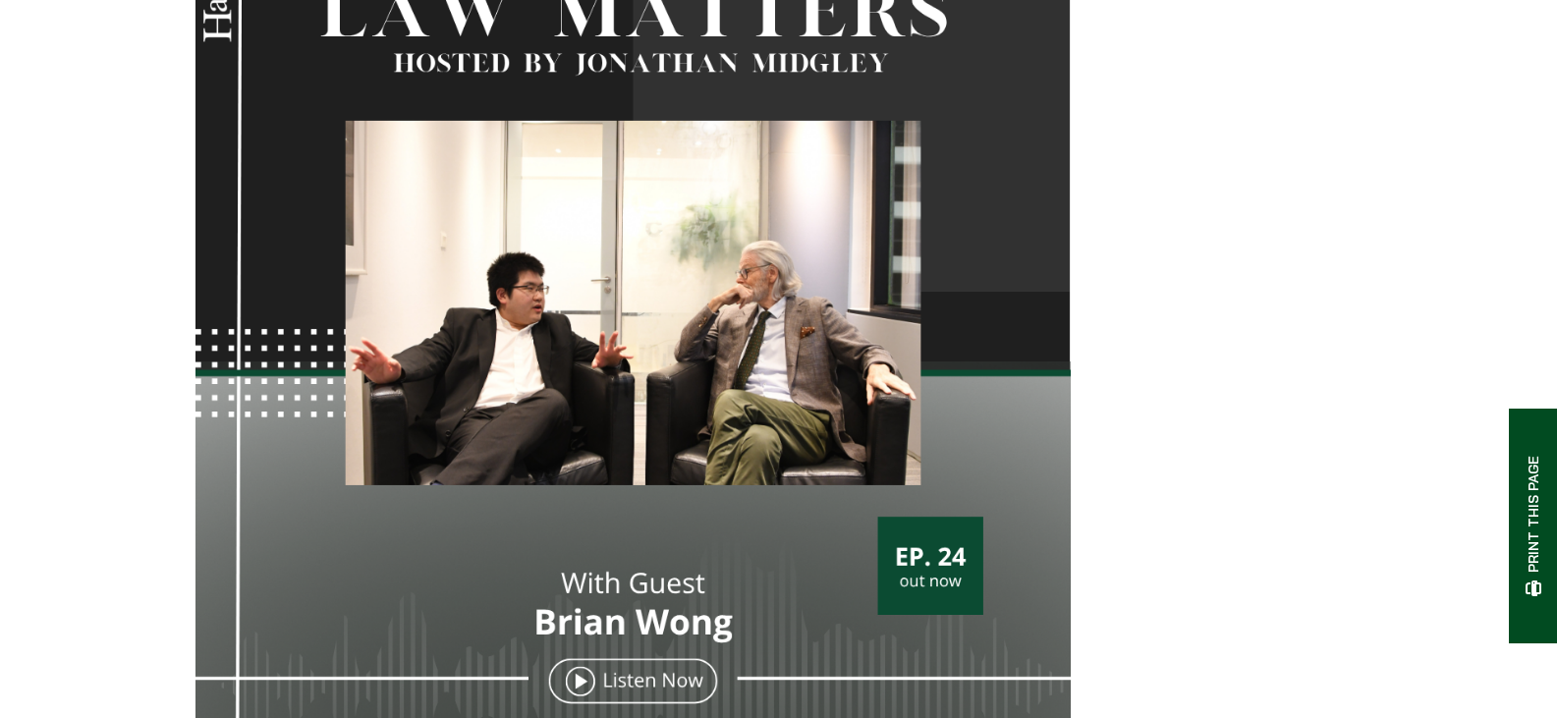
click at [934, 453] on img at bounding box center [633, 344] width 875 height 875
click at [617, 694] on img at bounding box center [633, 344] width 875 height 875
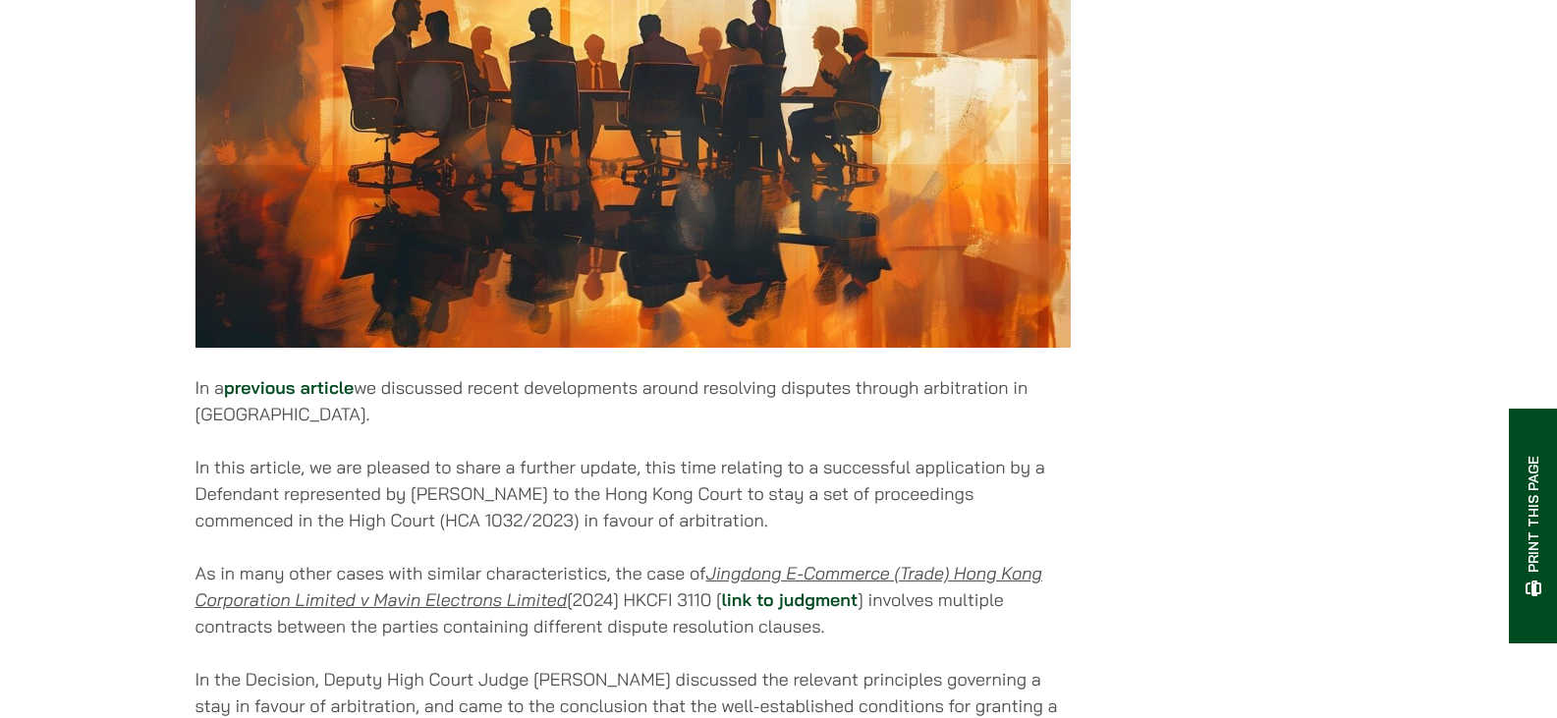
scroll to position [786, 0]
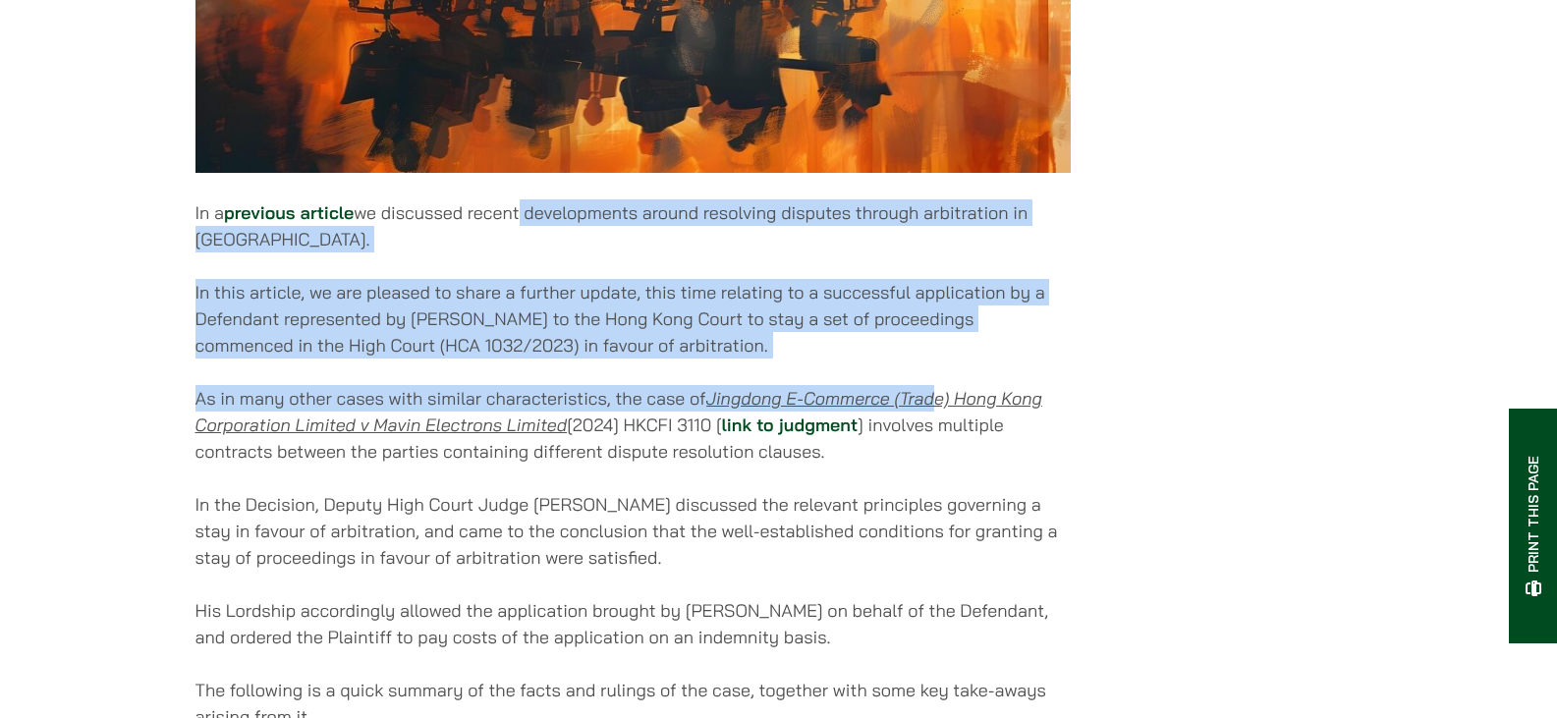
drag, startPoint x: 520, startPoint y: 225, endPoint x: 953, endPoint y: 379, distance: 460.0
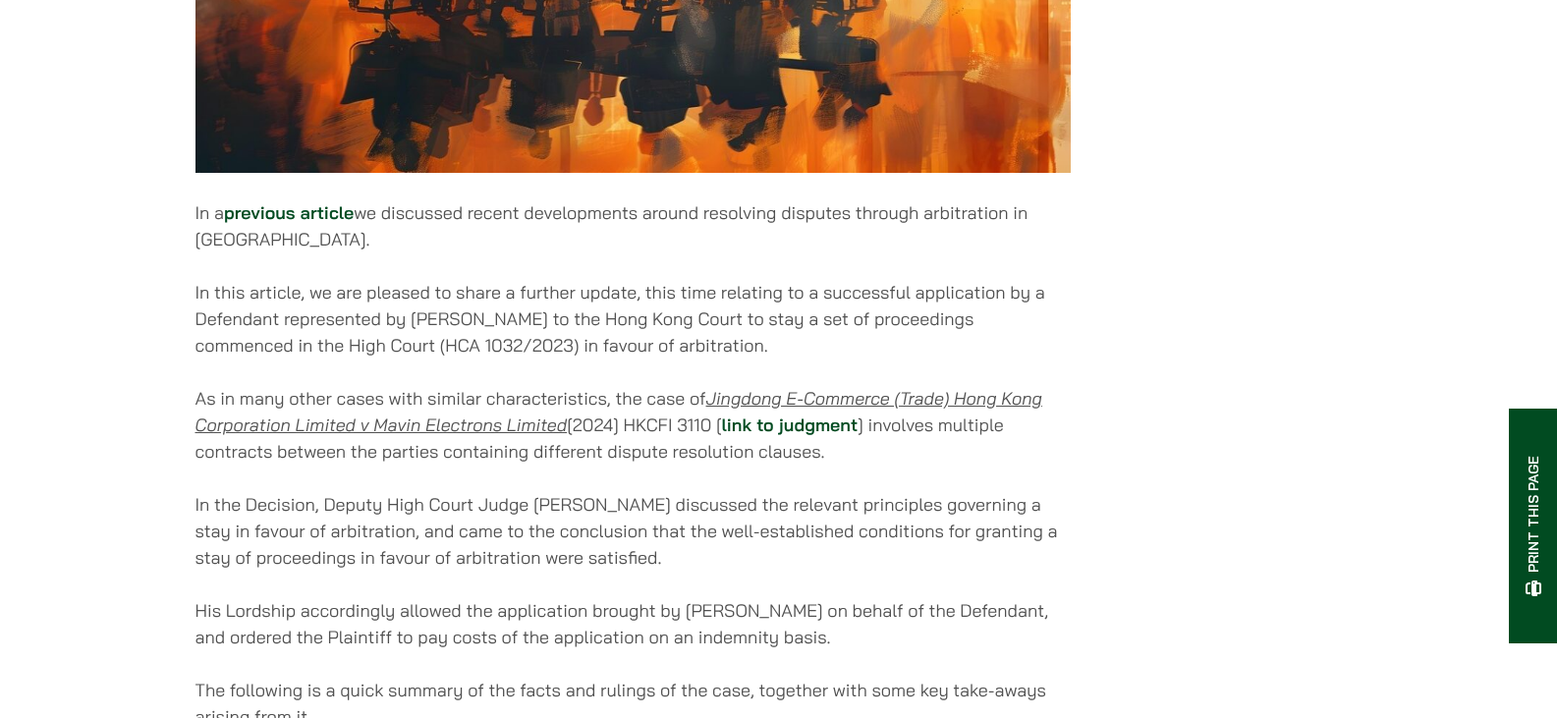
drag, startPoint x: 714, startPoint y: 246, endPoint x: 1014, endPoint y: 473, distance: 375.9
click at [1014, 465] on p "As in many other cases with similar characteristics, the case of Jingdong E-Com…" at bounding box center [633, 425] width 875 height 80
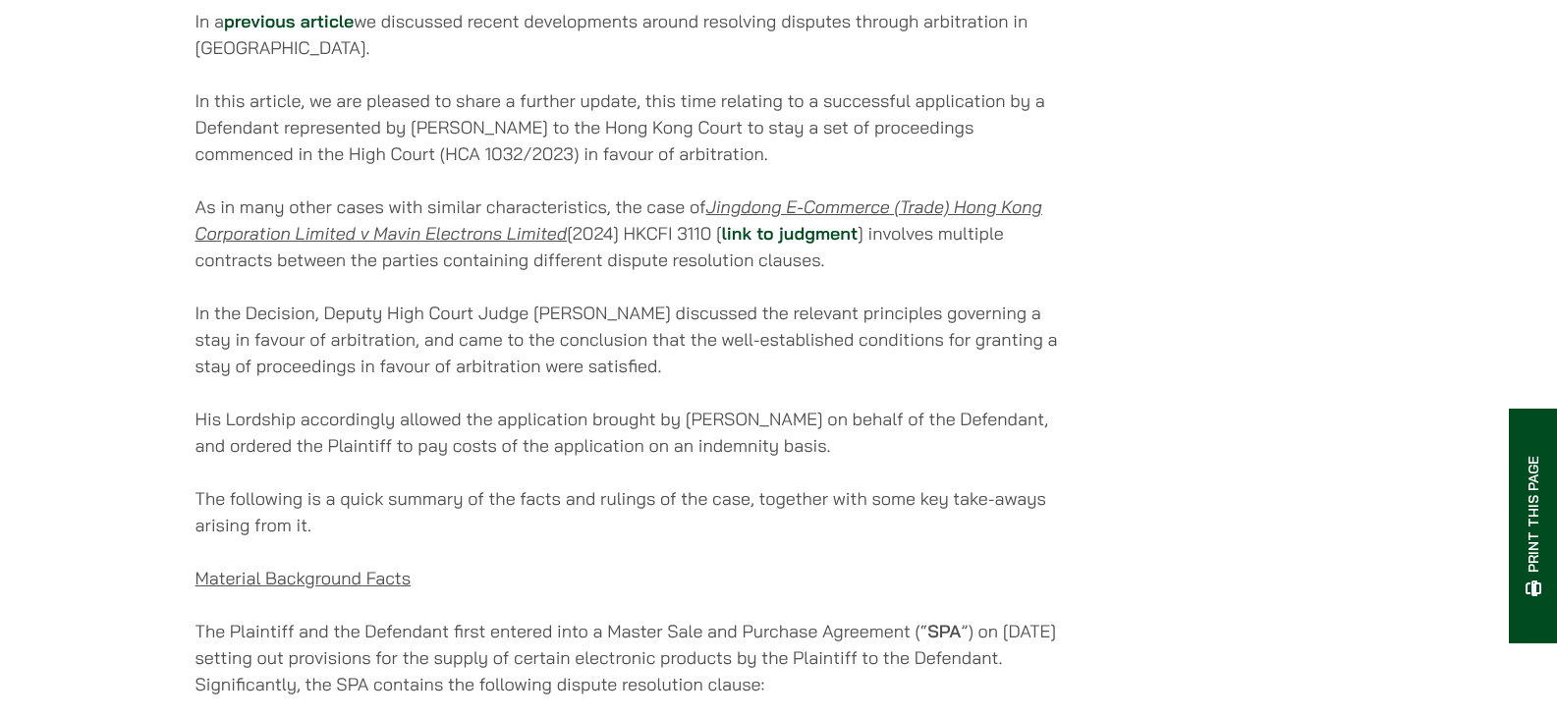
scroll to position [983, 0]
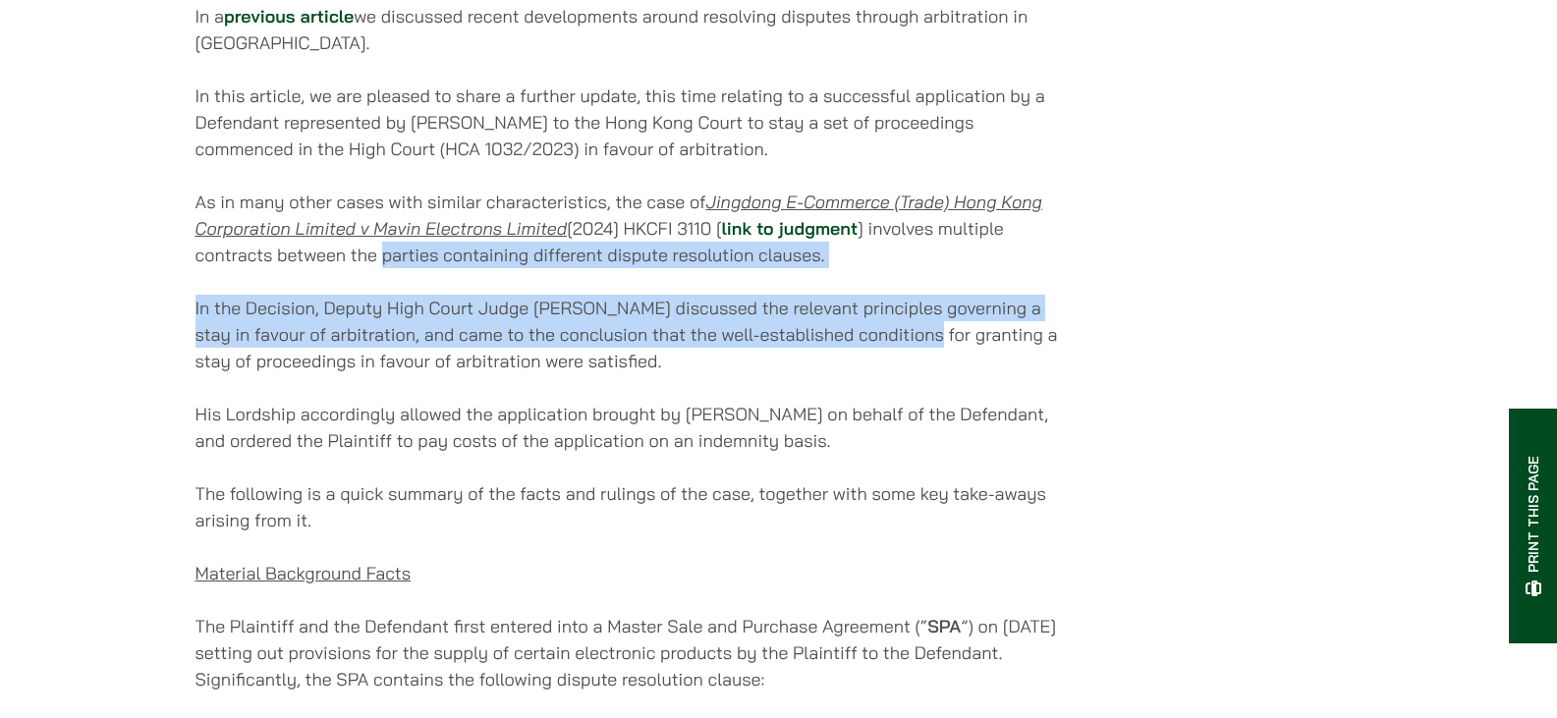
drag, startPoint x: 382, startPoint y: 281, endPoint x: 924, endPoint y: 346, distance: 545.3
click at [924, 346] on p "In the Decision, Deputy High Court Judge [PERSON_NAME] discussed the relevant p…" at bounding box center [633, 335] width 875 height 80
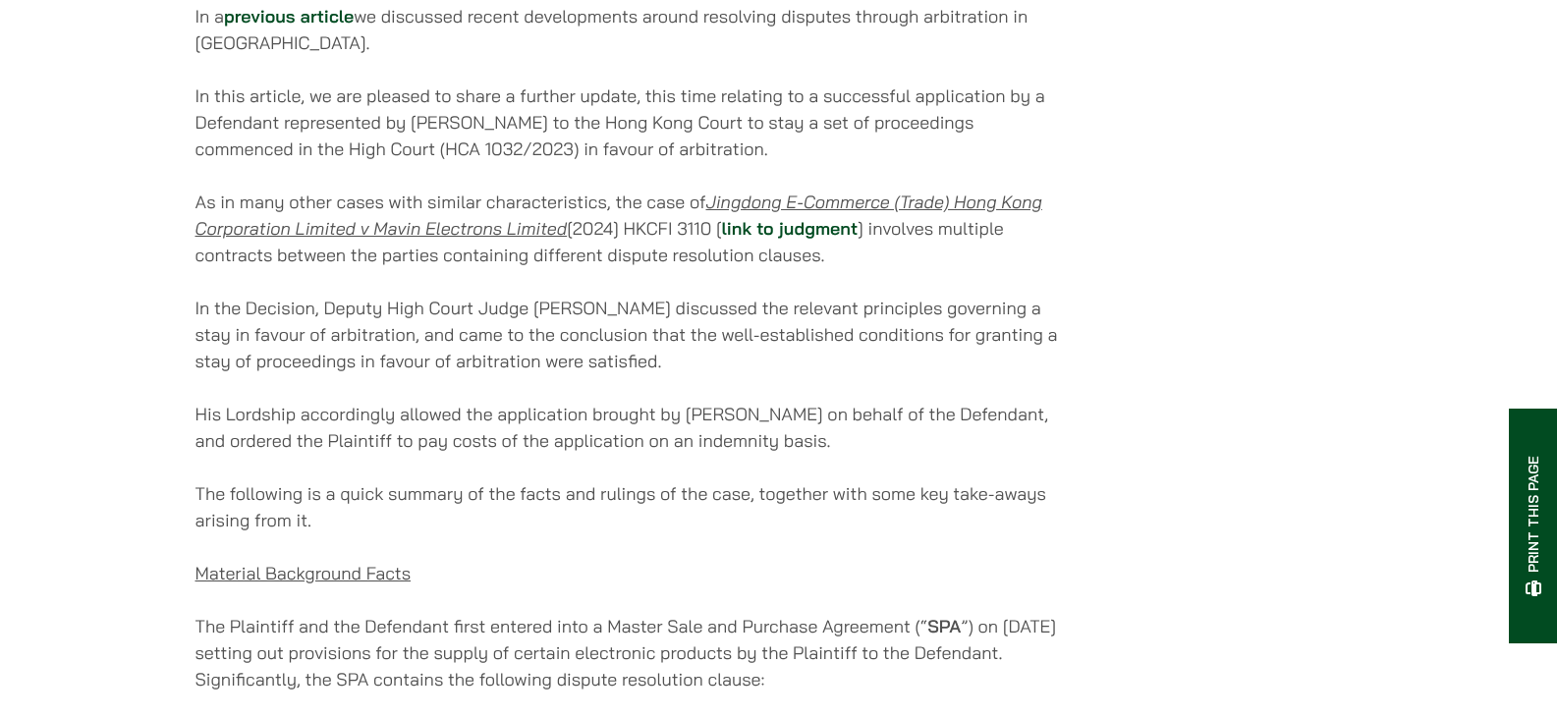
drag, startPoint x: 797, startPoint y: 259, endPoint x: 1066, endPoint y: 374, distance: 292.7
click at [1066, 374] on p "In the Decision, Deputy High Court Judge [PERSON_NAME] discussed the relevant p…" at bounding box center [633, 335] width 875 height 80
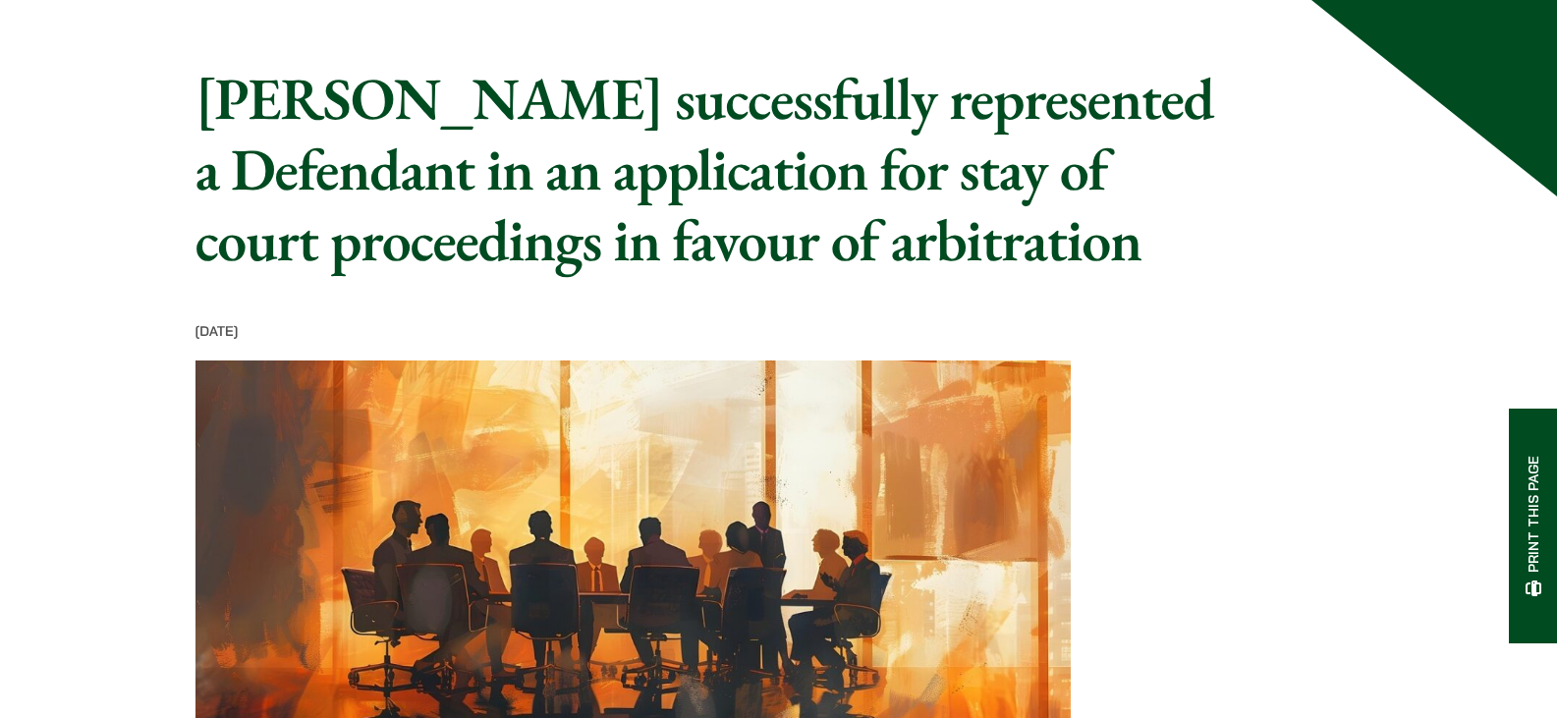
scroll to position [98, 0]
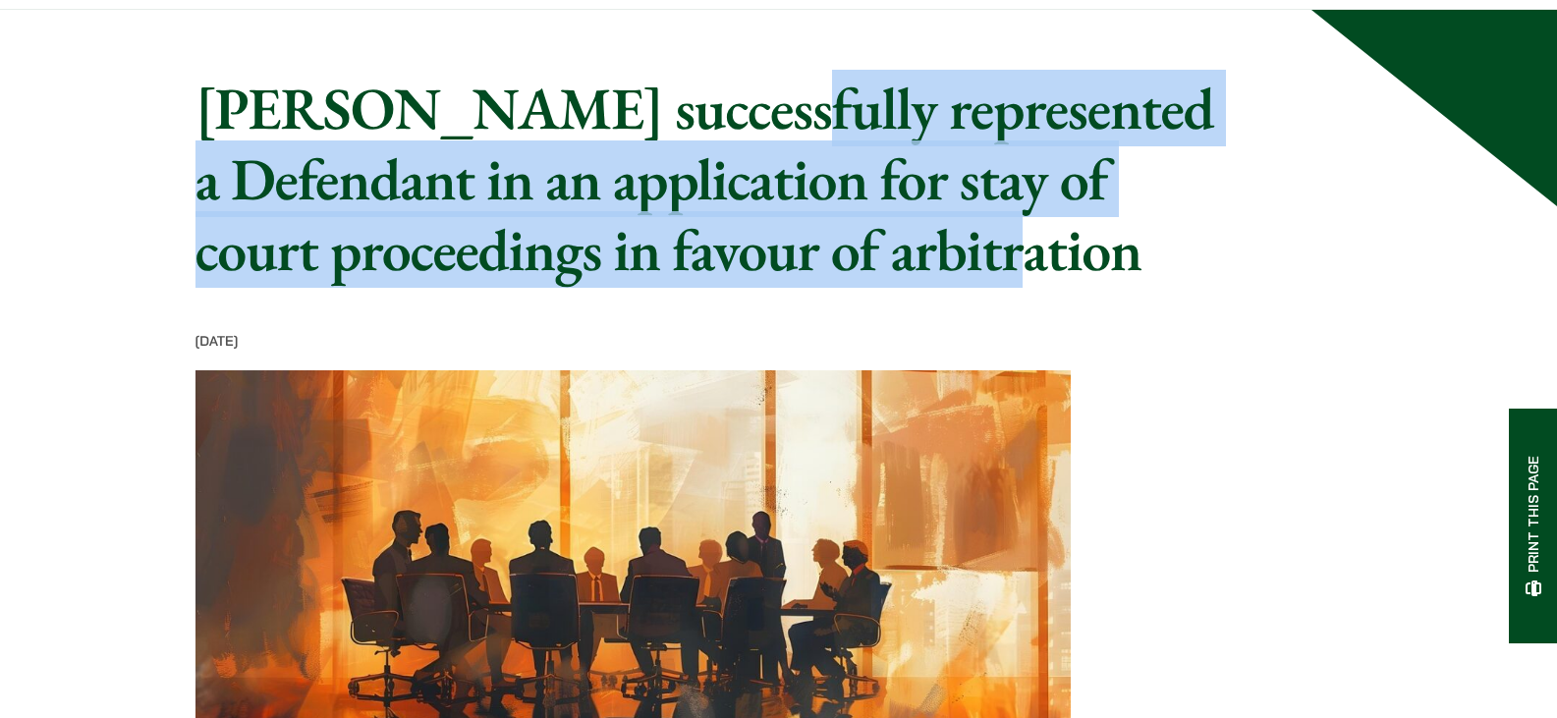
drag, startPoint x: 681, startPoint y: 147, endPoint x: 1097, endPoint y: 253, distance: 428.7
click at [1097, 253] on h1 "[PERSON_NAME] successfully represented a Defendant in an application for stay o…" at bounding box center [706, 179] width 1020 height 212
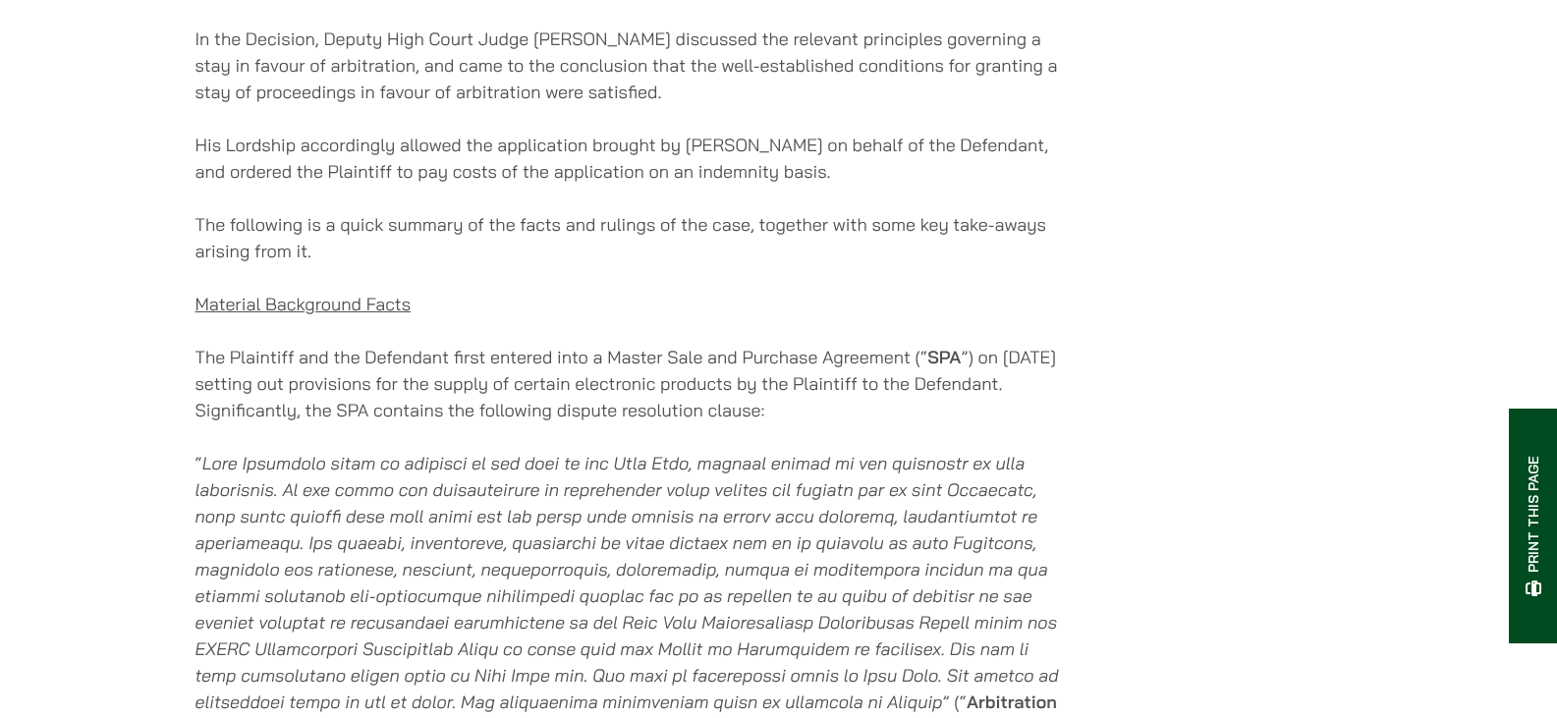
scroll to position [1277, 0]
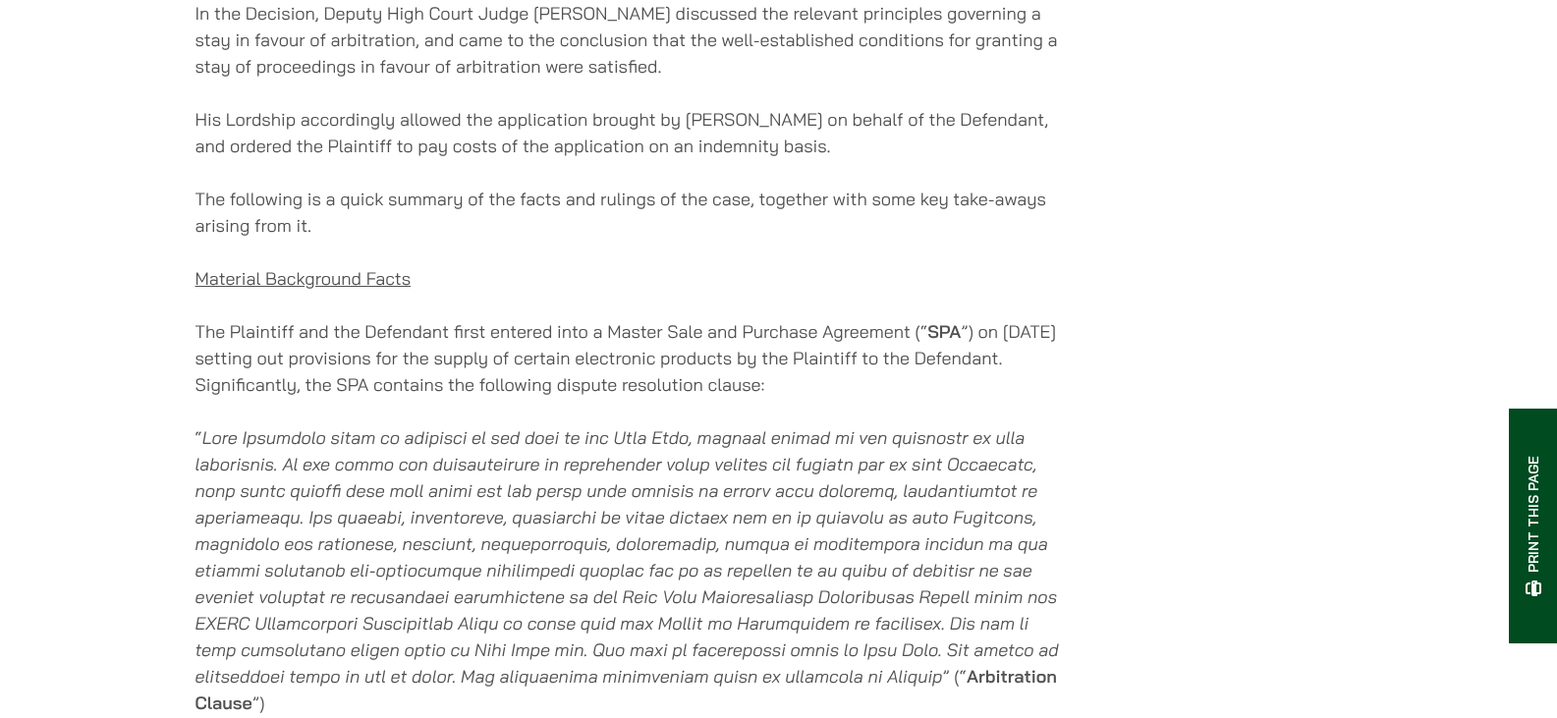
drag, startPoint x: 540, startPoint y: 191, endPoint x: 1003, endPoint y: 407, distance: 510.8
click at [1003, 398] on p "The Plaintiff and the Defendant first entered into a Master Sale and Purchase A…" at bounding box center [633, 358] width 875 height 80
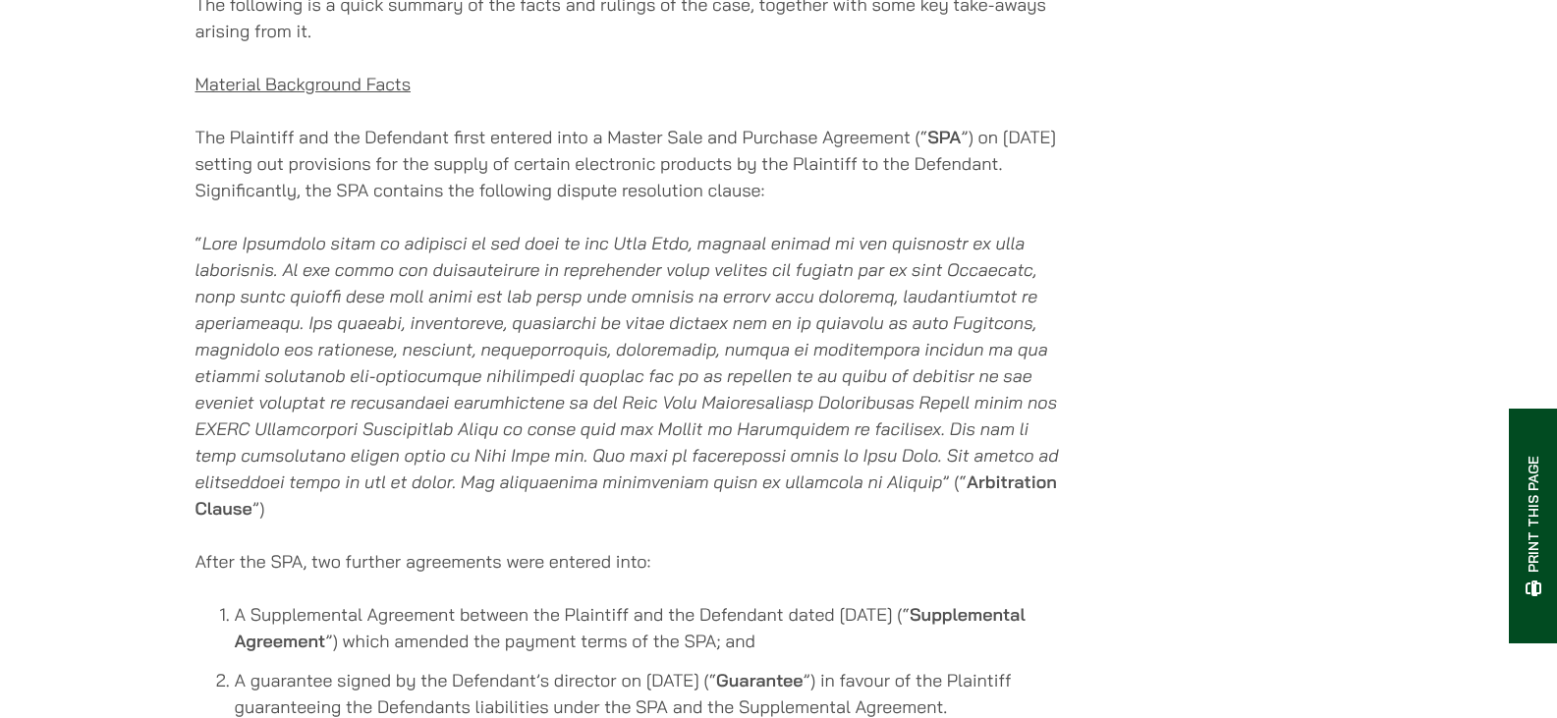
scroll to position [1474, 0]
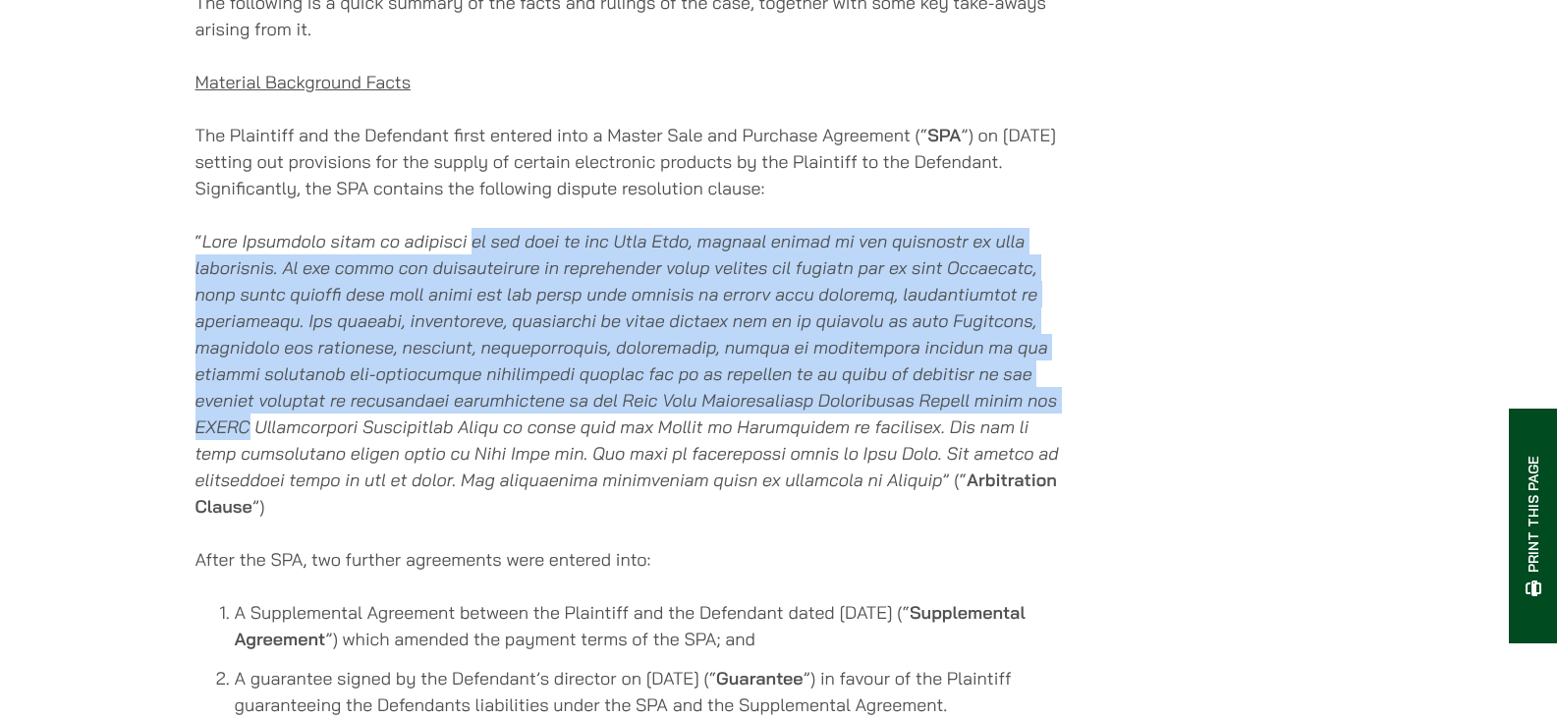
drag, startPoint x: 539, startPoint y: 263, endPoint x: 1077, endPoint y: 423, distance: 560.5
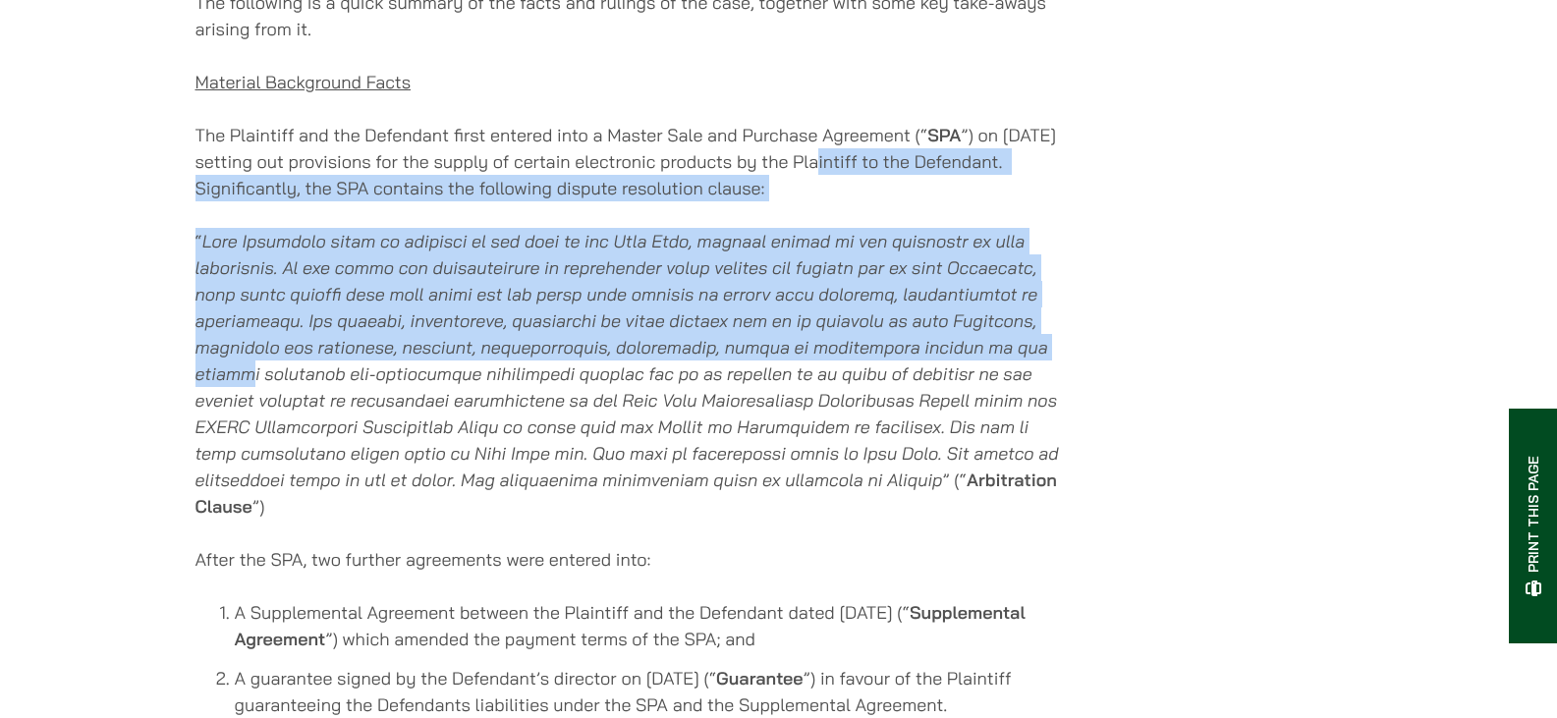
drag, startPoint x: 866, startPoint y: 170, endPoint x: 1044, endPoint y: 371, distance: 268.7
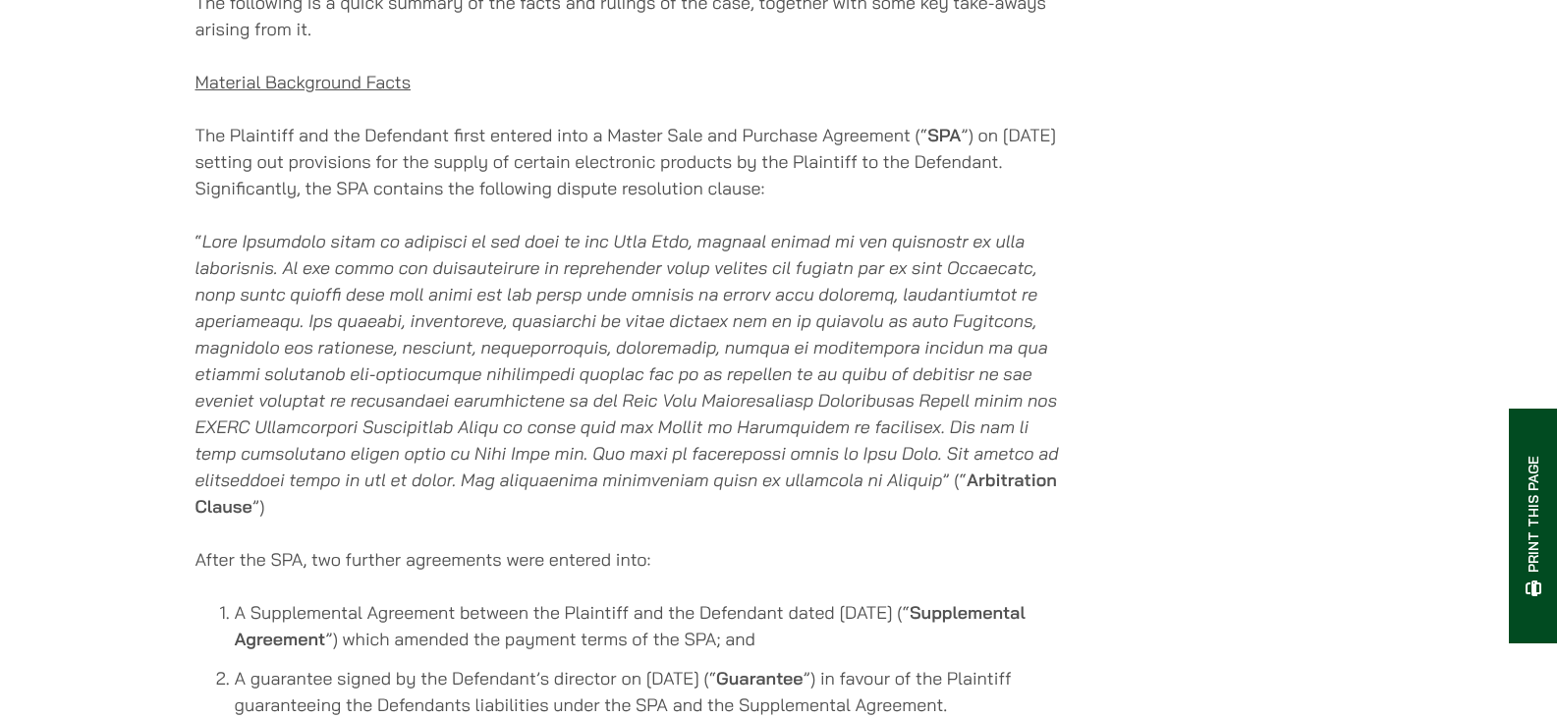
click at [1045, 374] on p "“ ” (“ Arbitration Clause ”)" at bounding box center [633, 374] width 875 height 292
drag, startPoint x: 816, startPoint y: 217, endPoint x: 1056, endPoint y: 463, distance: 343.9
click at [1056, 463] on p "“ ” (“ Arbitration Clause ”)" at bounding box center [633, 374] width 875 height 292
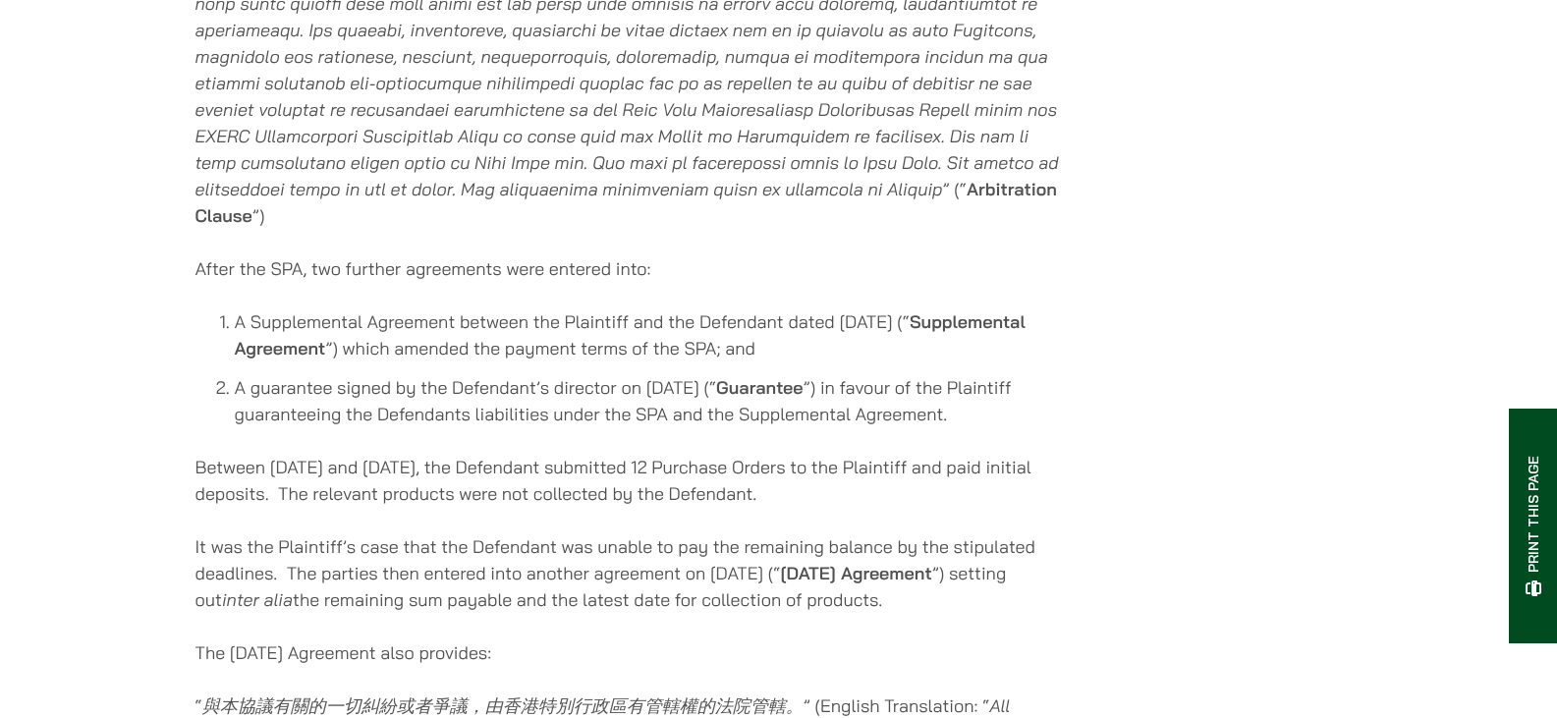
scroll to position [1769, 0]
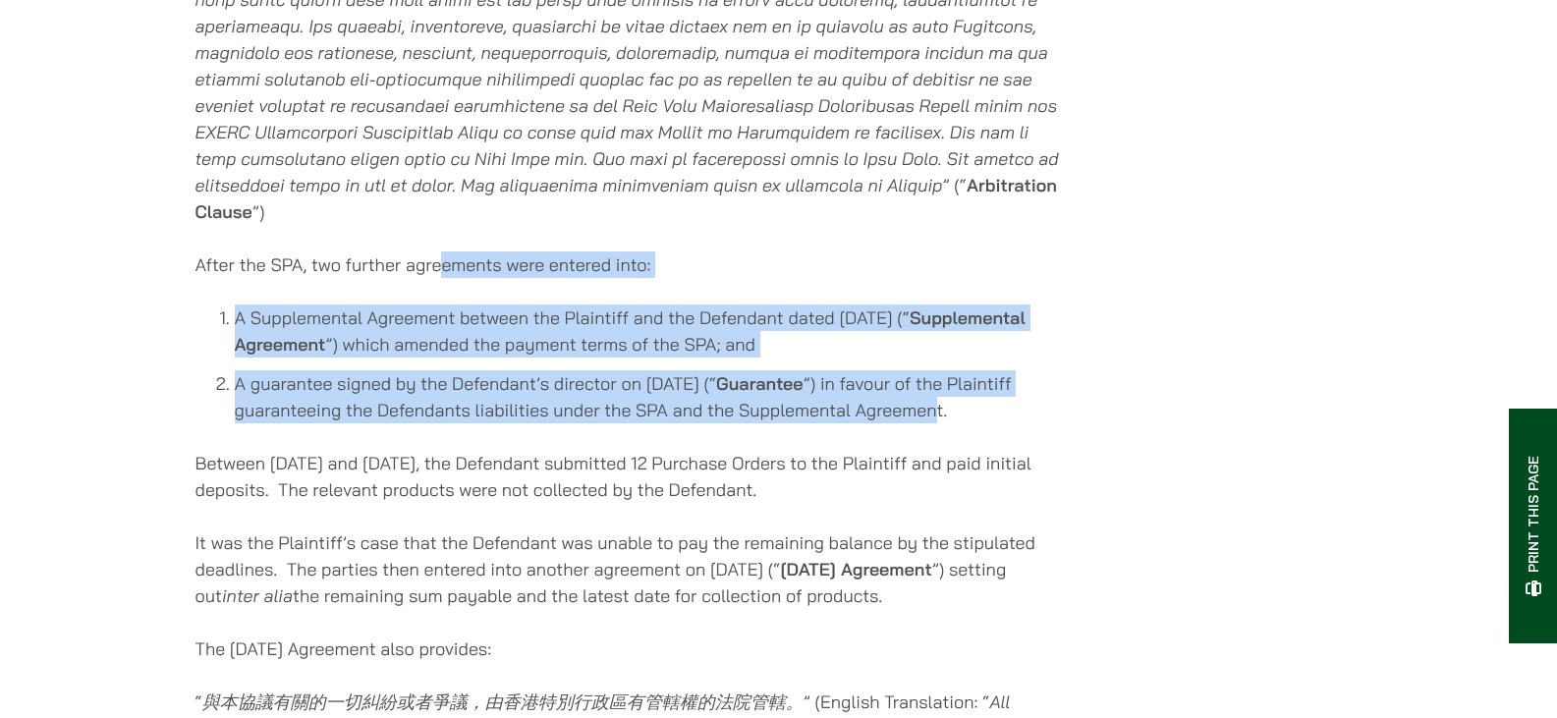
drag, startPoint x: 437, startPoint y: 274, endPoint x: 1006, endPoint y: 427, distance: 589.2
click at [1006, 427] on div "[DATE] In a previous article we discussed recent developments around resolving …" at bounding box center [633, 730] width 875 height 4137
click at [1006, 423] on li "A guarantee signed by the Defendant’s director on [DATE] (“ Guarantee ”) in fav…" at bounding box center [653, 396] width 836 height 53
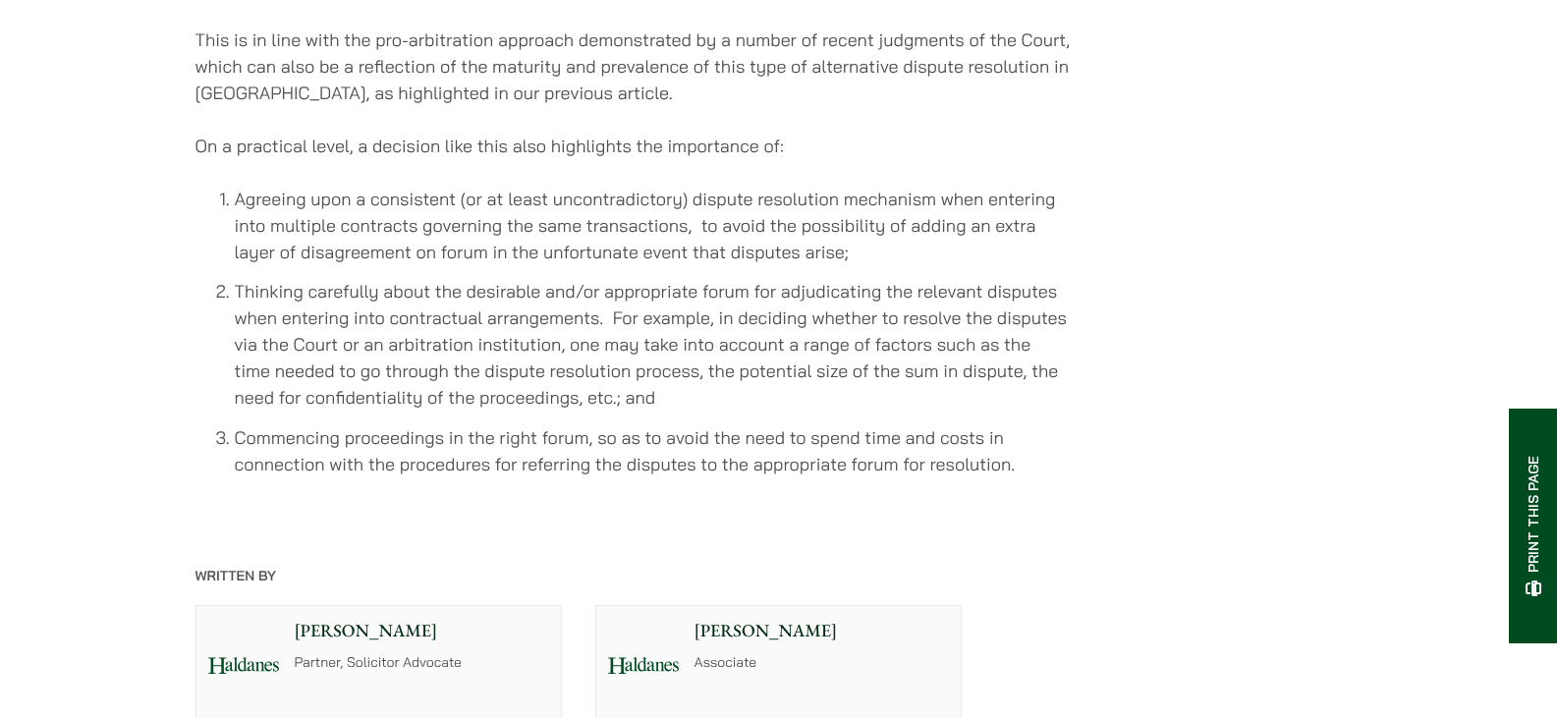
scroll to position [4029, 0]
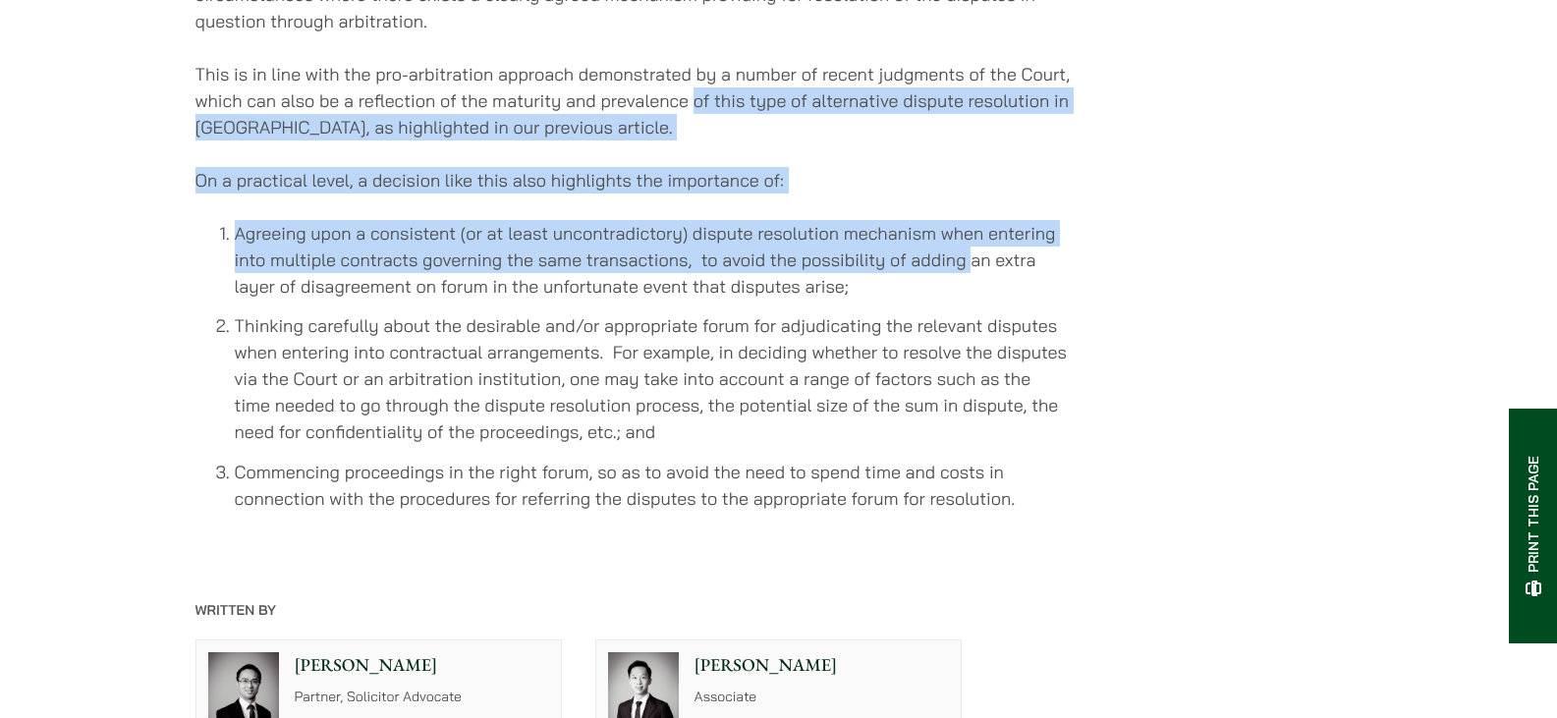
drag, startPoint x: 694, startPoint y: 168, endPoint x: 984, endPoint y: 335, distance: 334.5
click at [984, 300] on li "Agreeing upon a consistent (or at least uncontradictory) dispute resolution mec…" at bounding box center [653, 260] width 836 height 80
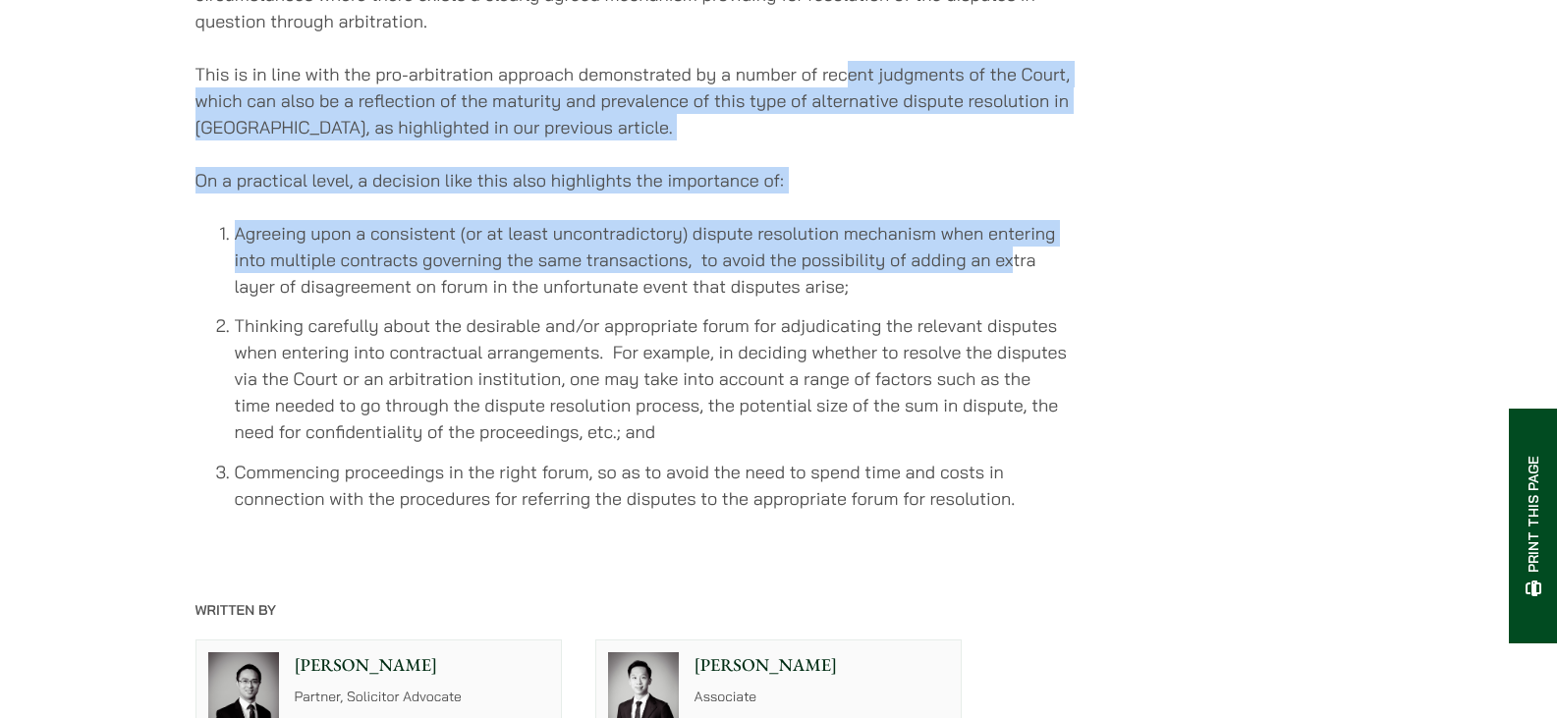
drag, startPoint x: 850, startPoint y: 148, endPoint x: 1044, endPoint y: 366, distance: 290.9
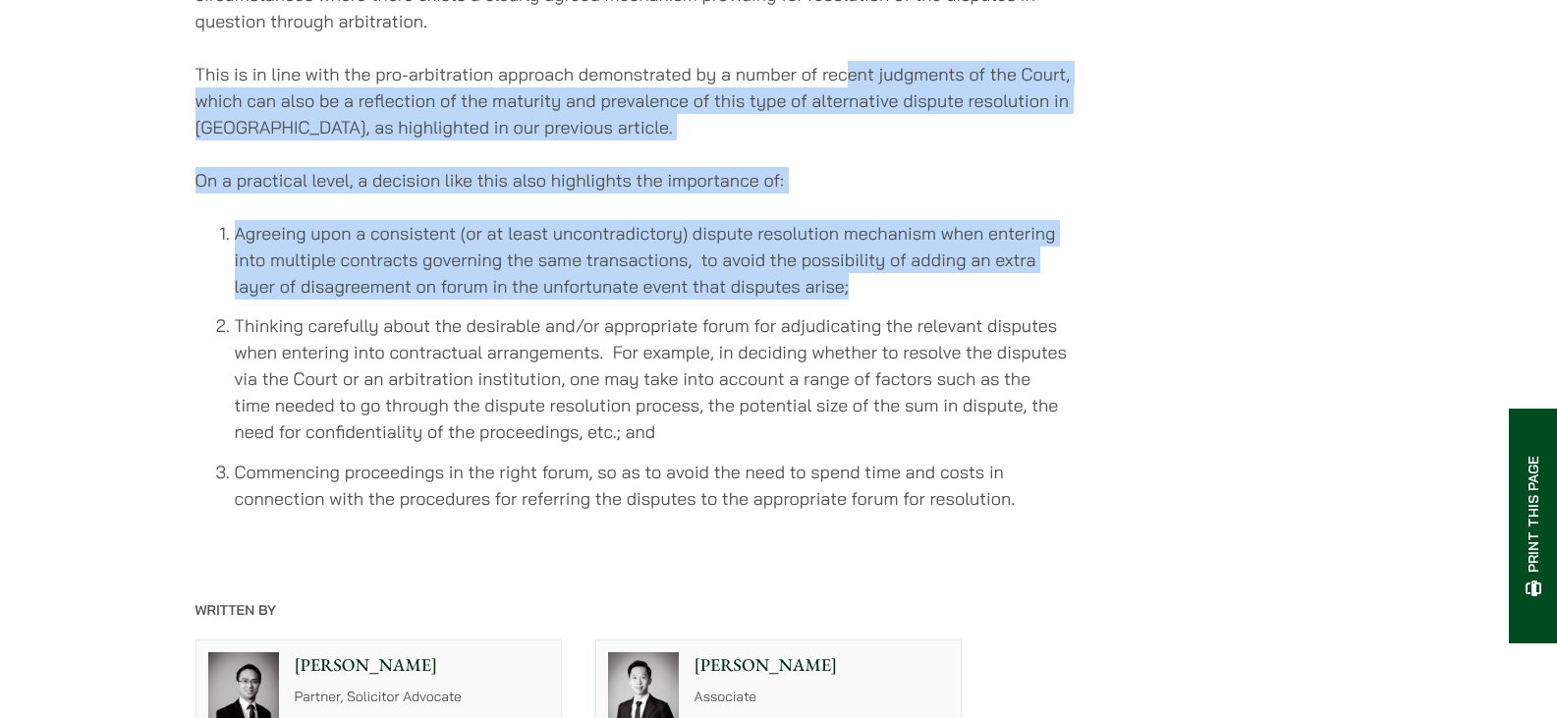
click at [1043, 300] on li "Agreeing upon a consistent (or at least uncontradictory) dispute resolution mec…" at bounding box center [653, 260] width 836 height 80
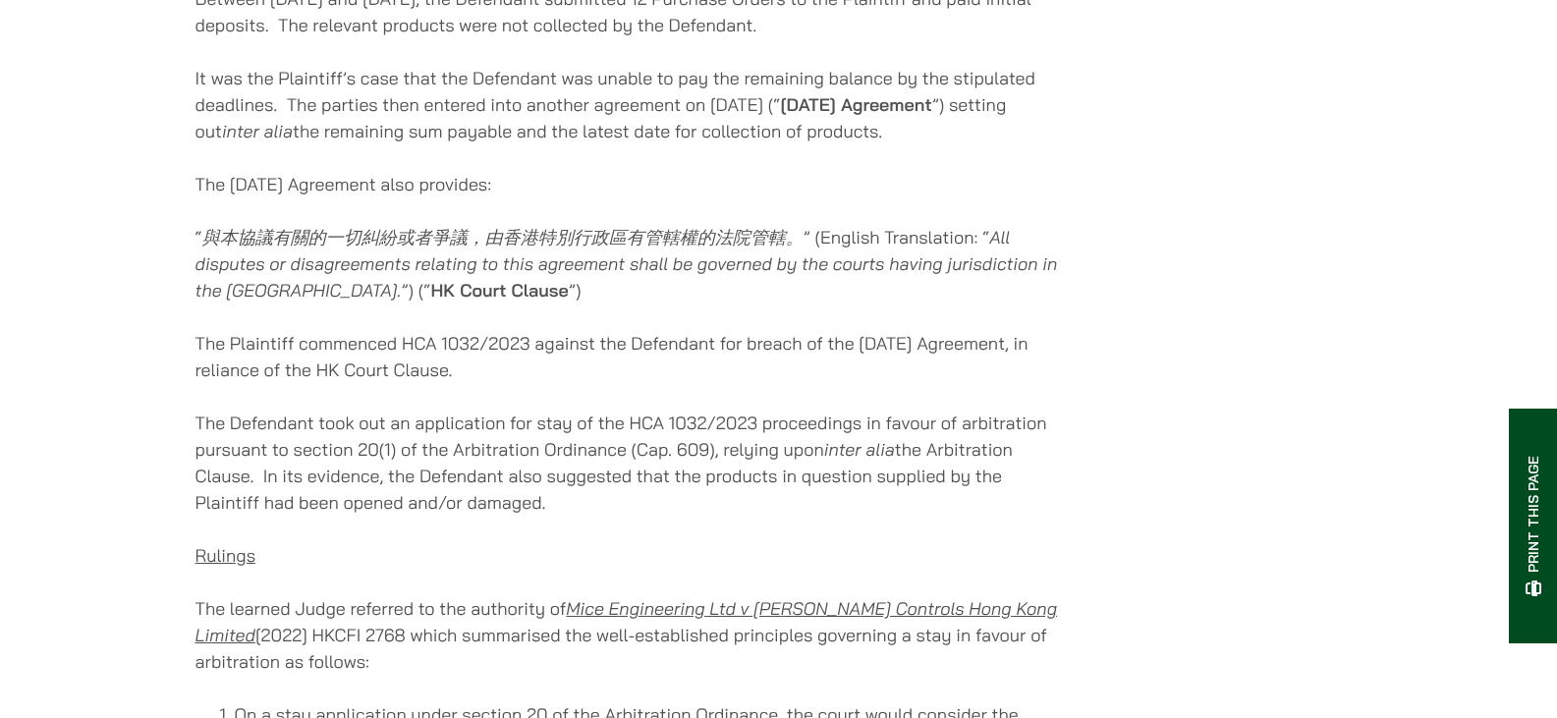
scroll to position [2207, 0]
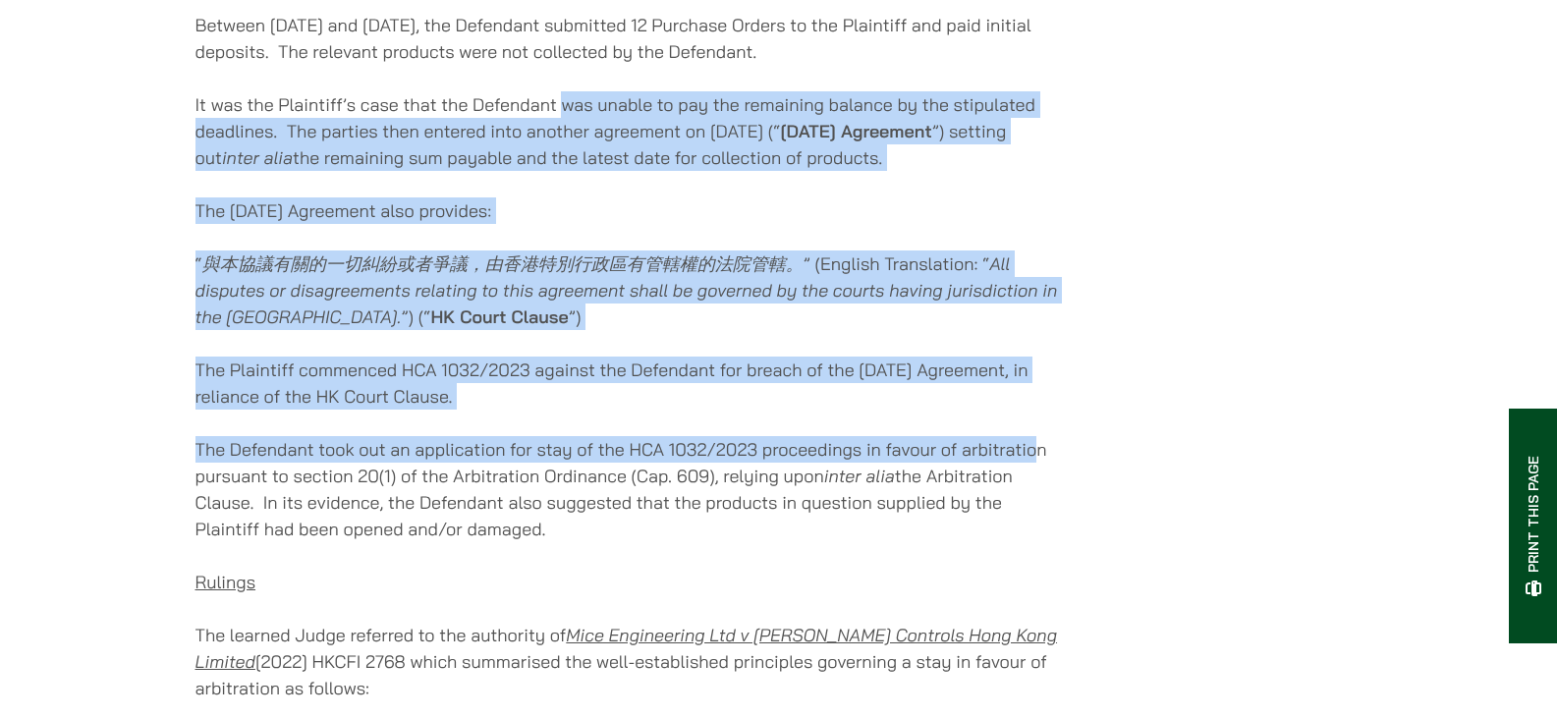
drag, startPoint x: 561, startPoint y: 131, endPoint x: 1036, endPoint y: 439, distance: 566.1
click at [1035, 439] on div "[DATE] In a previous article we discussed recent developments around resolving …" at bounding box center [633, 291] width 875 height 4137
click at [1036, 439] on div "[DATE] In a previous article we discussed recent developments around resolving …" at bounding box center [633, 291] width 875 height 4137
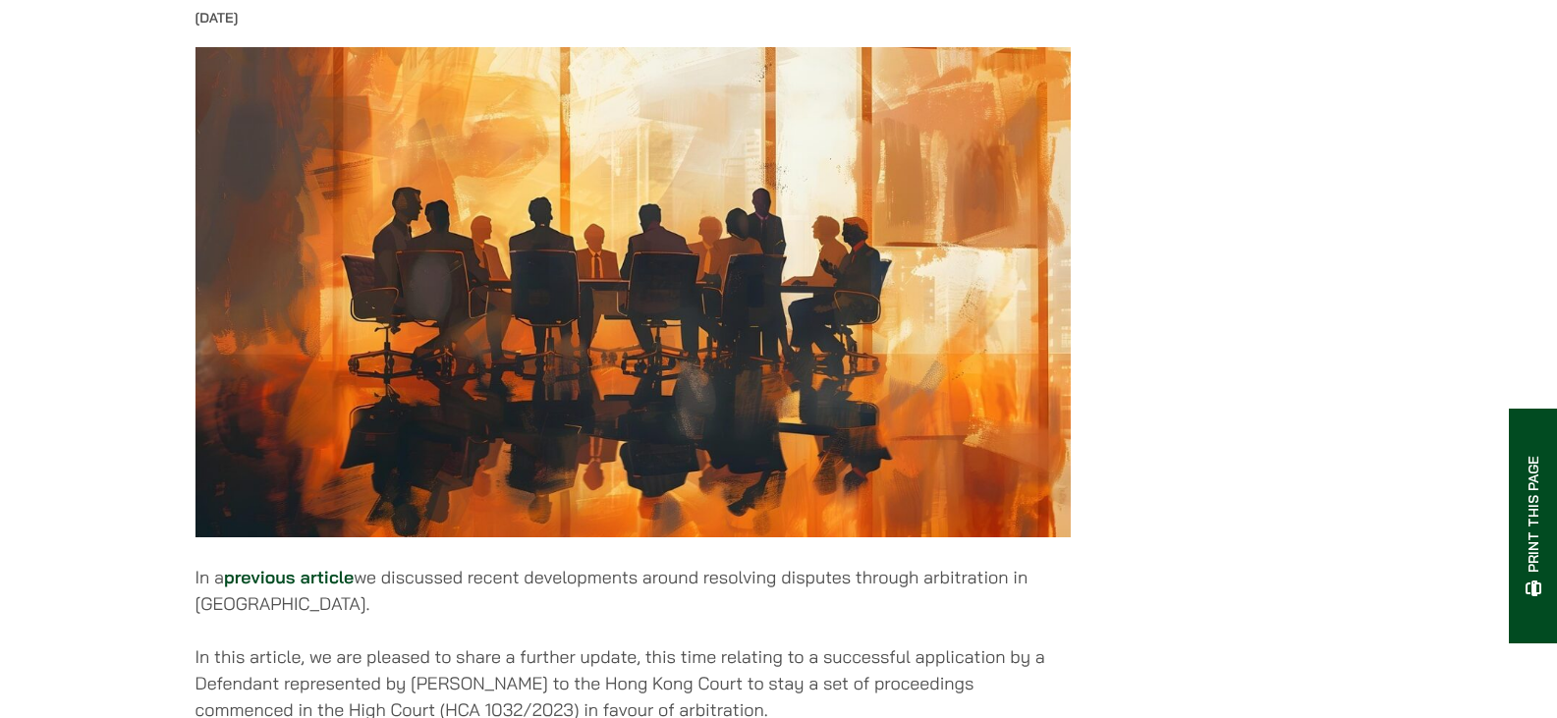
scroll to position [0, 0]
